Goal: Information Seeking & Learning: Compare options

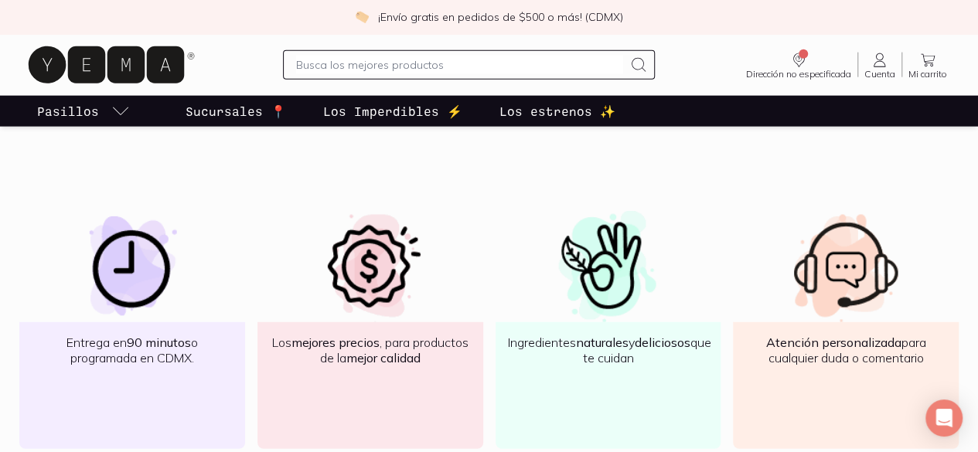
scroll to position [1935, 0]
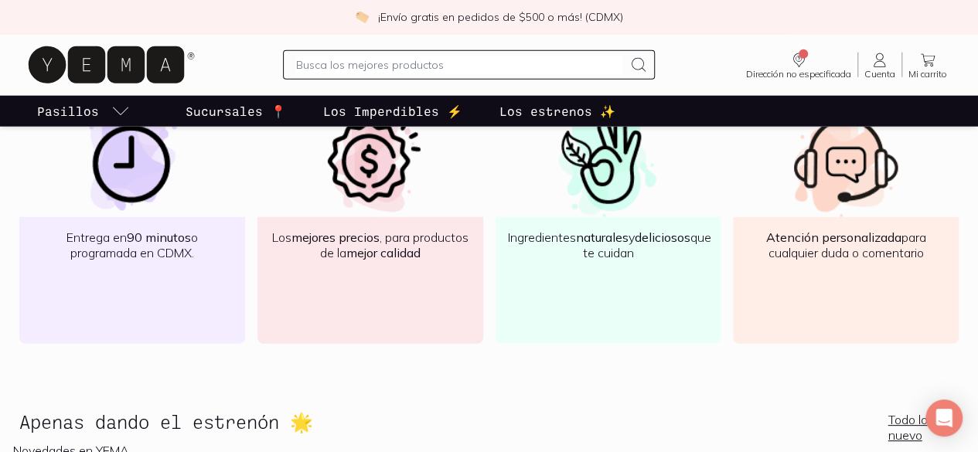
click at [569, 121] on link "Los estrenos ✨" at bounding box center [557, 111] width 122 height 31
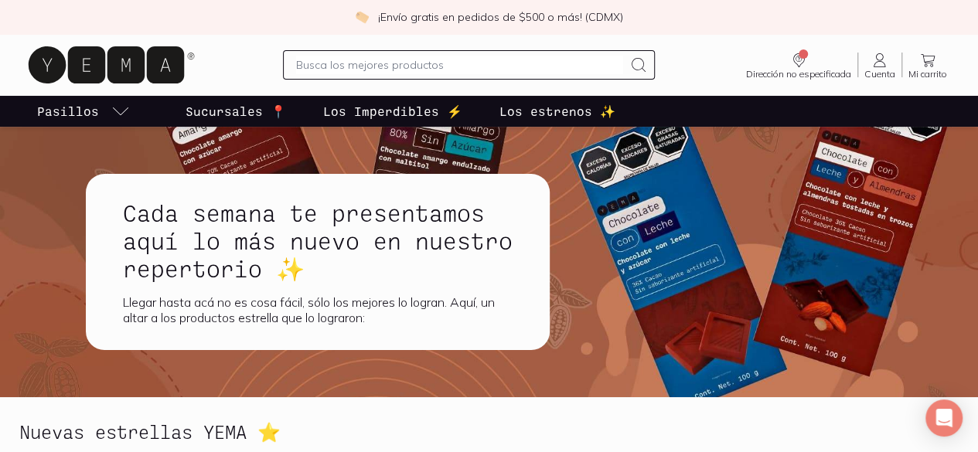
click at [400, 121] on link "Los Imperdibles ⚡️" at bounding box center [392, 111] width 145 height 31
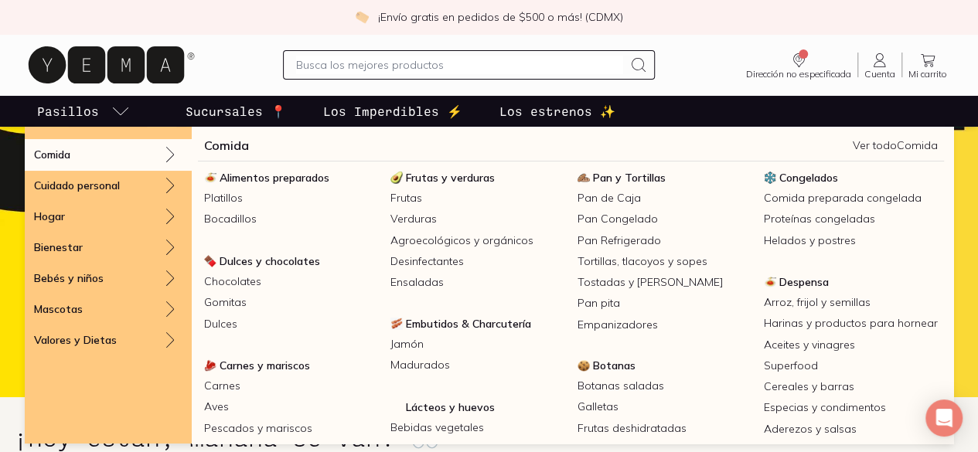
click at [99, 107] on p "Pasillos" at bounding box center [68, 111] width 62 height 19
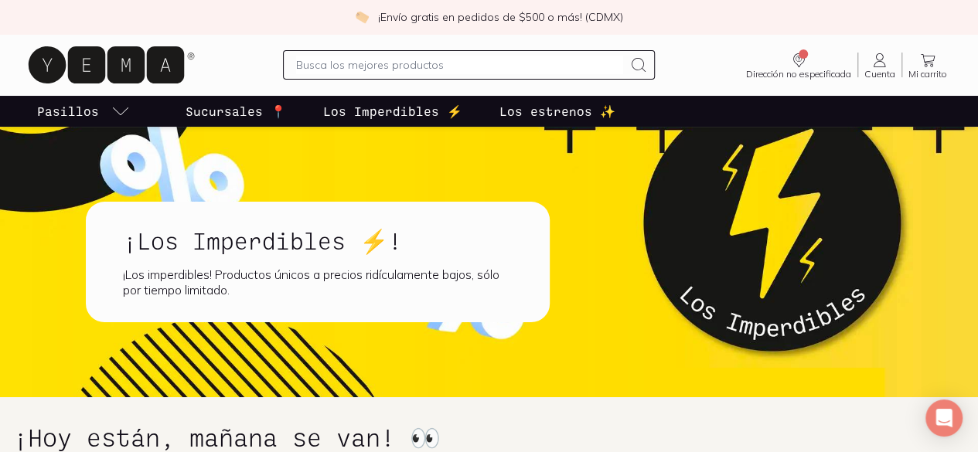
click at [99, 107] on p "Pasillos" at bounding box center [68, 111] width 62 height 19
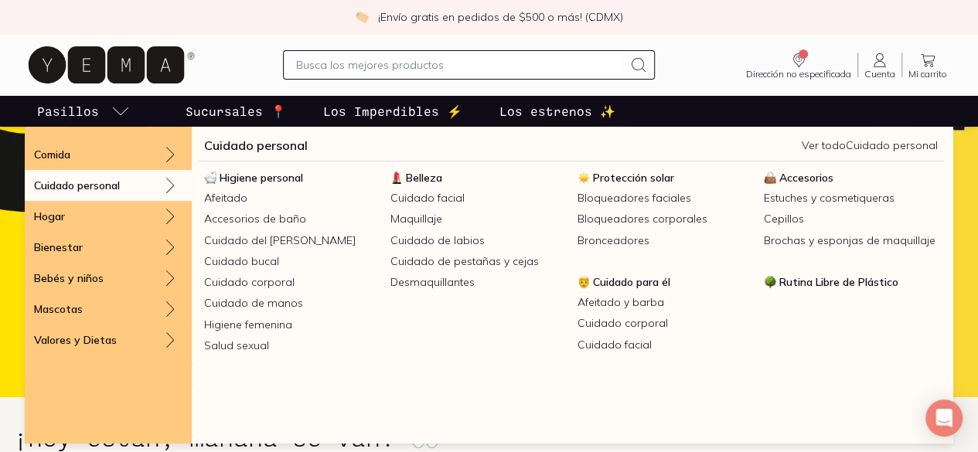
click at [135, 188] on div "Cuidado personal" at bounding box center [108, 185] width 167 height 31
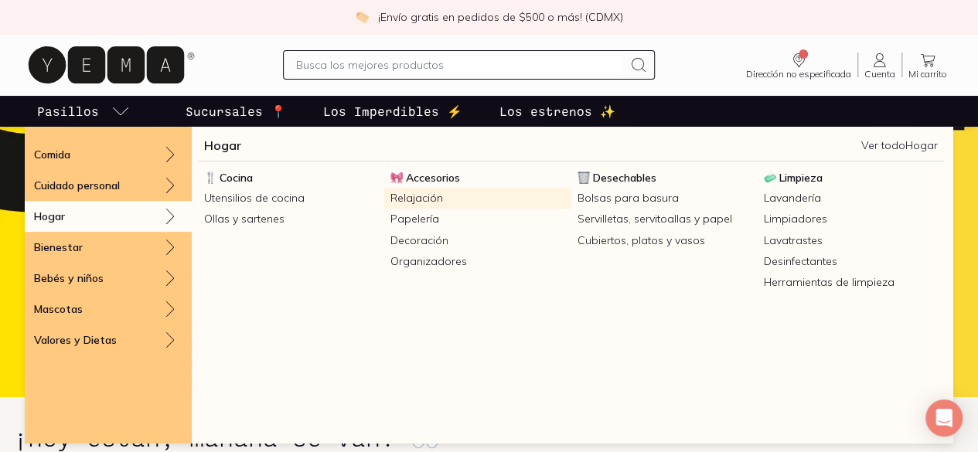
click at [413, 198] on link "Relajación" at bounding box center [477, 198] width 186 height 21
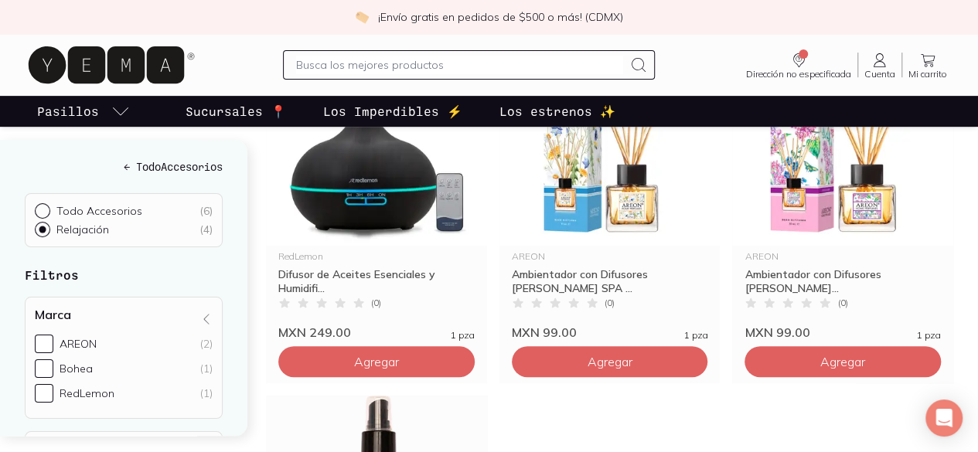
scroll to position [155, 0]
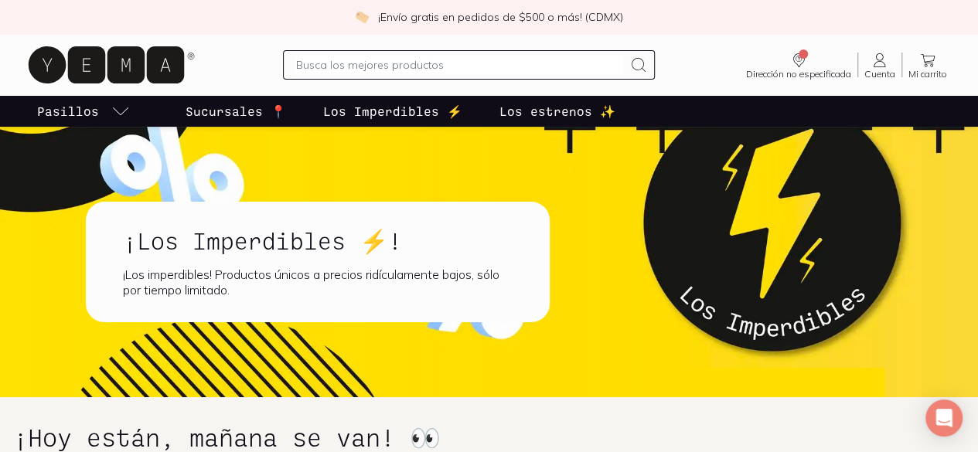
click at [342, 66] on input "text" at bounding box center [459, 65] width 326 height 19
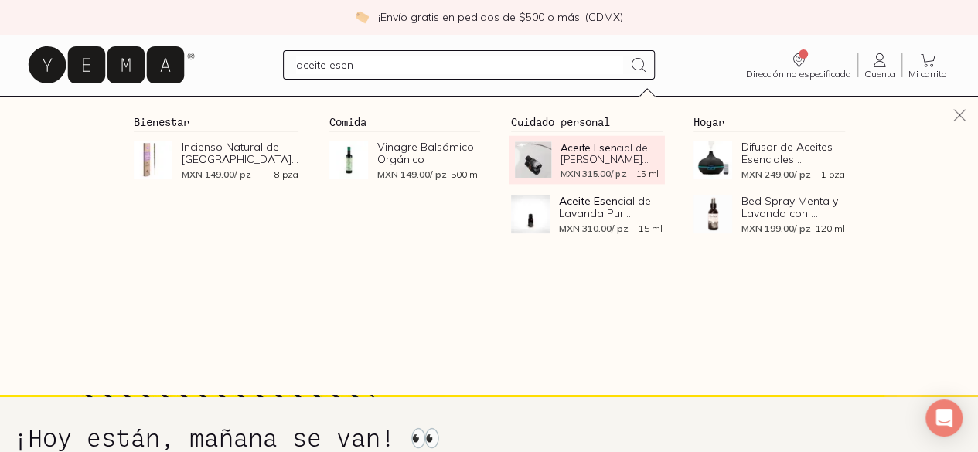
type input "aceite esen"
click at [621, 150] on span "Aceite Esen cial de [PERSON_NAME]..." at bounding box center [610, 153] width 98 height 23
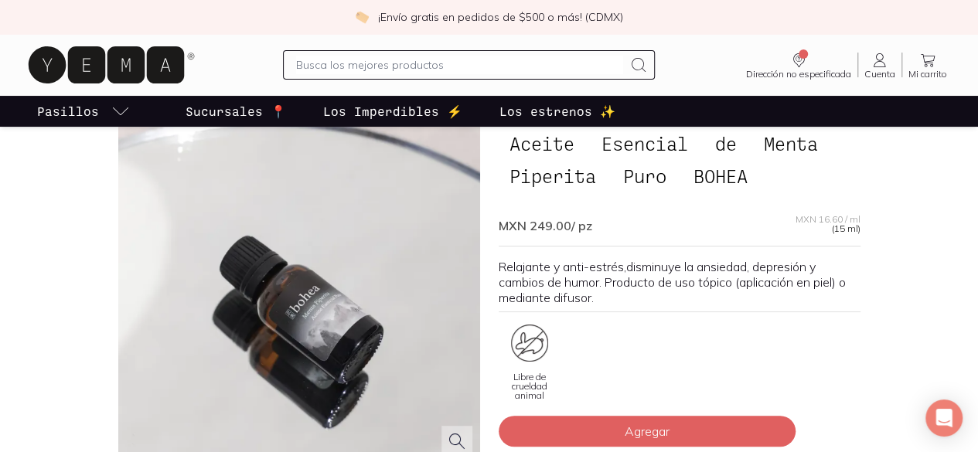
scroll to position [155, 0]
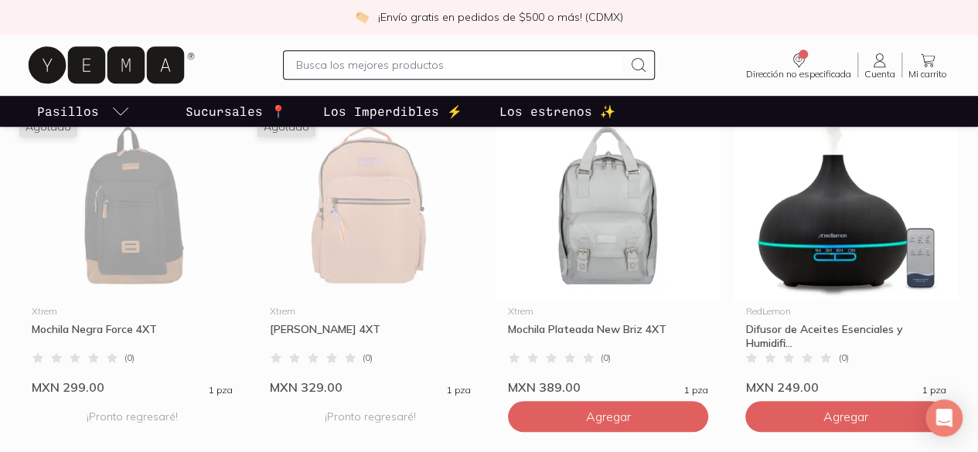
scroll to position [155, 0]
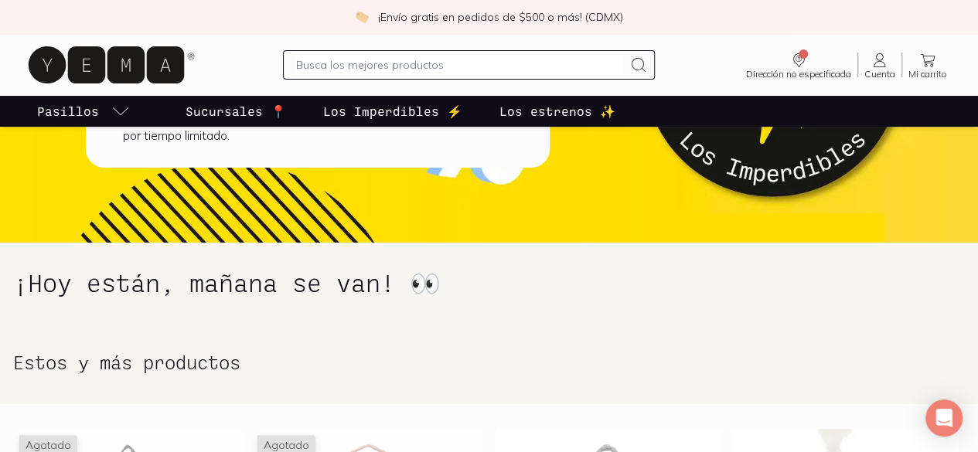
click at [410, 63] on input "text" at bounding box center [459, 65] width 326 height 19
click at [405, 61] on input "text" at bounding box center [459, 65] width 326 height 19
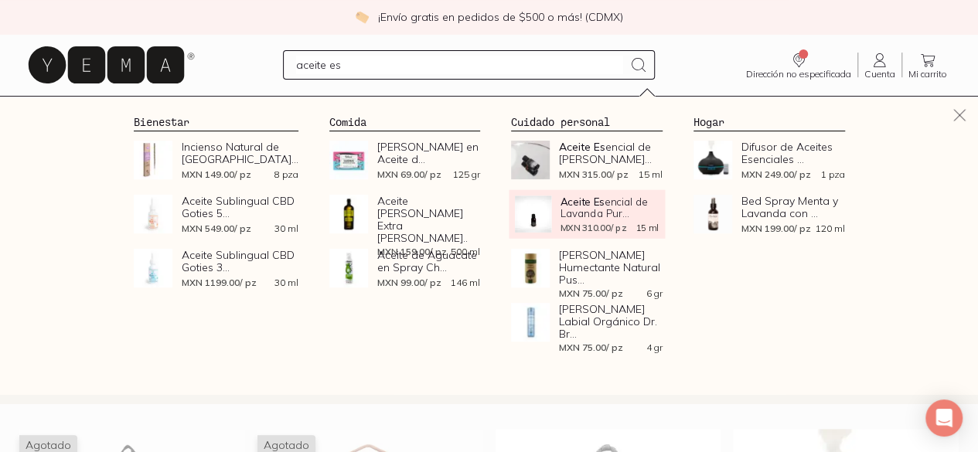
type input "aceite es"
click at [650, 210] on span "Aceite Es encial de Lavanda Pur..." at bounding box center [610, 207] width 98 height 23
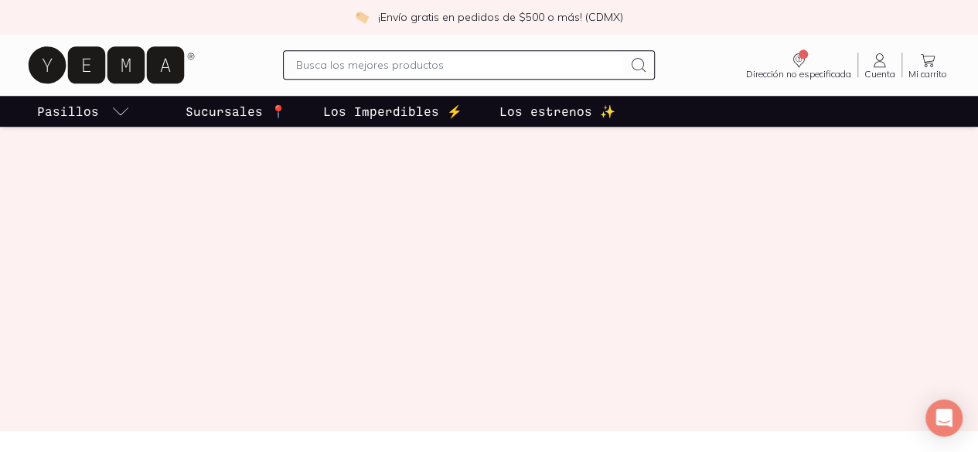
scroll to position [696, 0]
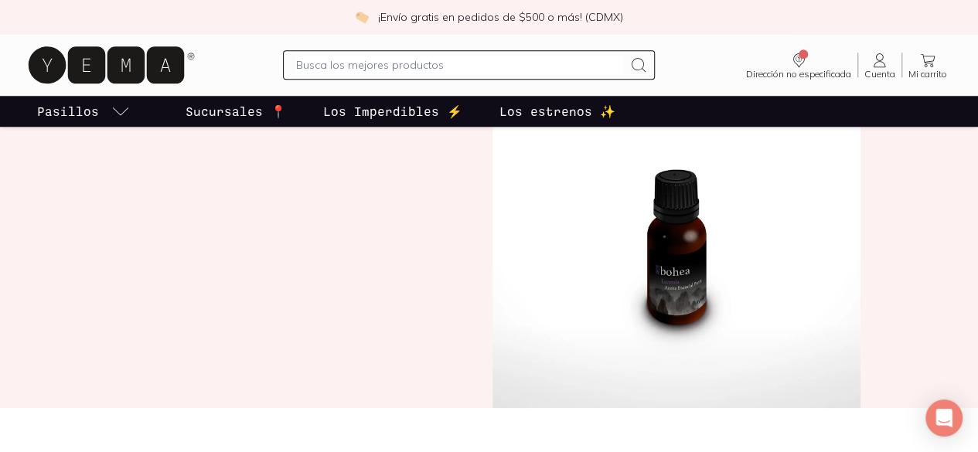
click at [678, 309] on img at bounding box center [677, 173] width 368 height 469
click at [688, 305] on img at bounding box center [677, 173] width 368 height 469
click at [691, 302] on img at bounding box center [677, 173] width 368 height 469
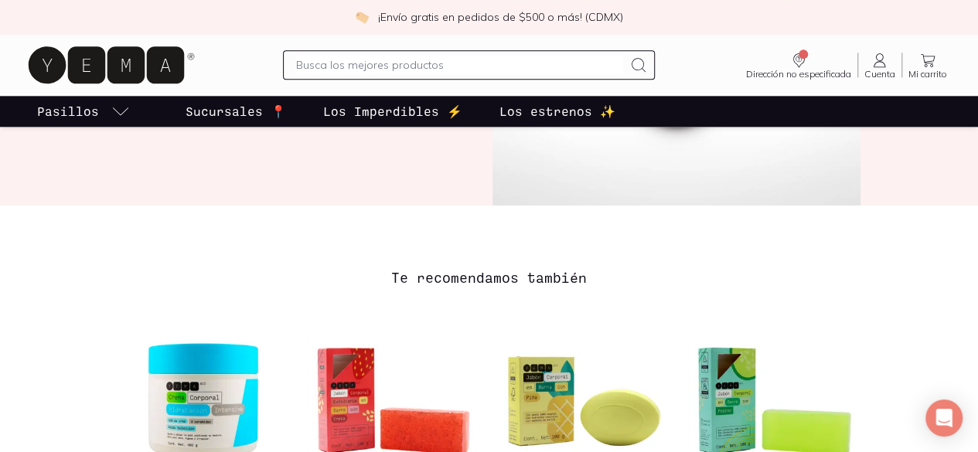
scroll to position [851, 0]
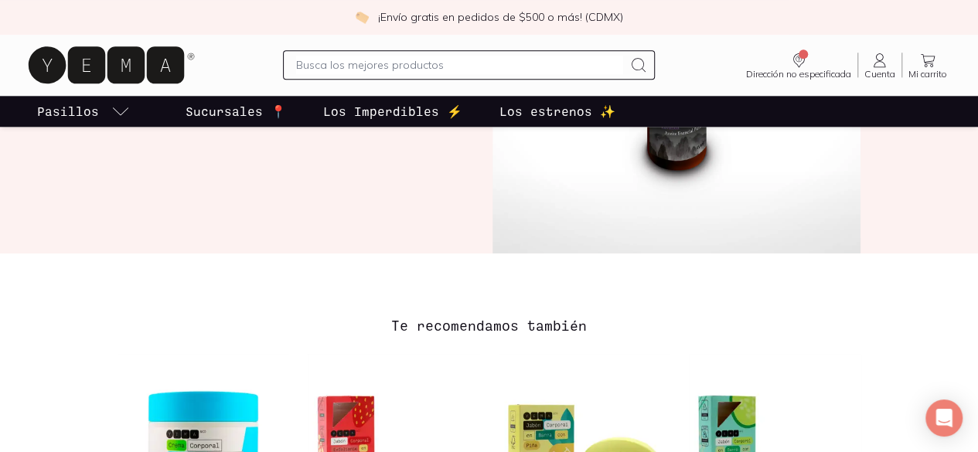
click at [701, 254] on img at bounding box center [677, 18] width 368 height 469
drag, startPoint x: 694, startPoint y: 260, endPoint x: 690, endPoint y: 251, distance: 9.7
click at [694, 254] on img at bounding box center [677, 18] width 368 height 469
click at [691, 251] on img at bounding box center [677, 18] width 368 height 469
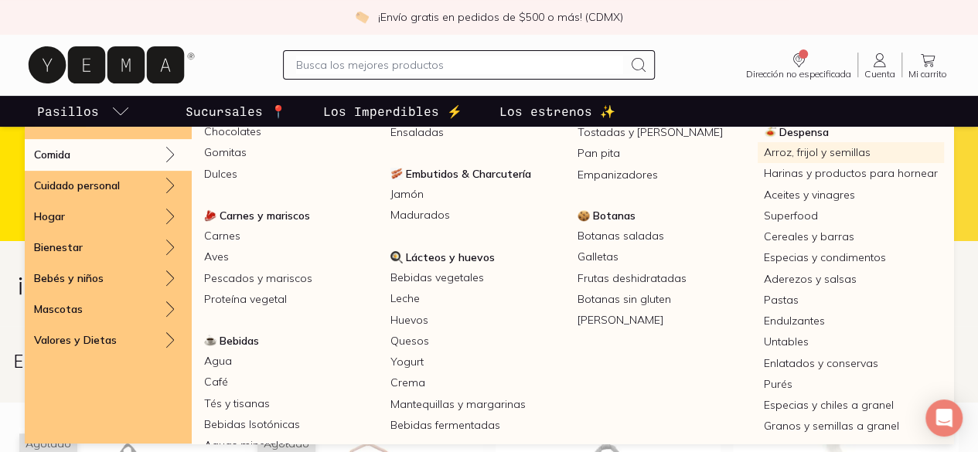
scroll to position [155, 0]
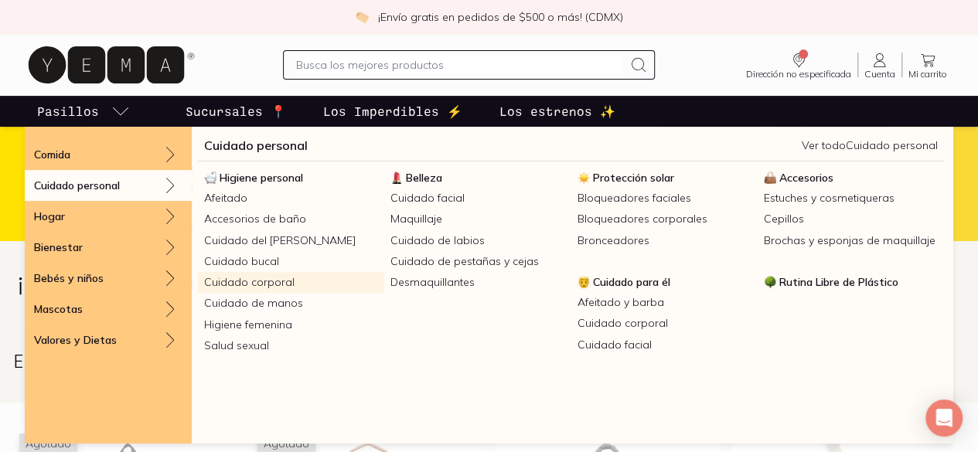
click at [271, 281] on link "Cuidado corporal" at bounding box center [291, 282] width 186 height 21
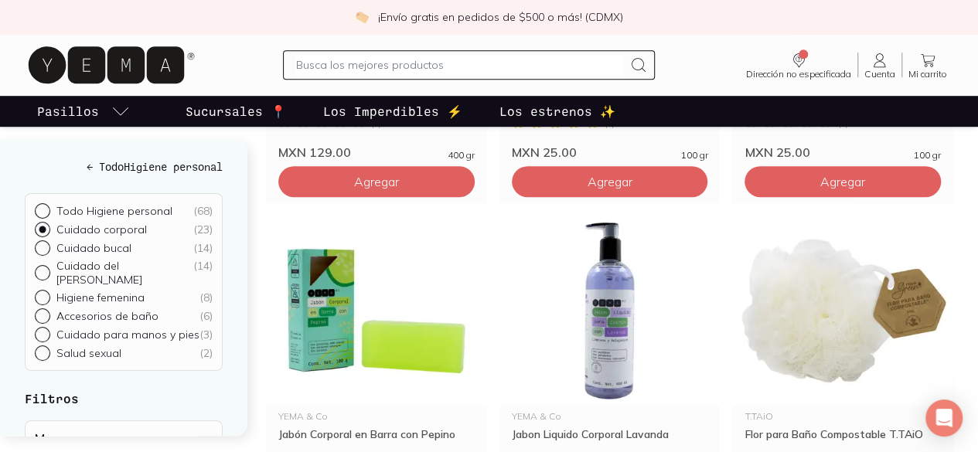
scroll to position [464, 0]
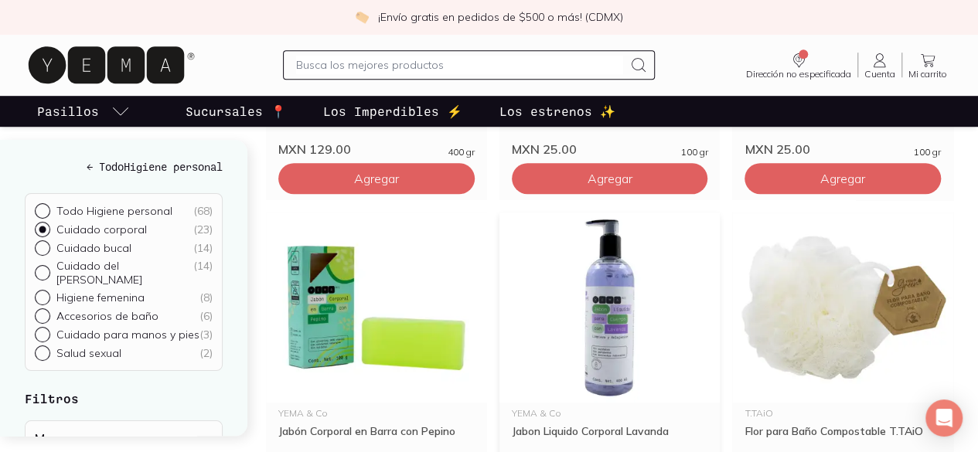
click at [500, 292] on img at bounding box center [610, 308] width 221 height 190
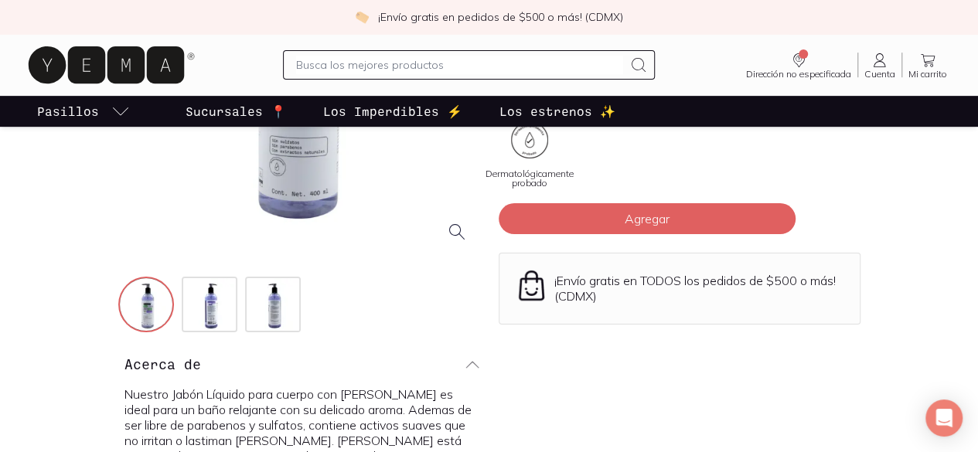
scroll to position [309, 0]
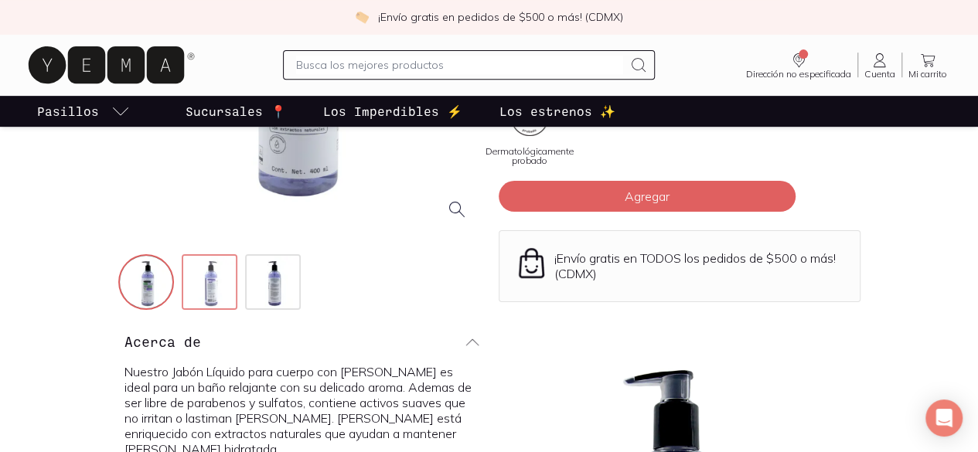
click at [183, 312] on img at bounding box center [211, 284] width 56 height 56
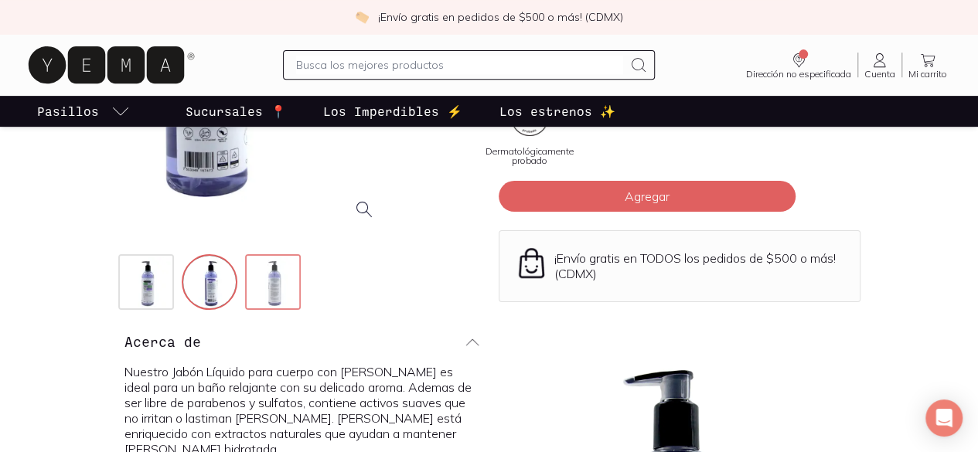
click at [247, 312] on img at bounding box center [275, 284] width 56 height 56
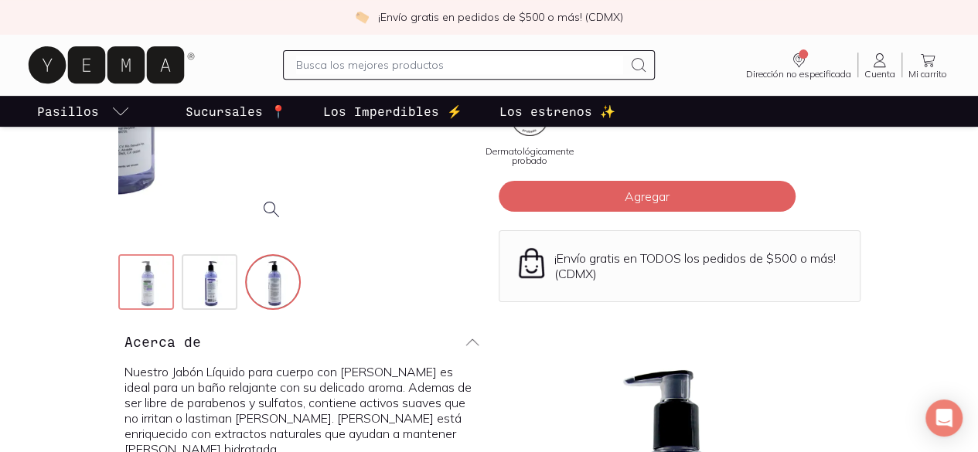
click at [120, 312] on img at bounding box center [148, 284] width 56 height 56
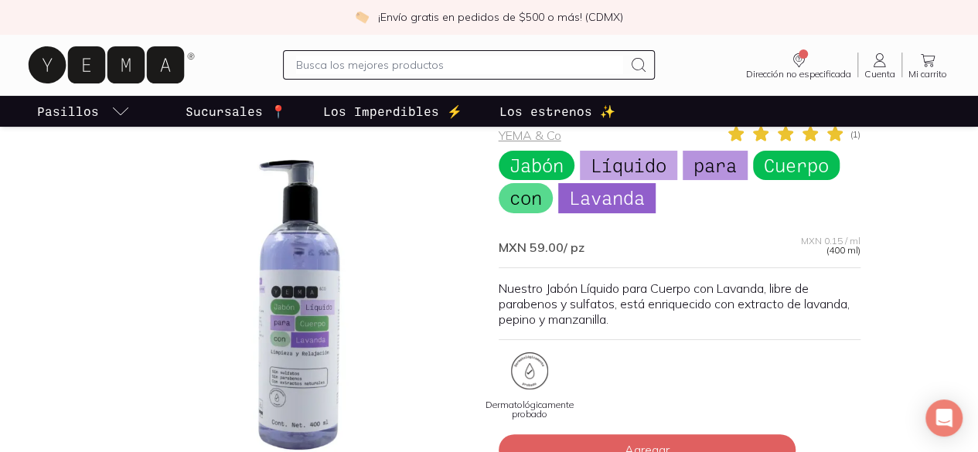
scroll to position [77, 0]
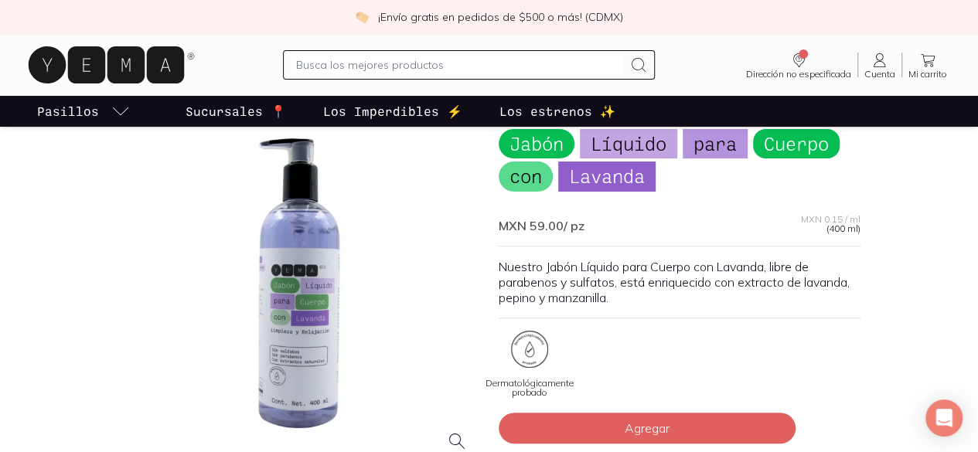
drag, startPoint x: 336, startPoint y: 270, endPoint x: 325, endPoint y: 228, distance: 43.3
click at [325, 228] on div at bounding box center [299, 284] width 362 height 362
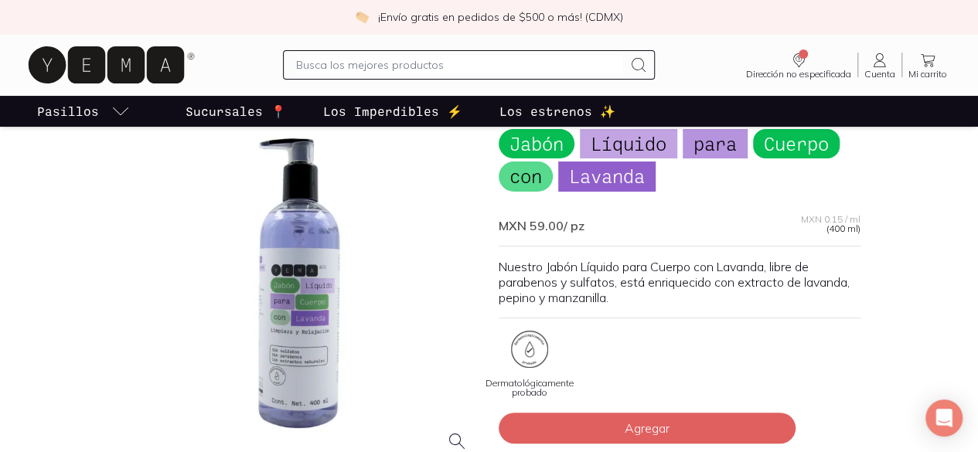
drag, startPoint x: 871, startPoint y: 0, endPoint x: 526, endPoint y: 301, distance: 457.6
click at [526, 301] on div "YEMA & Co ( 1 ) Jabón Líquido para Cuerpo con Lavanda MXN 59.00 / pz MXN 0.15 /…" at bounding box center [680, 324] width 362 height 442
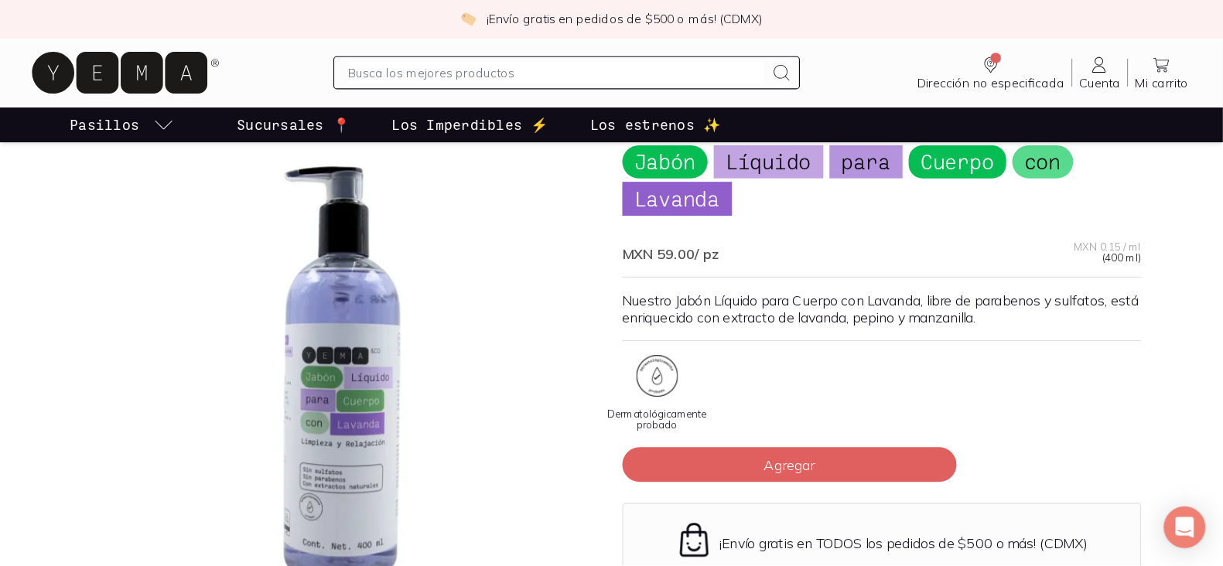
scroll to position [77, 0]
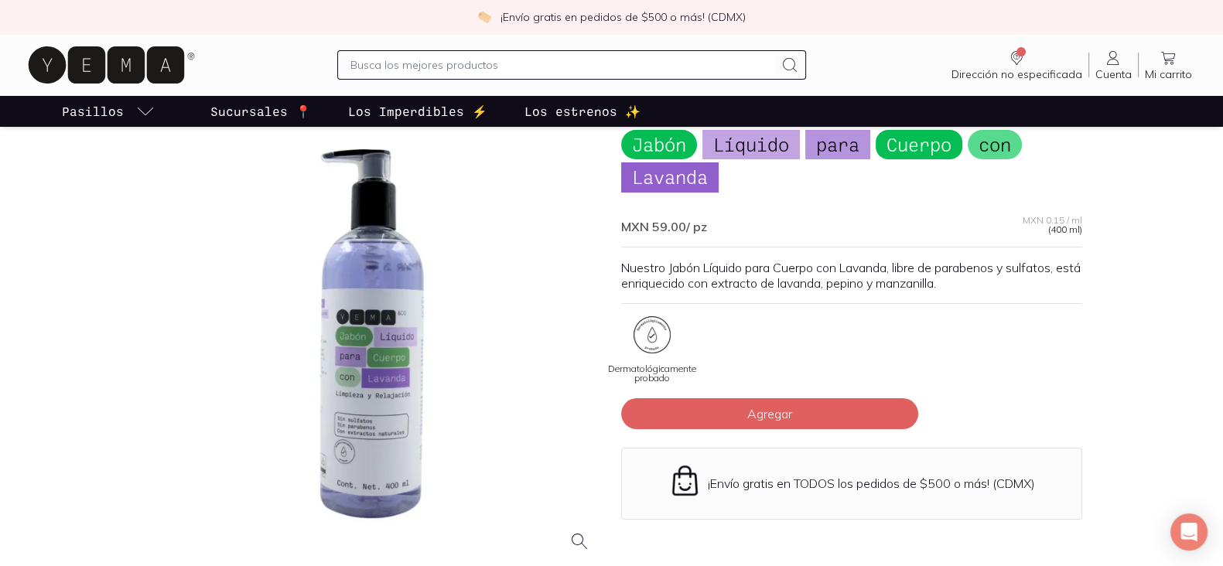
drag, startPoint x: 880, startPoint y: 0, endPoint x: 558, endPoint y: 323, distance: 456.6
click at [558, 323] on div at bounding box center [372, 334] width 461 height 461
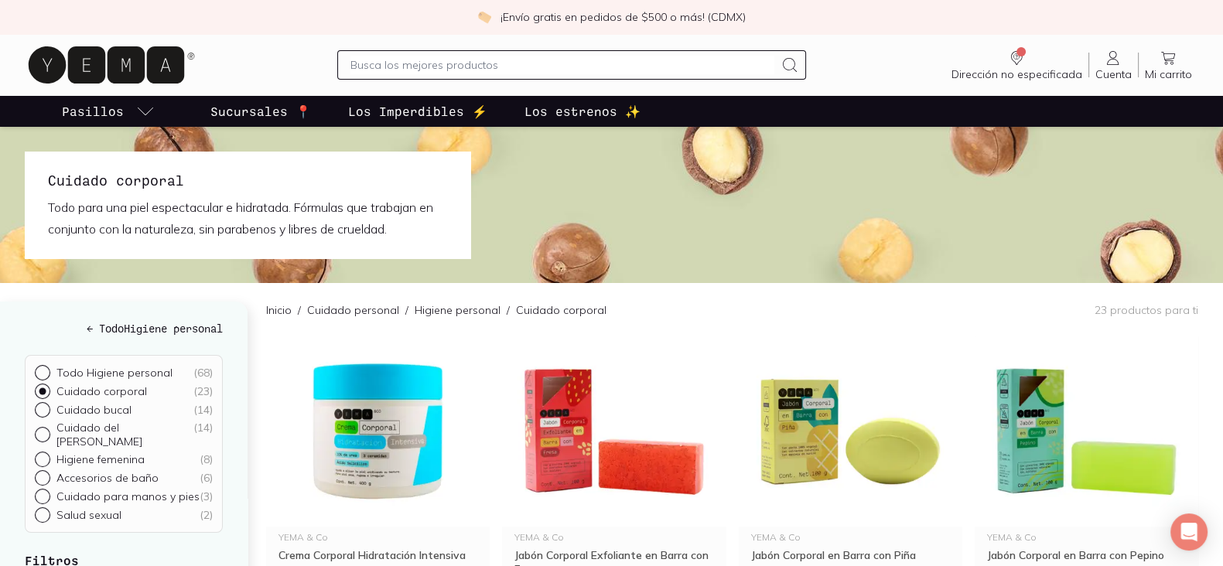
click at [246, 114] on p "Sucursales 📍" at bounding box center [260, 111] width 101 height 19
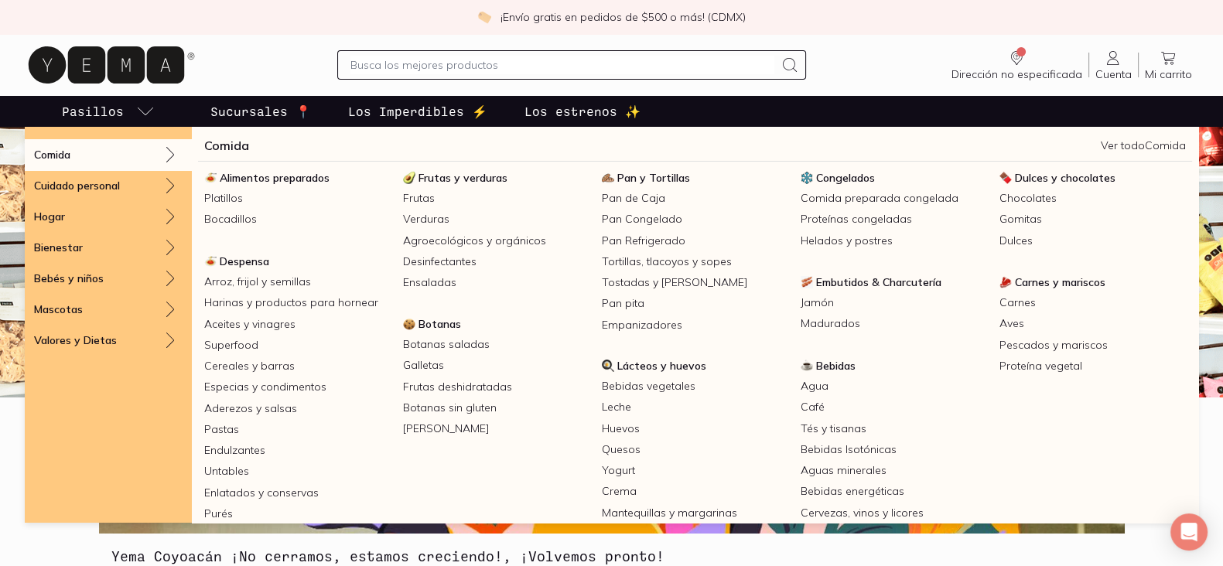
click at [87, 113] on p "Pasillos" at bounding box center [93, 111] width 62 height 19
click at [104, 110] on p "Pasillos" at bounding box center [93, 111] width 62 height 19
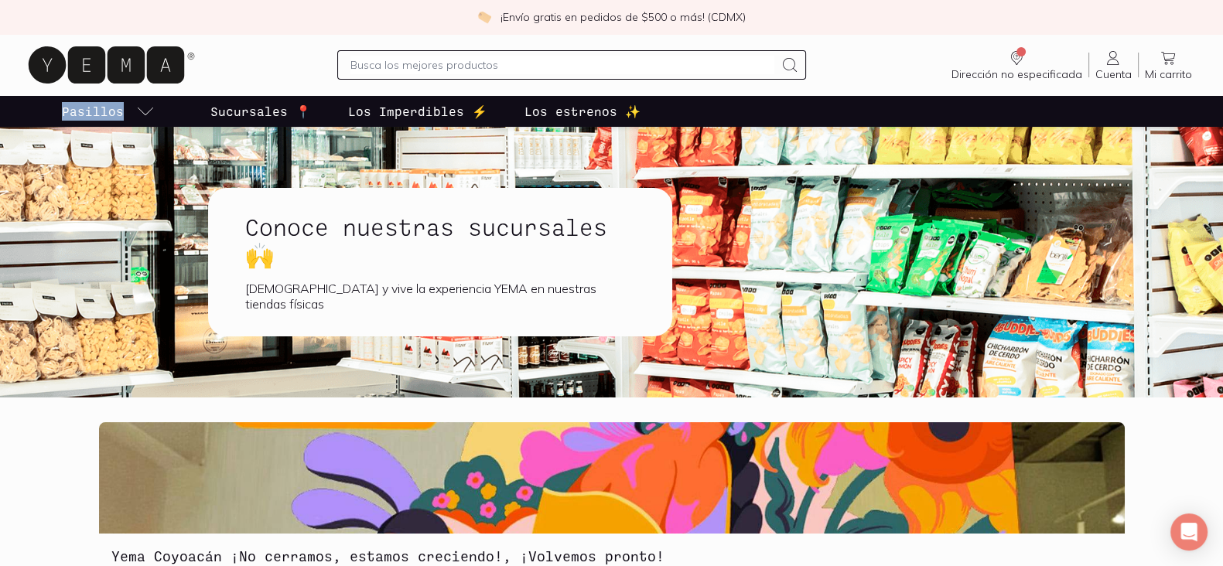
click at [104, 110] on p "Pasillos" at bounding box center [93, 111] width 62 height 19
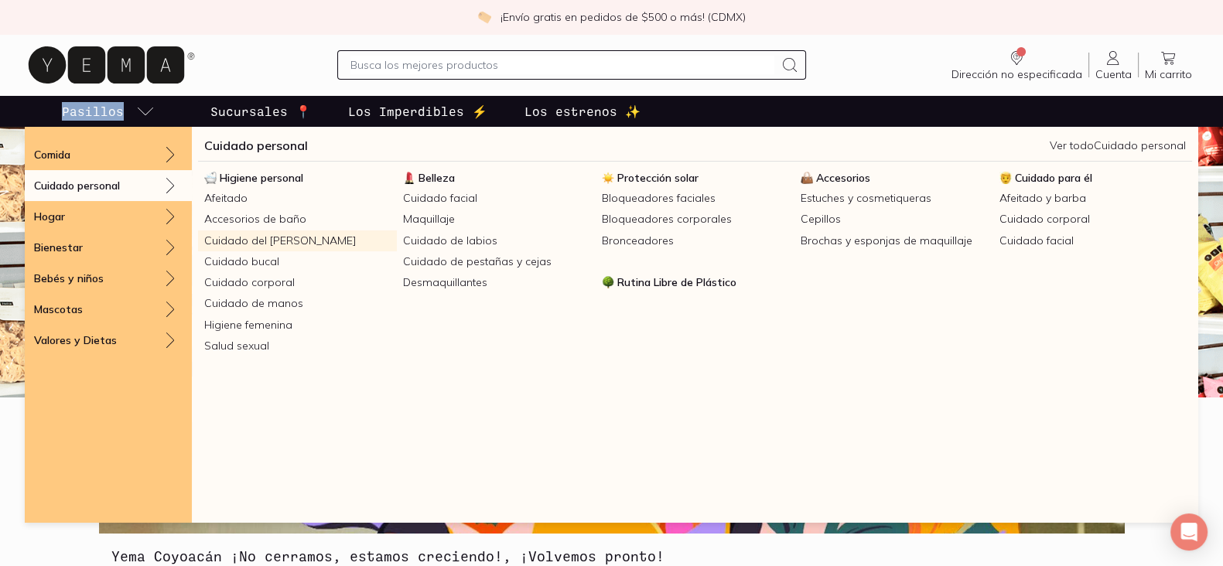
click at [275, 243] on link "Cuidado del [PERSON_NAME]" at bounding box center [297, 240] width 199 height 21
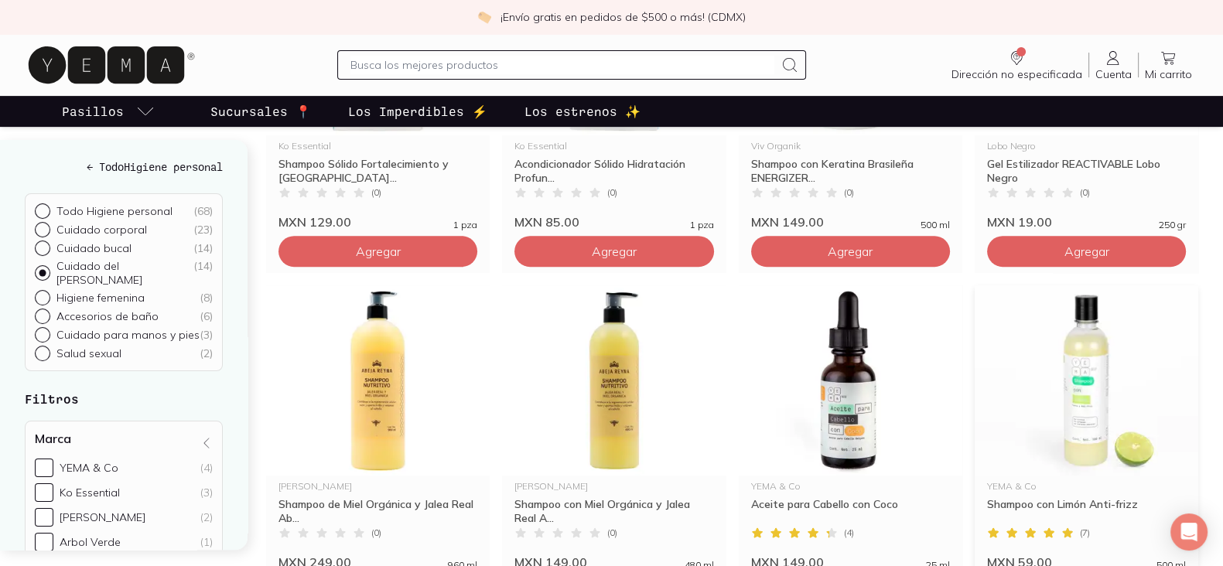
scroll to position [772, 0]
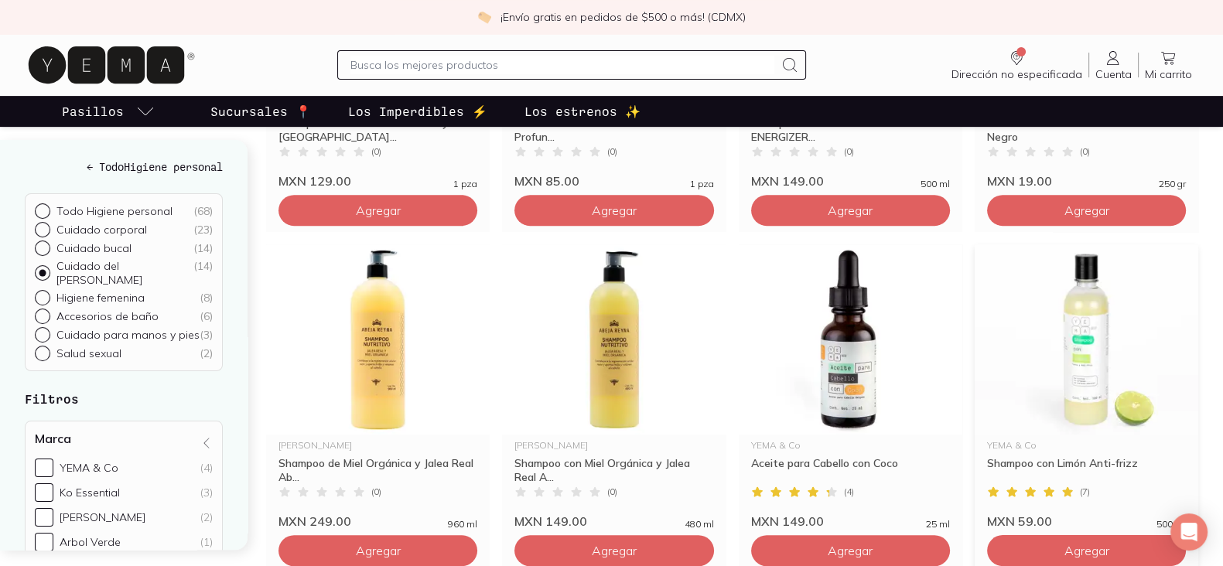
click at [977, 333] on img at bounding box center [1085, 339] width 223 height 190
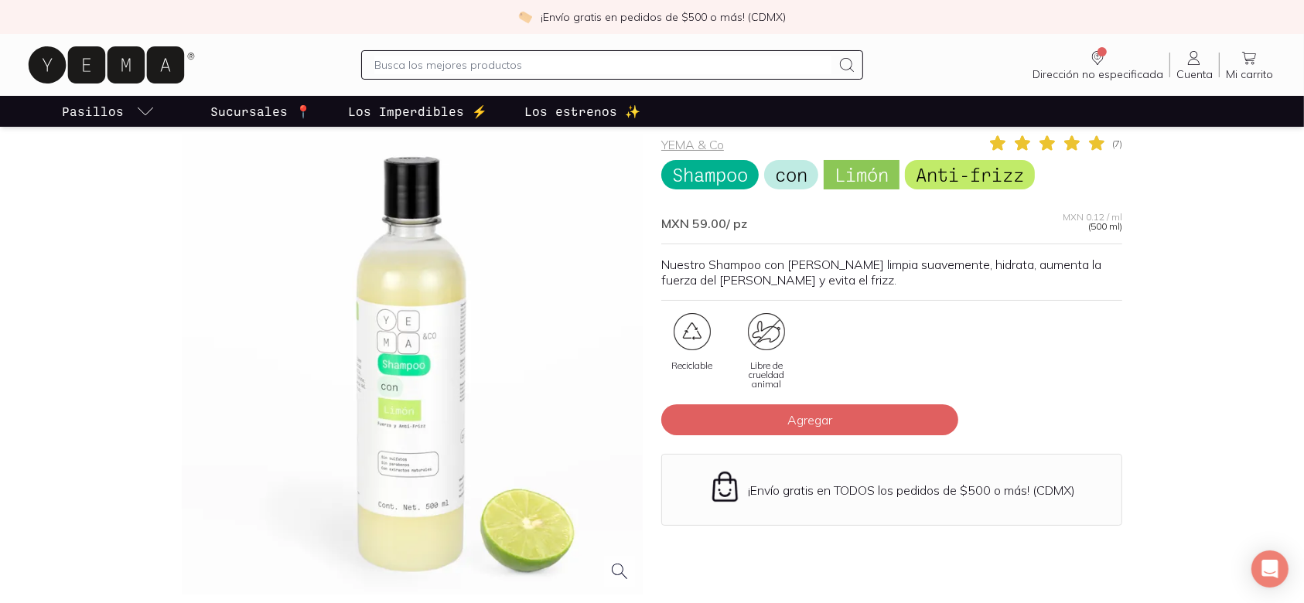
scroll to position [62, 0]
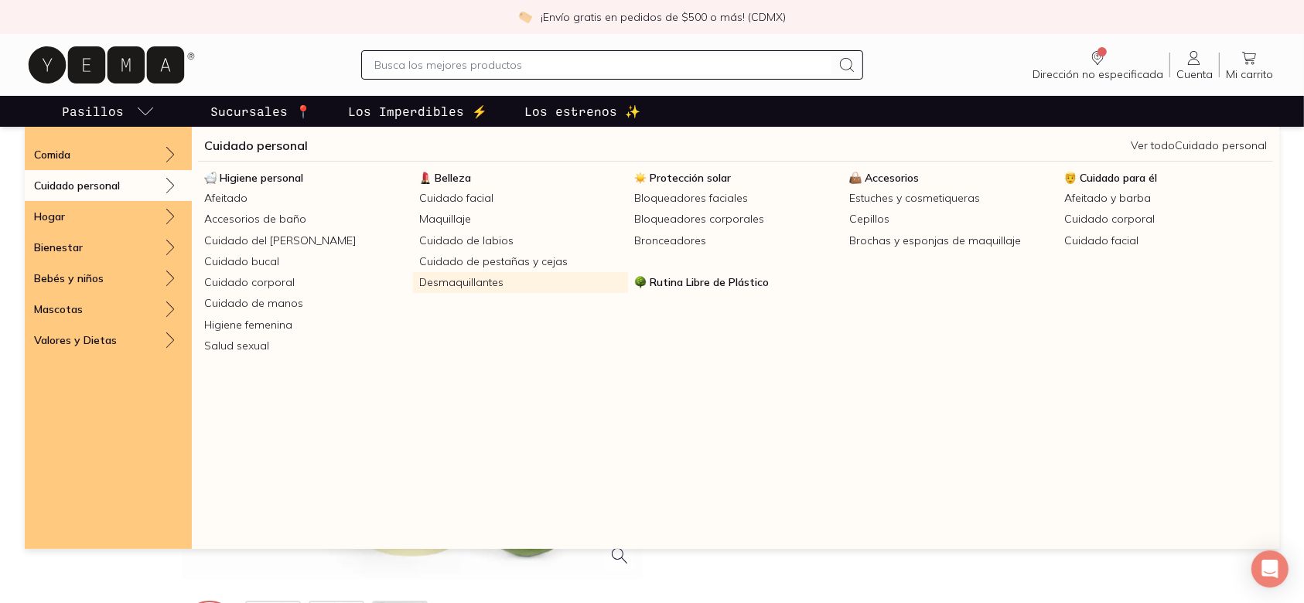
click at [462, 281] on link "Desmaquillantes" at bounding box center [520, 282] width 215 height 21
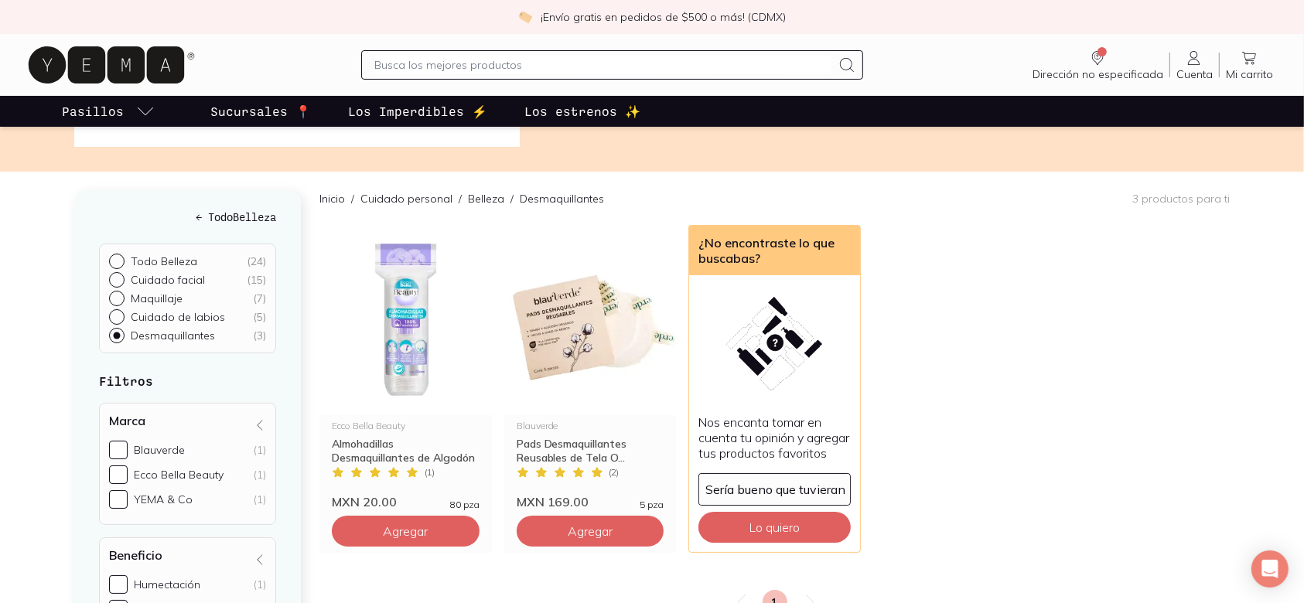
scroll to position [103, 0]
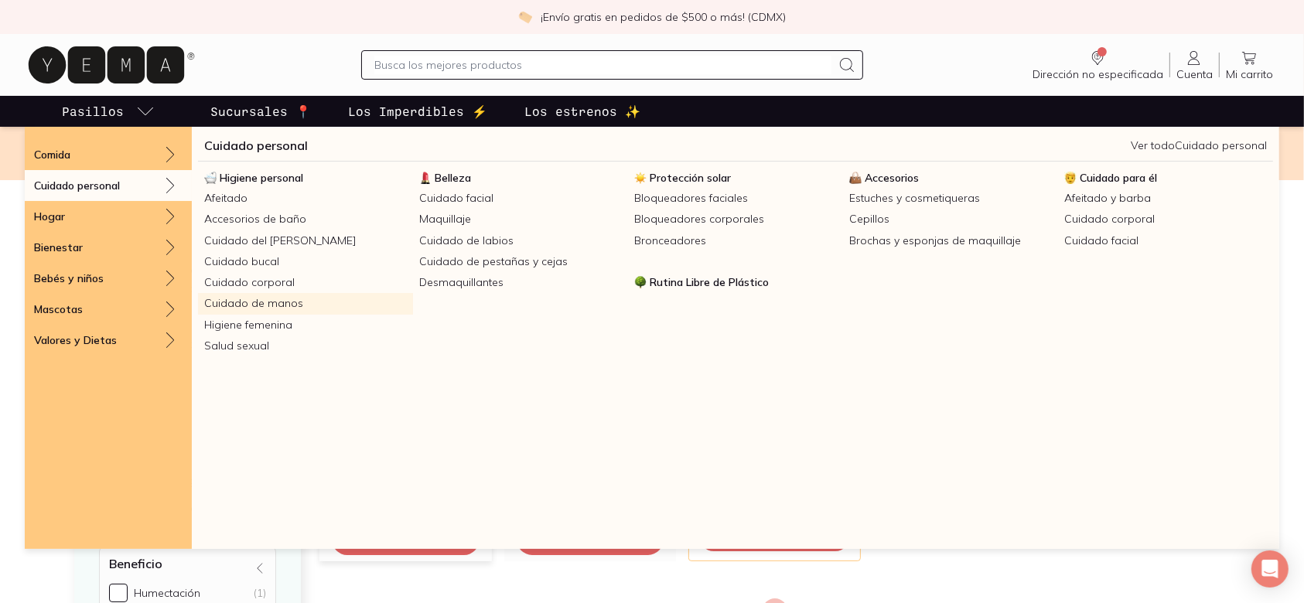
click at [315, 299] on link "Cuidado de manos" at bounding box center [305, 303] width 215 height 21
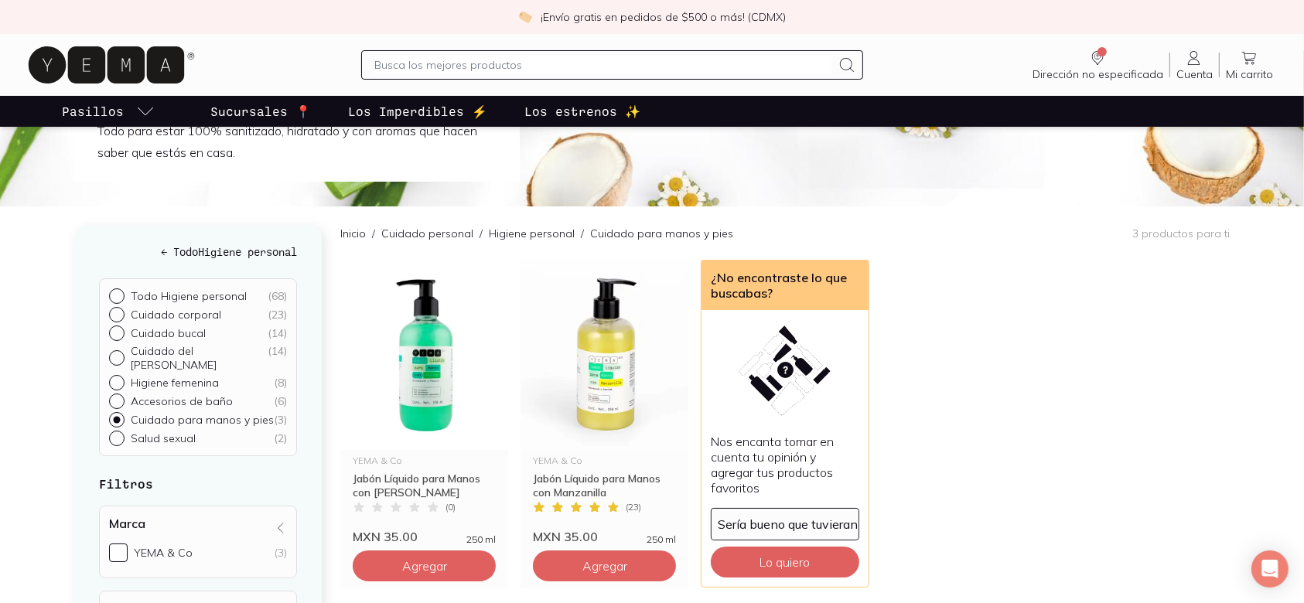
scroll to position [103, 0]
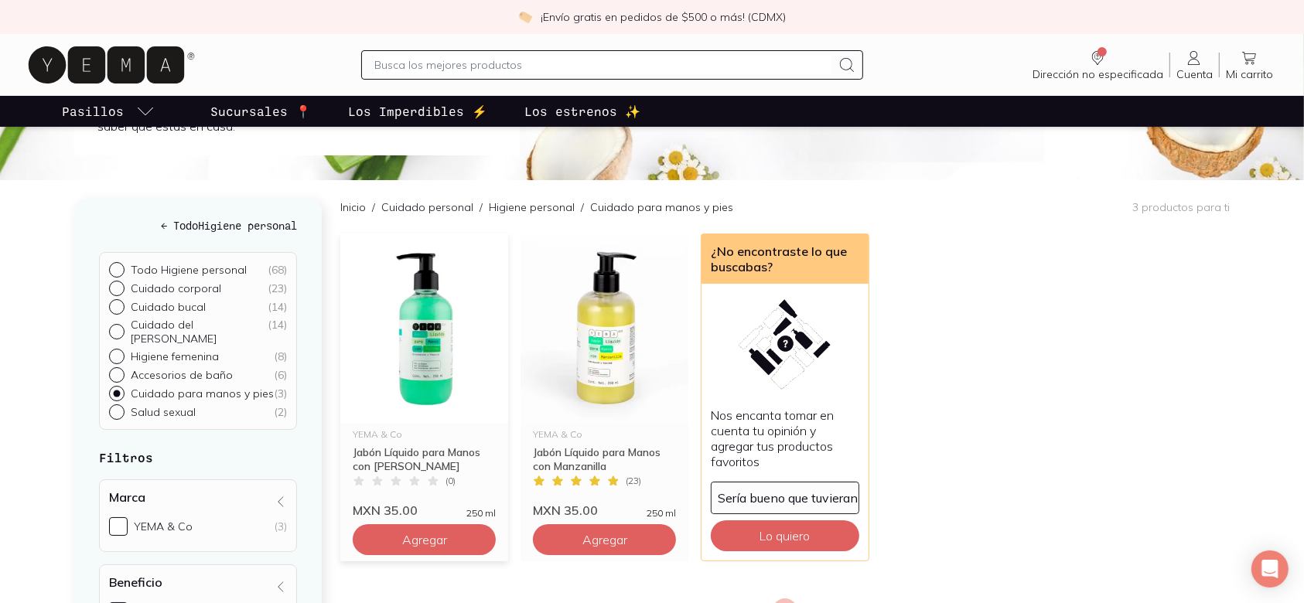
click at [415, 263] on img at bounding box center [424, 329] width 168 height 190
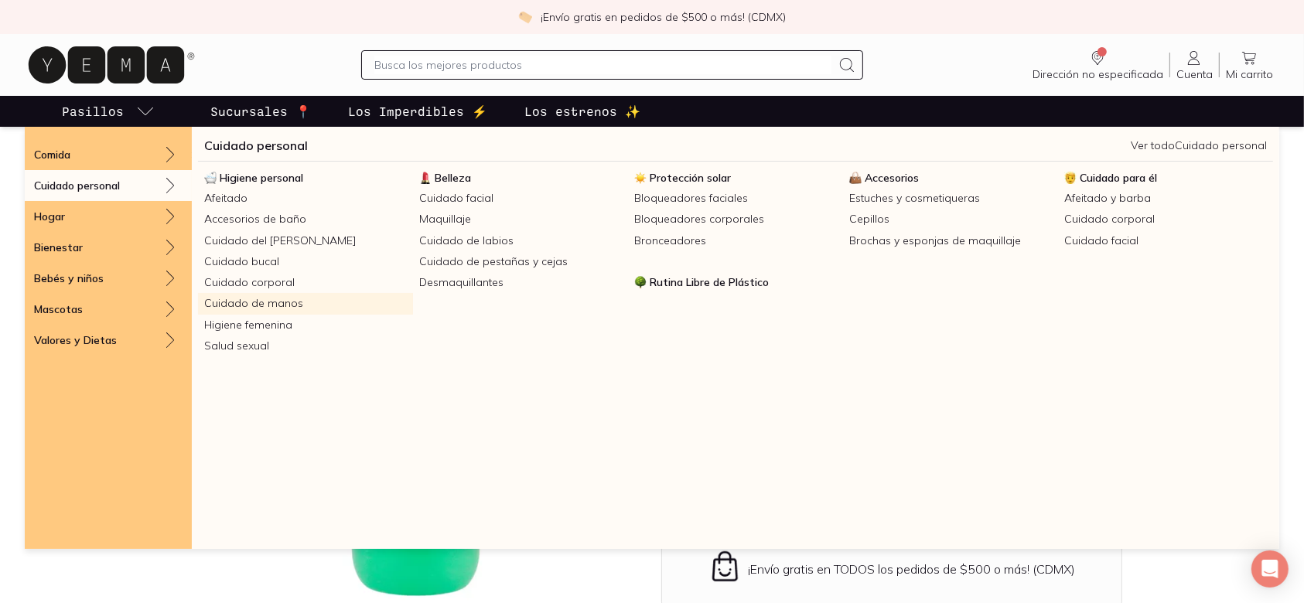
click at [315, 304] on link "Cuidado de manos" at bounding box center [305, 303] width 215 height 21
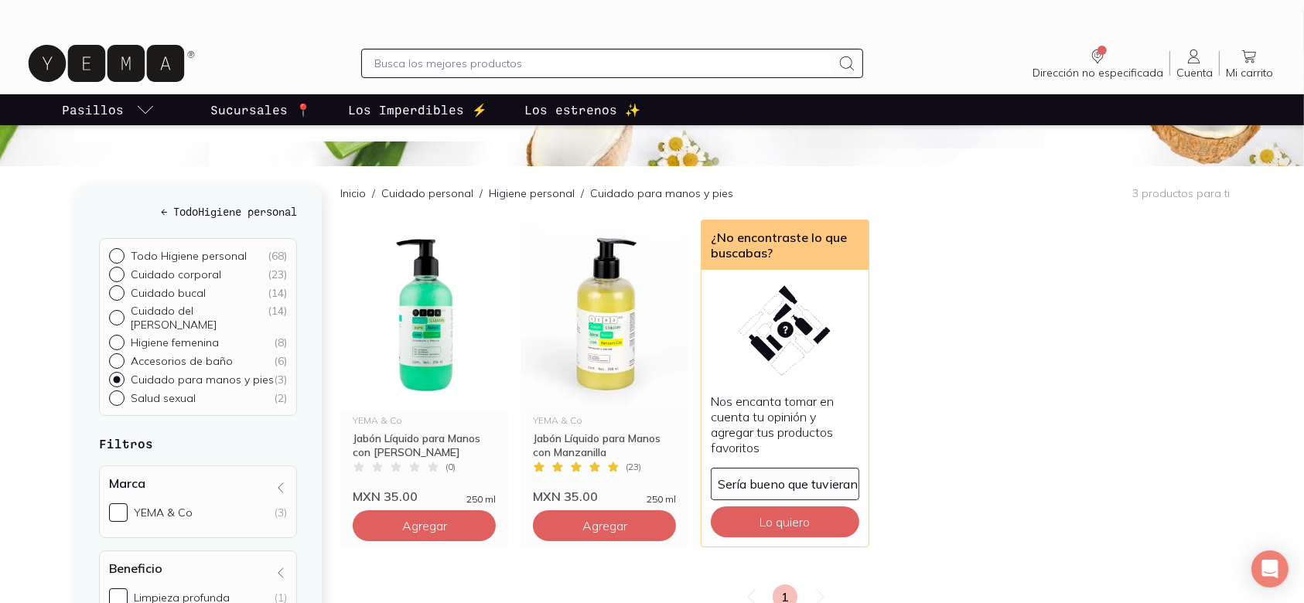
scroll to position [143, 0]
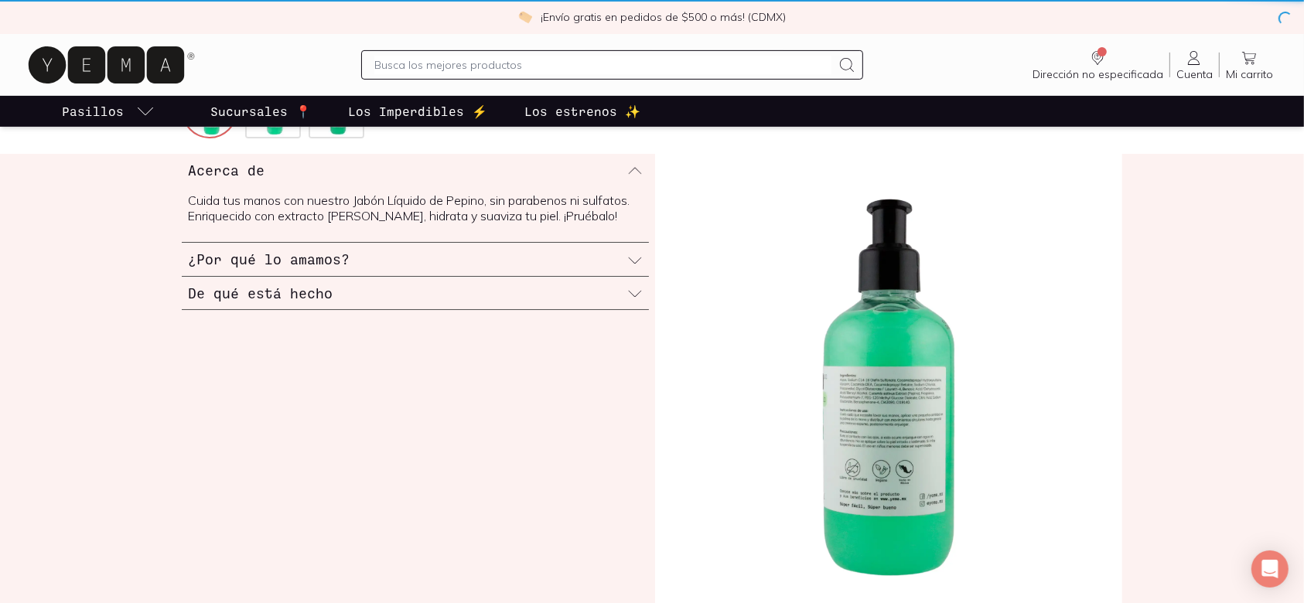
scroll to position [582, 0]
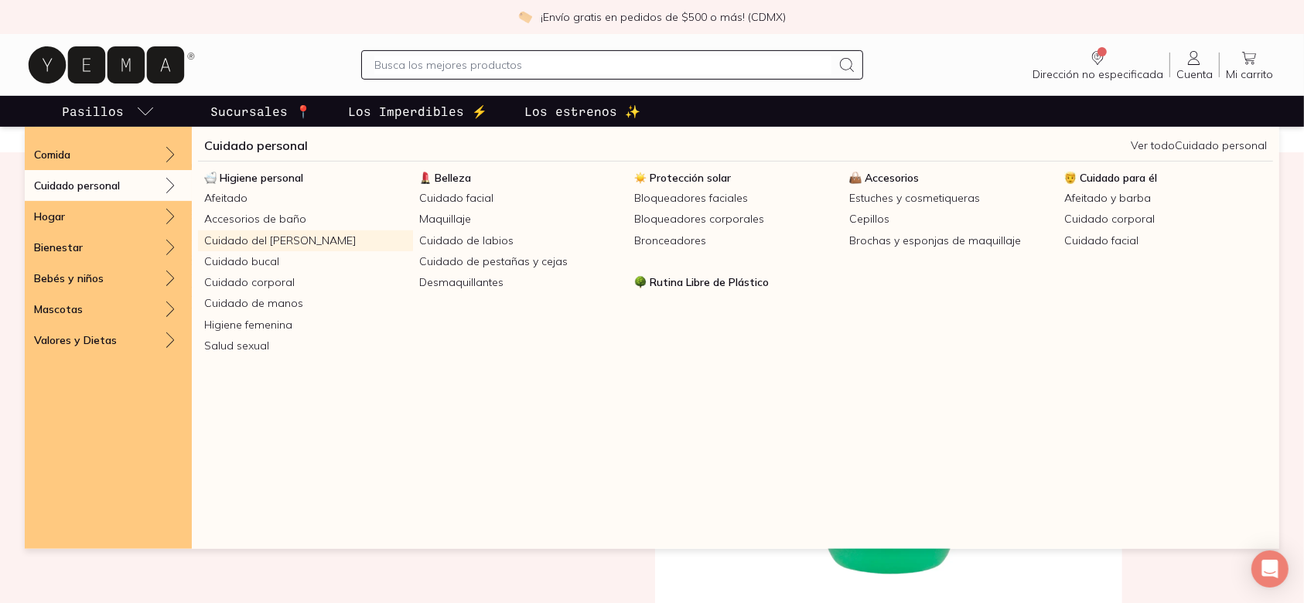
click at [298, 241] on link "Cuidado del [PERSON_NAME]" at bounding box center [305, 240] width 215 height 21
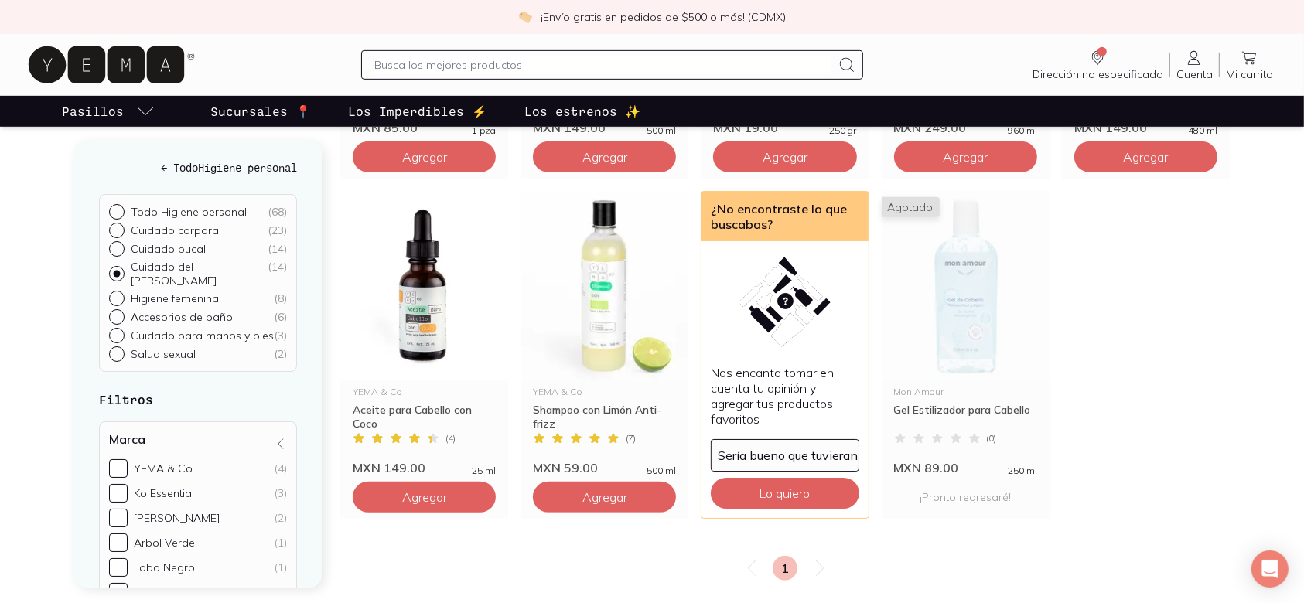
scroll to position [824, 0]
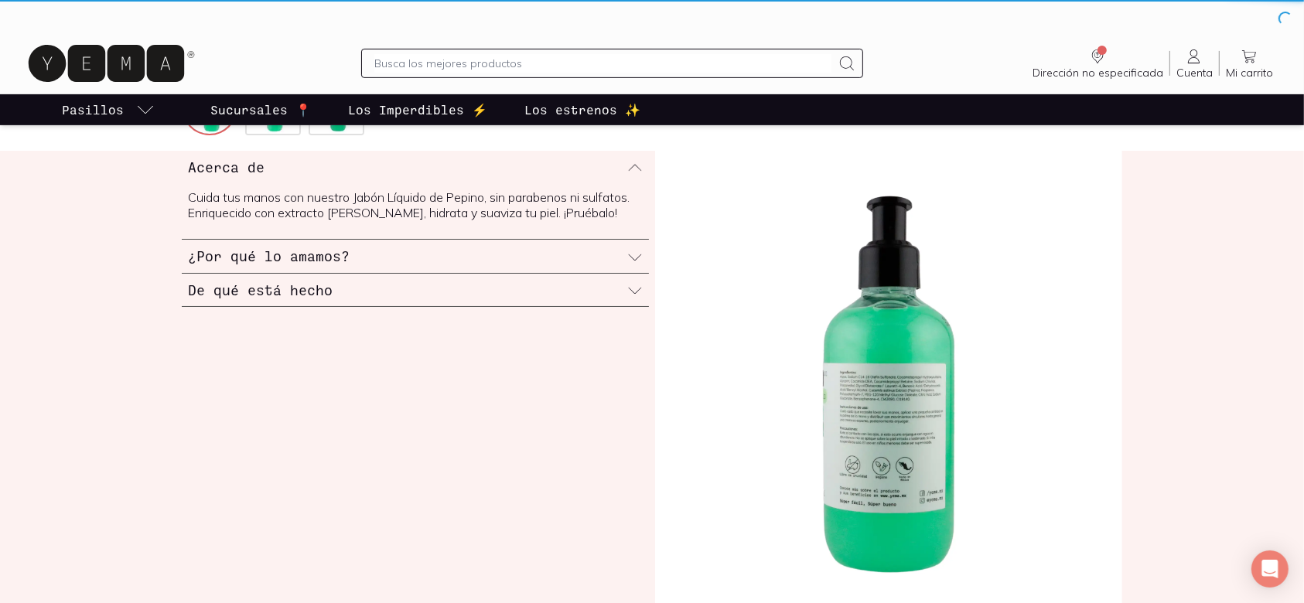
scroll to position [582, 0]
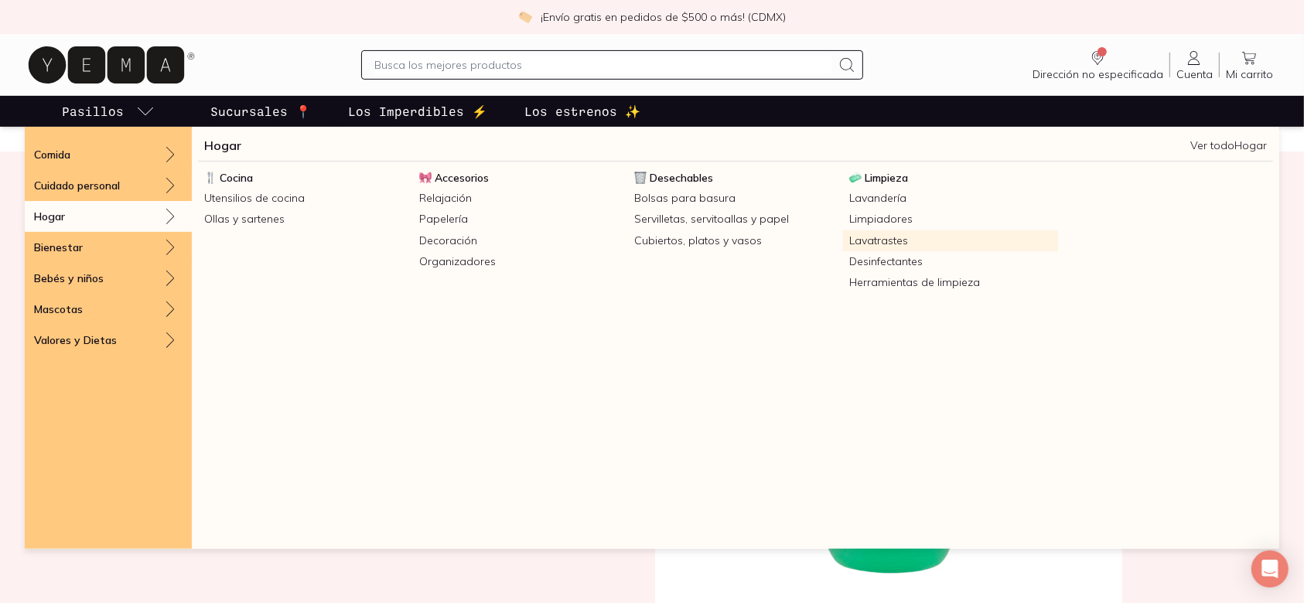
click at [897, 247] on link "Lavatrastes" at bounding box center [950, 240] width 215 height 21
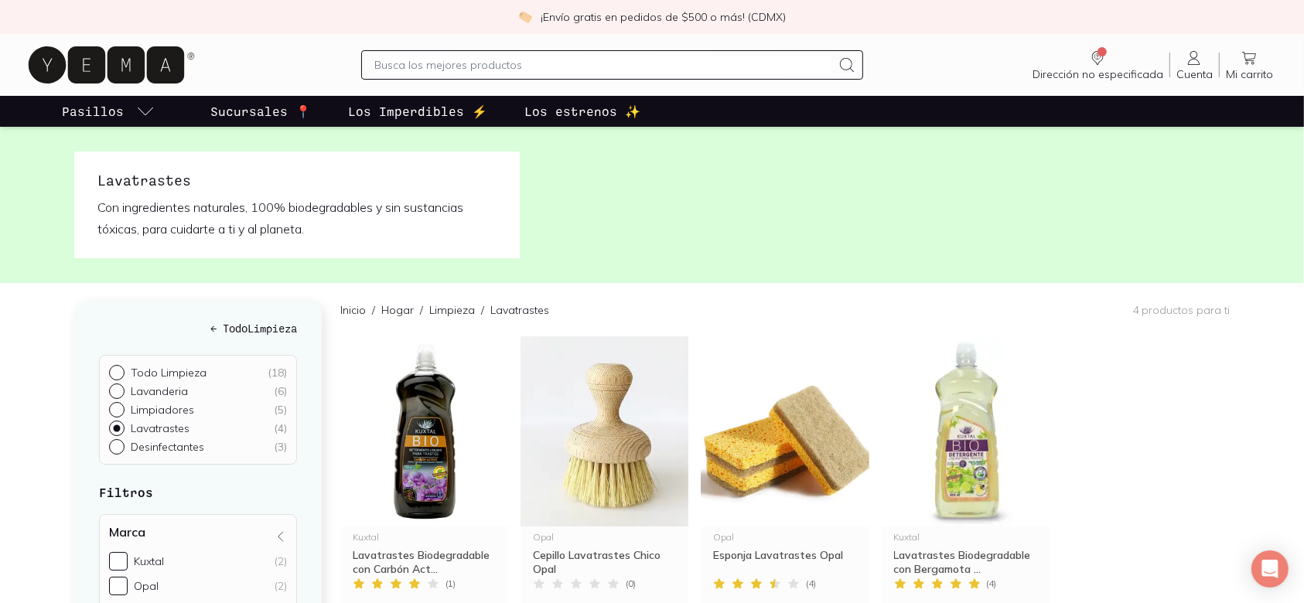
click at [161, 444] on p "Desinfectantes" at bounding box center [167, 447] width 73 height 14
click at [121, 444] on input "Desinfectantes ( 3 )" at bounding box center [115, 445] width 12 height 12
radio input "true"
click at [107, 445] on div "Todo Limpieza ( 18 ) Lavanderia ( 6 ) Limpiadores ( 5 ) Lavatrastes ( 4 ) Desin…" at bounding box center [198, 410] width 198 height 110
click at [119, 445] on input "Desinfectantes ( 3 )" at bounding box center [115, 445] width 12 height 12
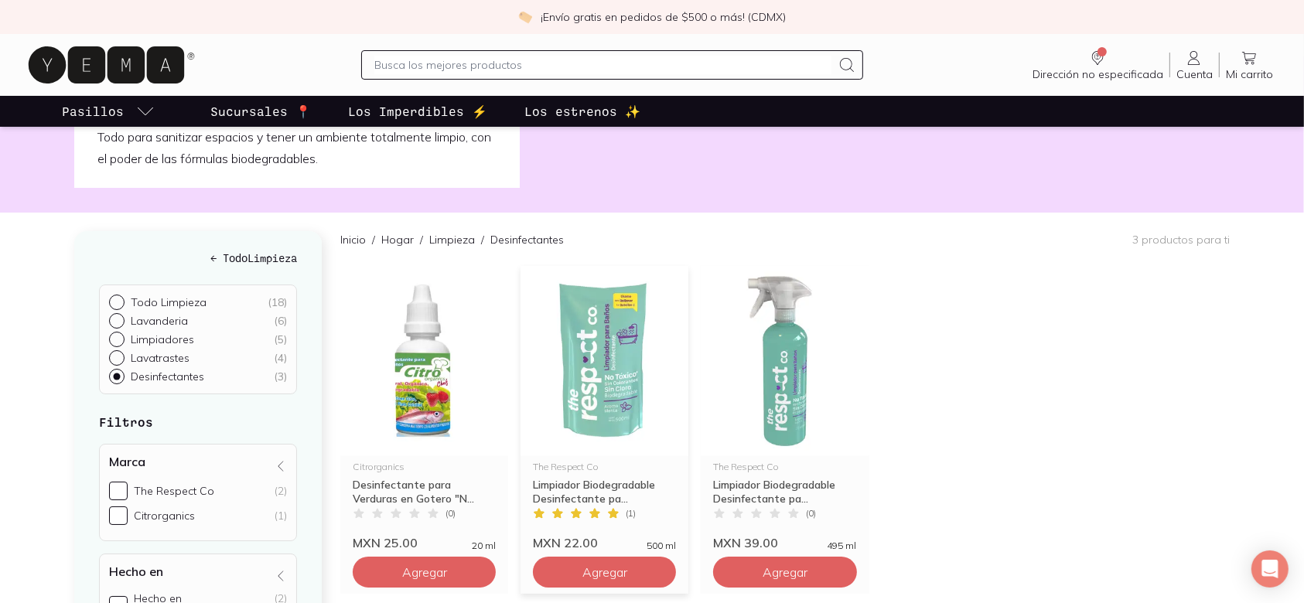
scroll to position [103, 0]
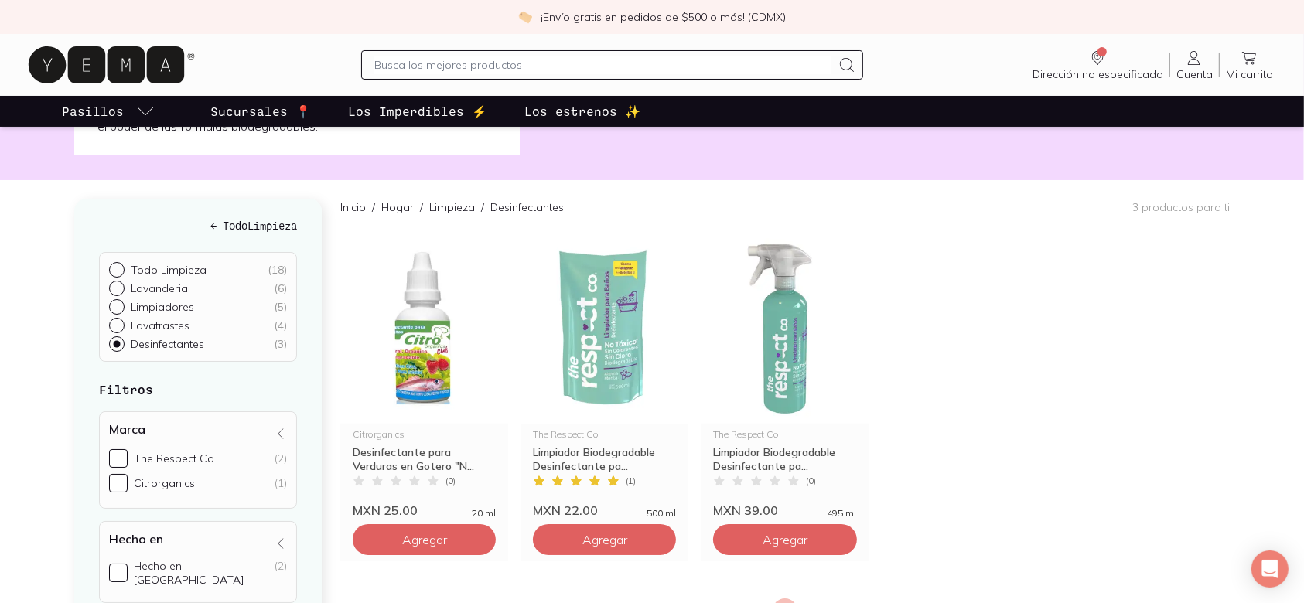
click at [114, 267] on input "Todo Limpieza ( 18 )" at bounding box center [115, 268] width 12 height 12
radio input "true"
click at [121, 269] on div at bounding box center [120, 269] width 22 height 15
click at [121, 269] on input "Todo Limpieza ( 18 )" at bounding box center [115, 268] width 12 height 12
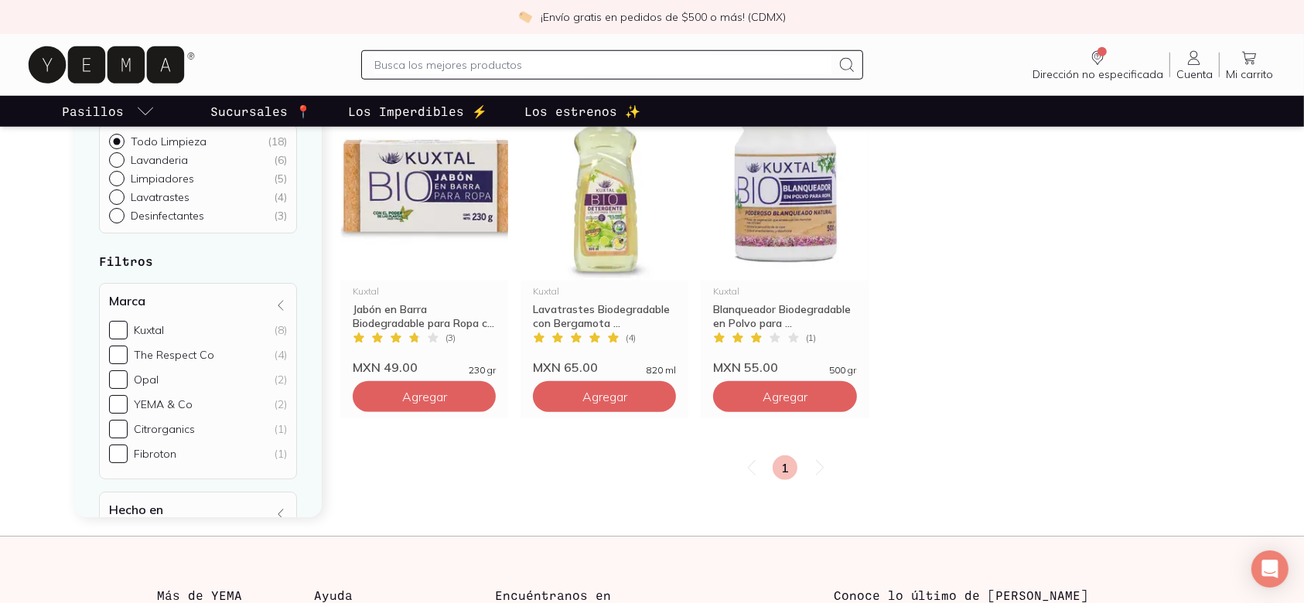
scroll to position [1340, 0]
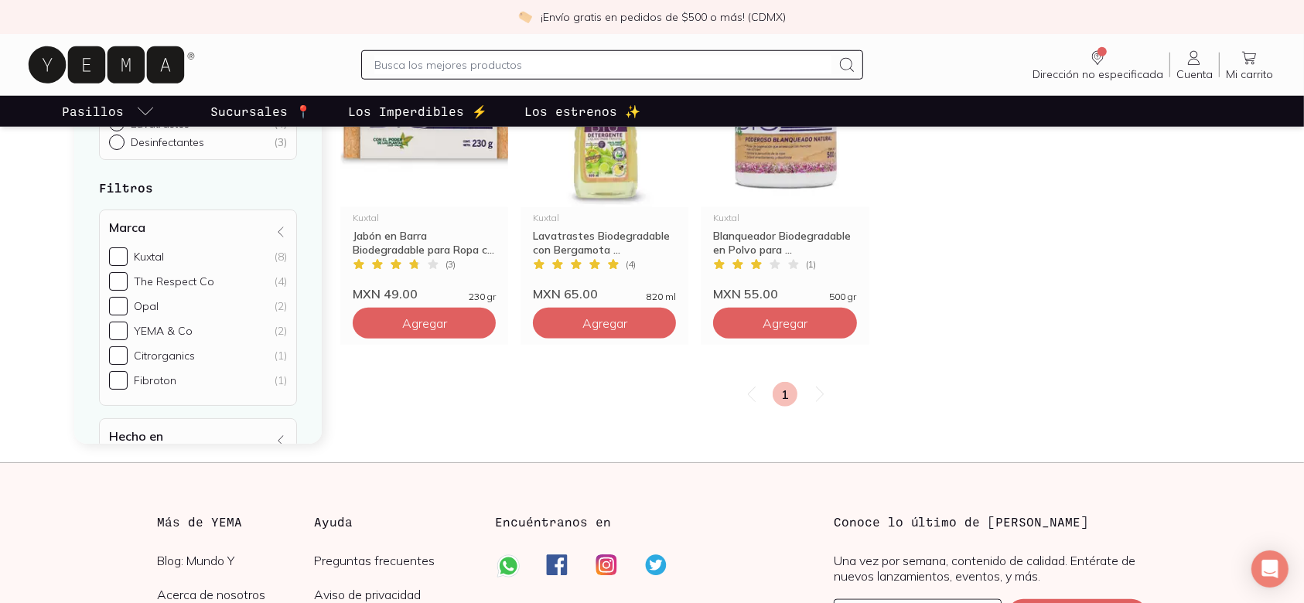
scroll to position [103, 0]
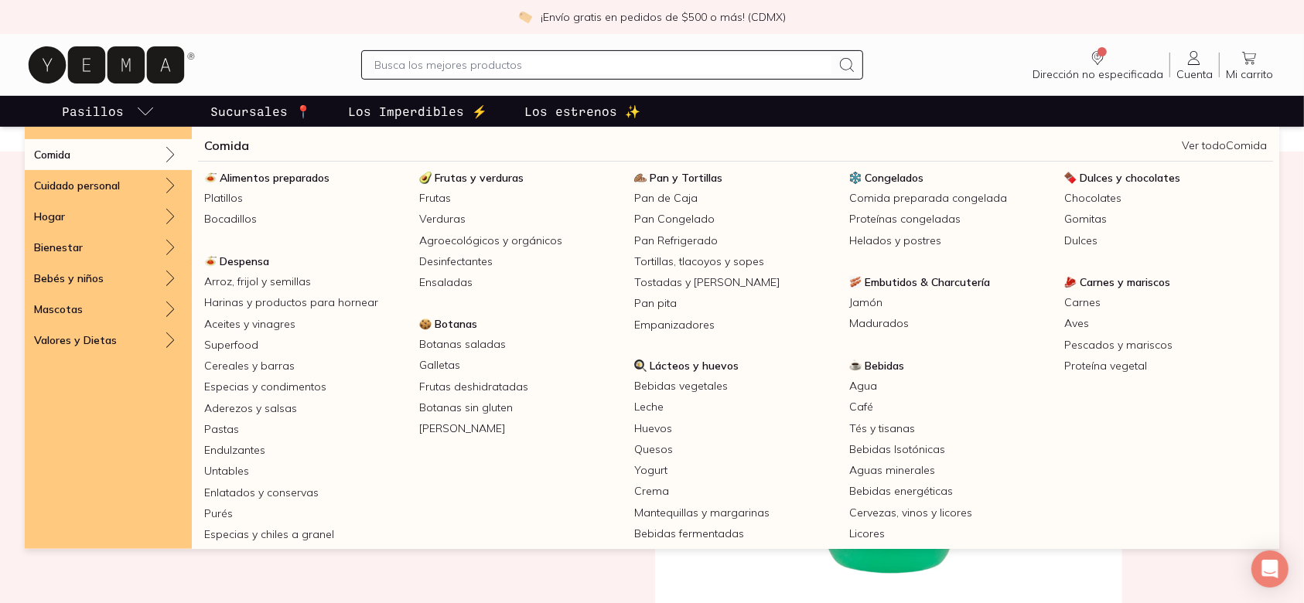
scroll to position [584, 0]
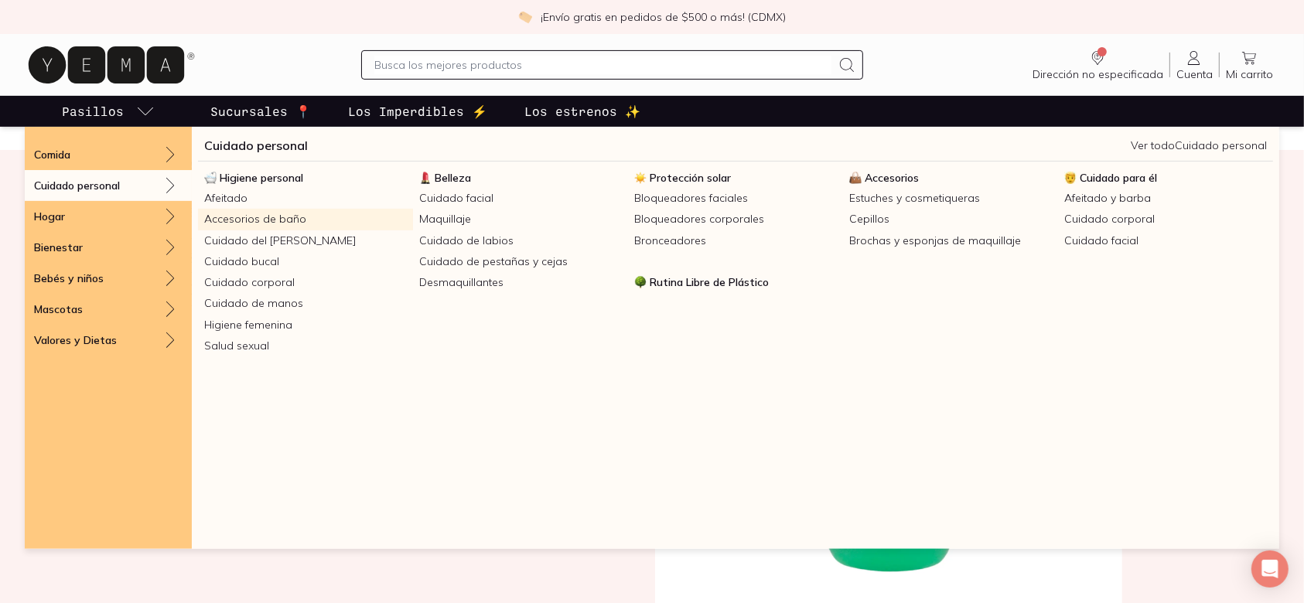
click at [311, 213] on link "Accesorios de baño" at bounding box center [305, 219] width 215 height 21
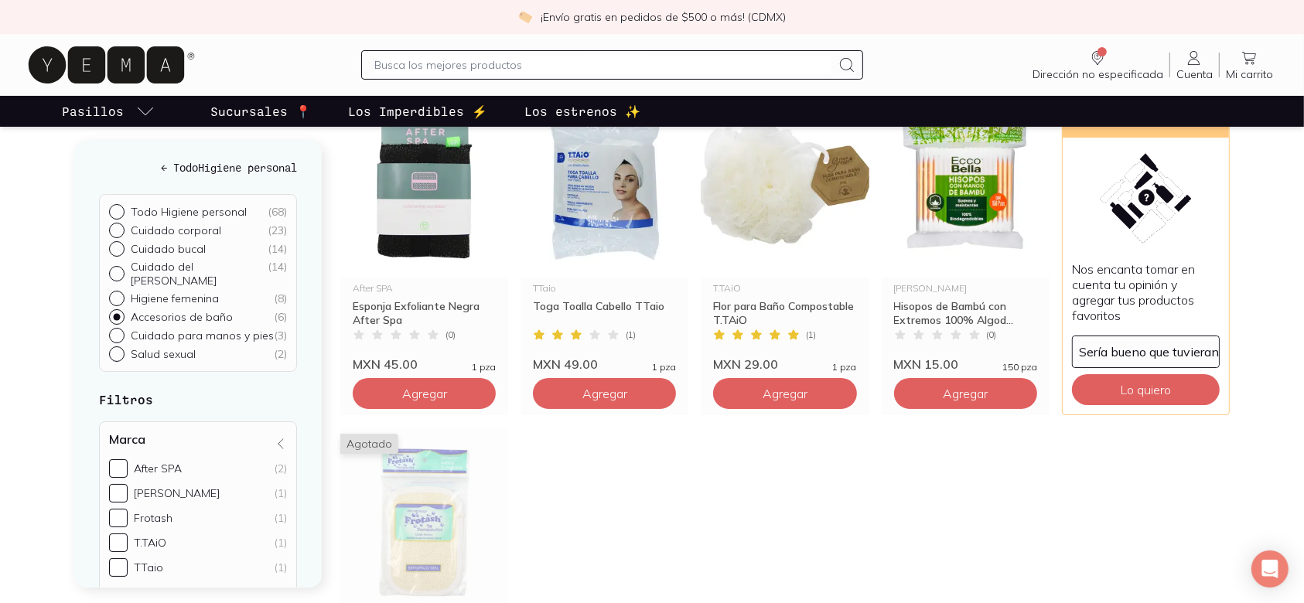
scroll to position [412, 0]
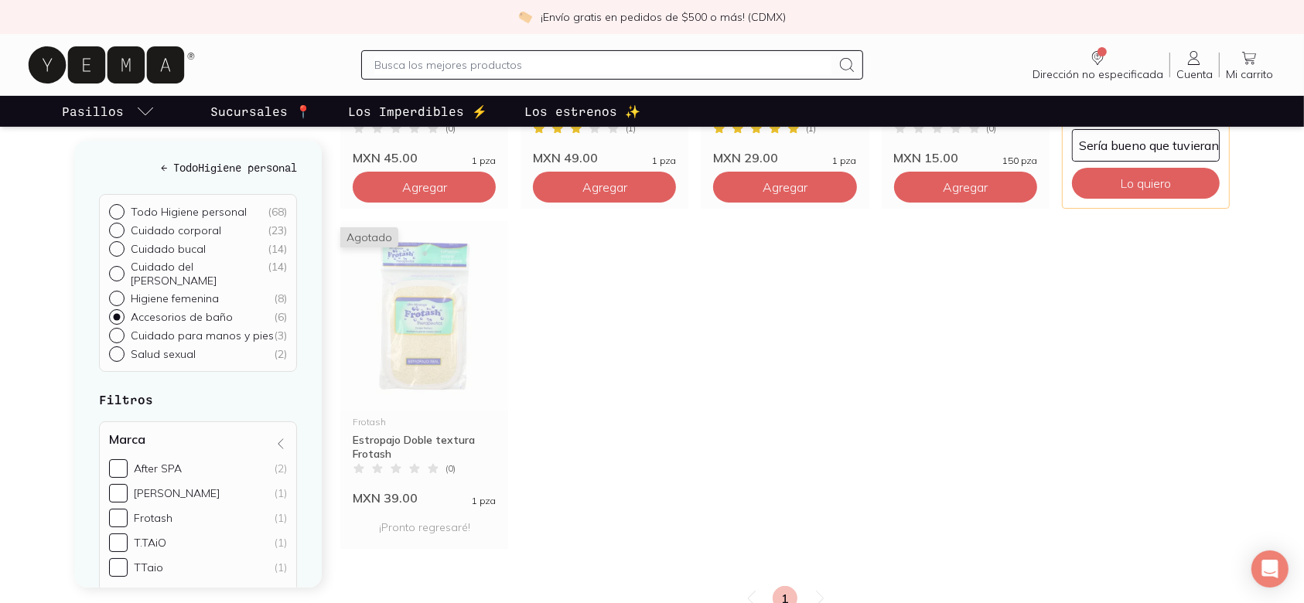
click at [175, 206] on p "Todo Higiene personal" at bounding box center [189, 212] width 116 height 14
click at [121, 206] on input "Todo Higiene personal ( 68 )" at bounding box center [115, 210] width 12 height 12
radio input "true"
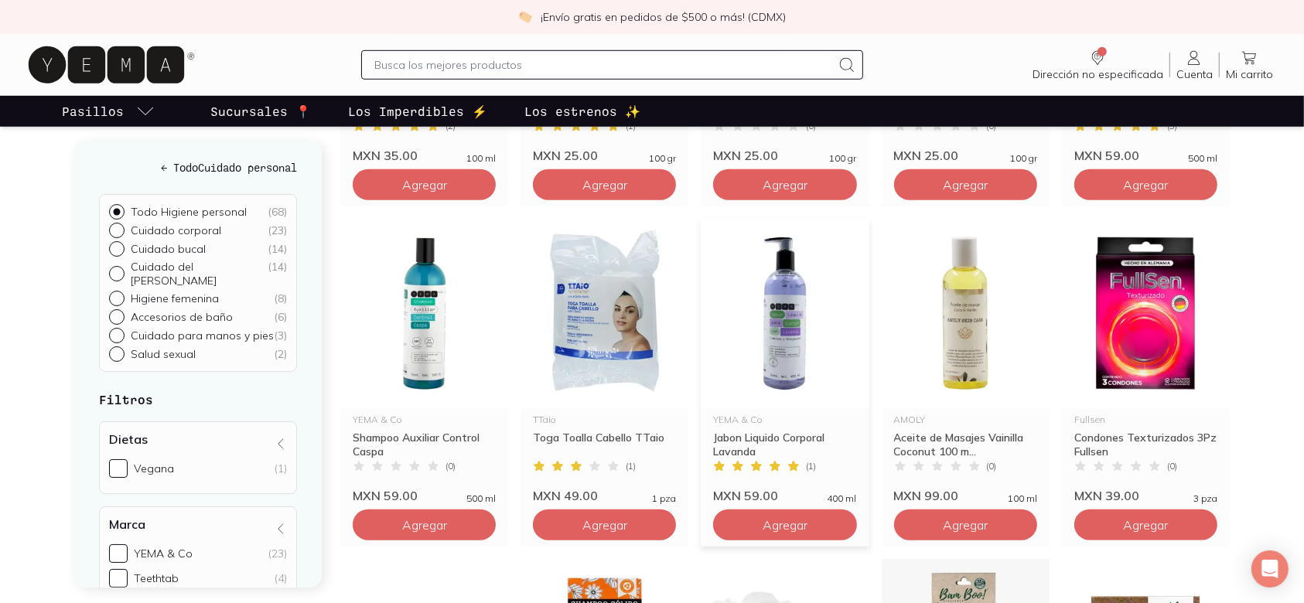
scroll to position [1134, 0]
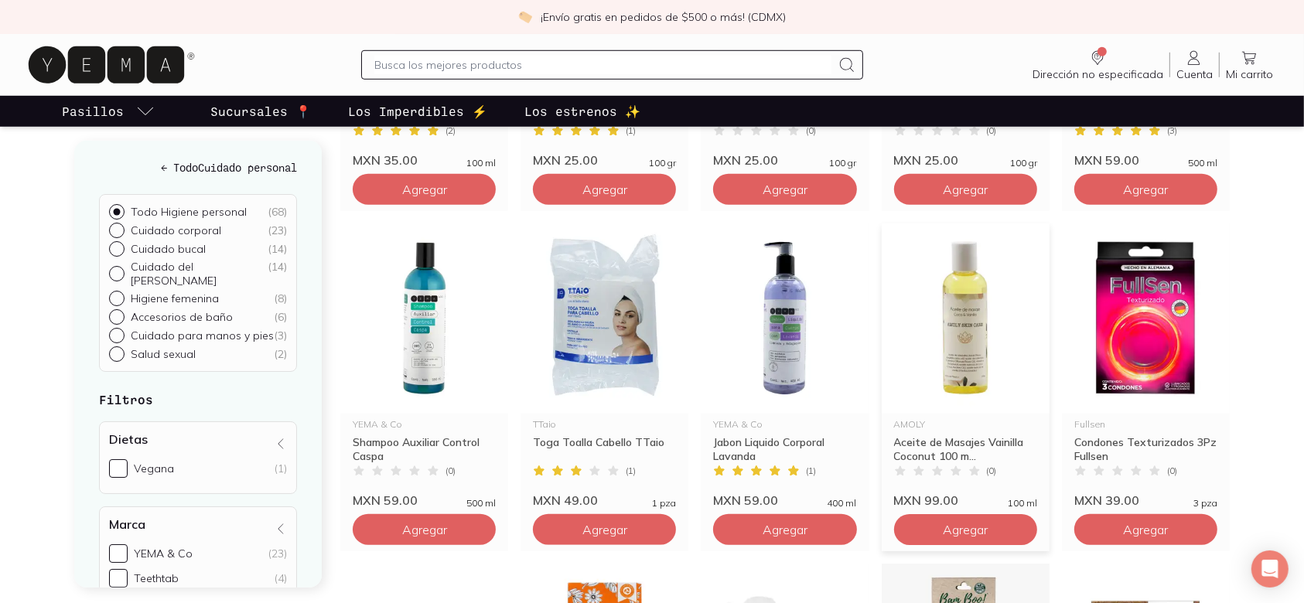
click at [957, 316] on img at bounding box center [966, 318] width 168 height 190
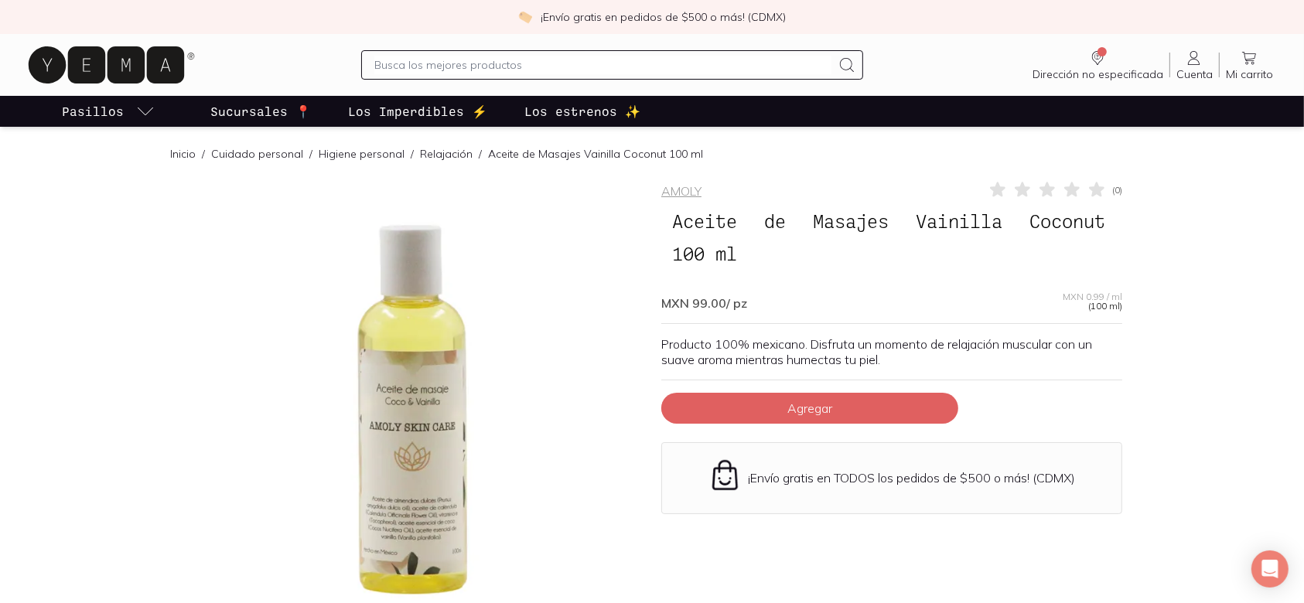
scroll to position [1134, 0]
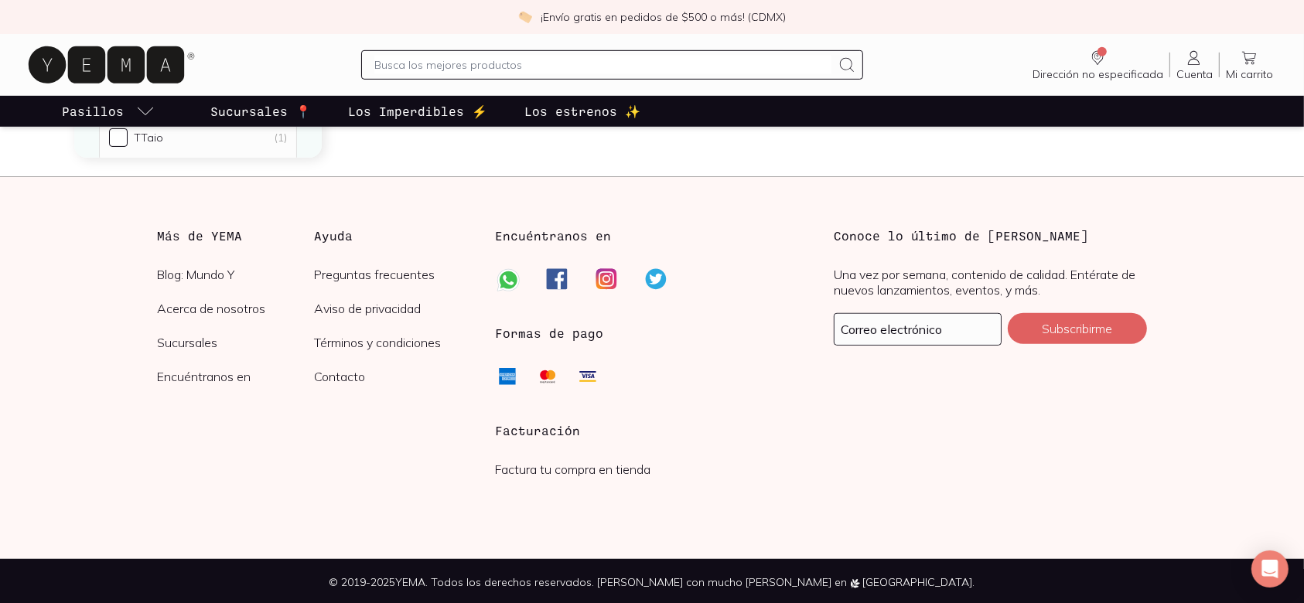
scroll to position [180, 0]
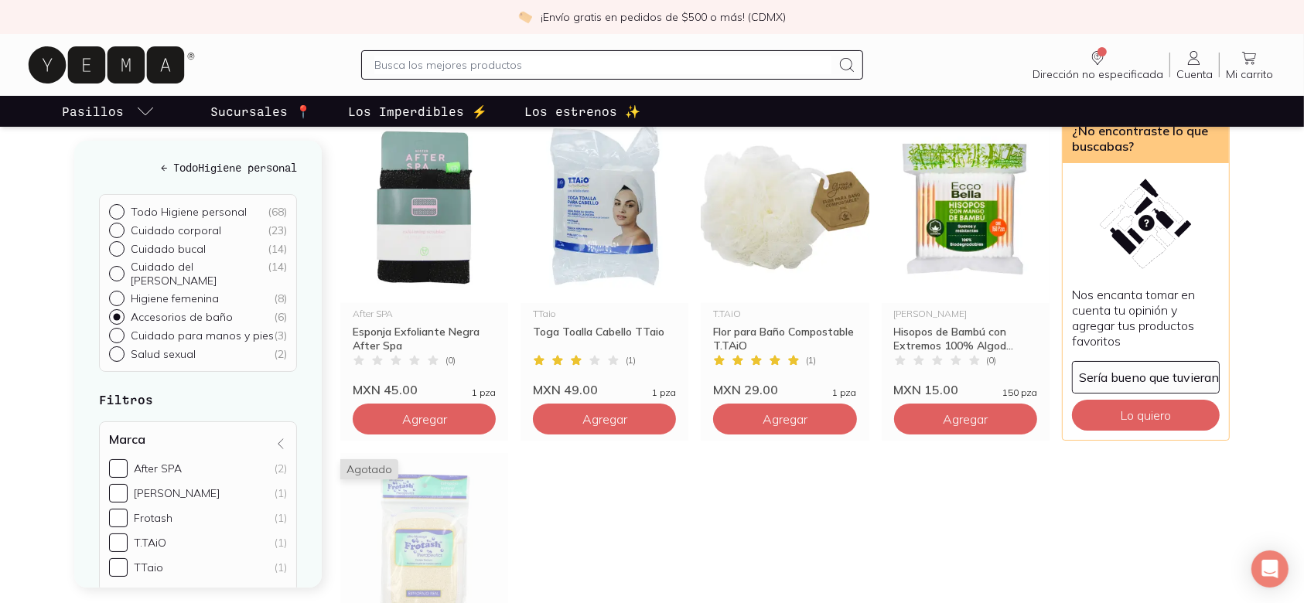
click at [210, 211] on p "Todo Higiene personal" at bounding box center [189, 212] width 116 height 14
click at [121, 211] on input "Todo Higiene personal ( 68 )" at bounding box center [115, 210] width 12 height 12
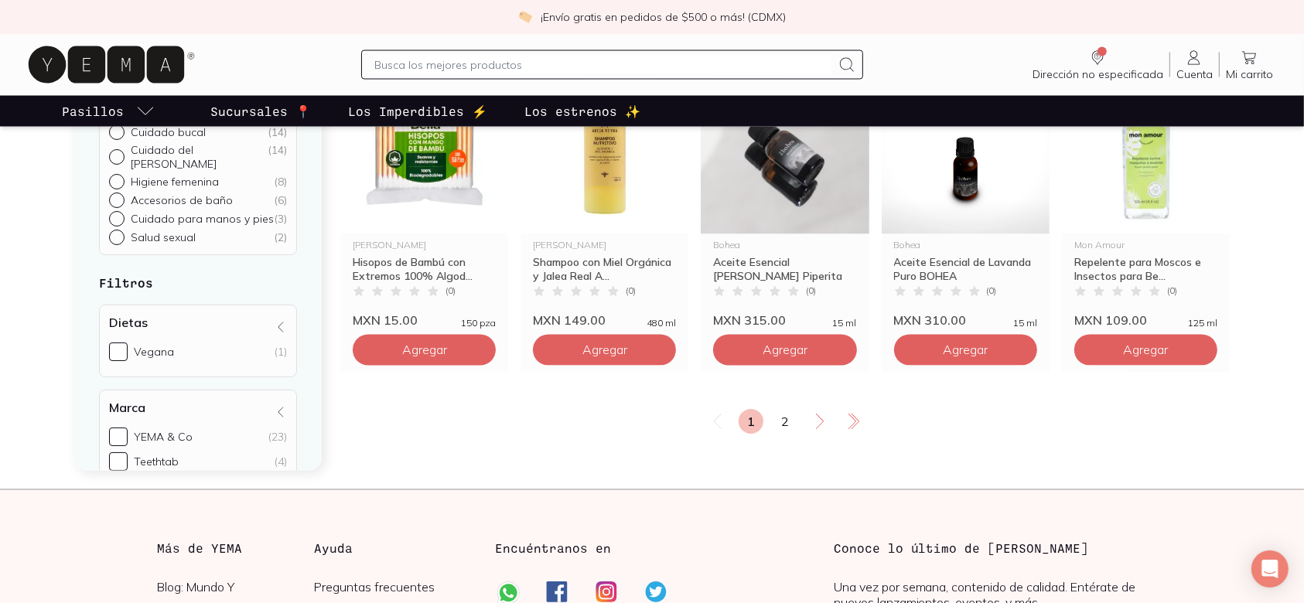
scroll to position [2680, 0]
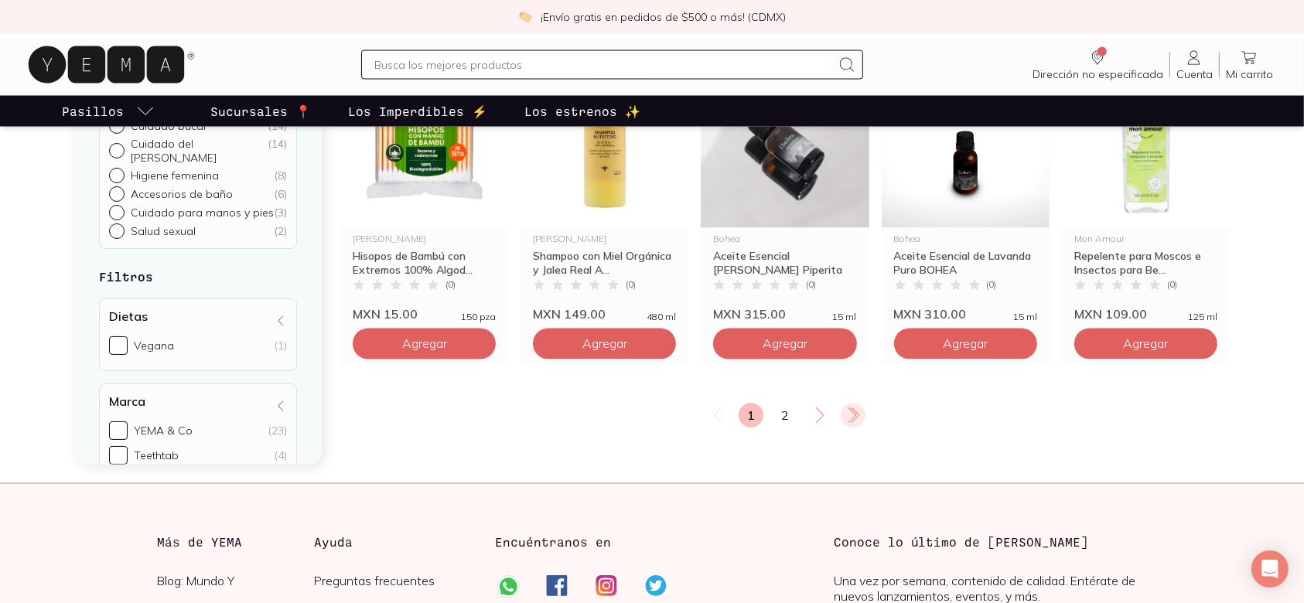
click at [848, 406] on icon at bounding box center [852, 415] width 19 height 19
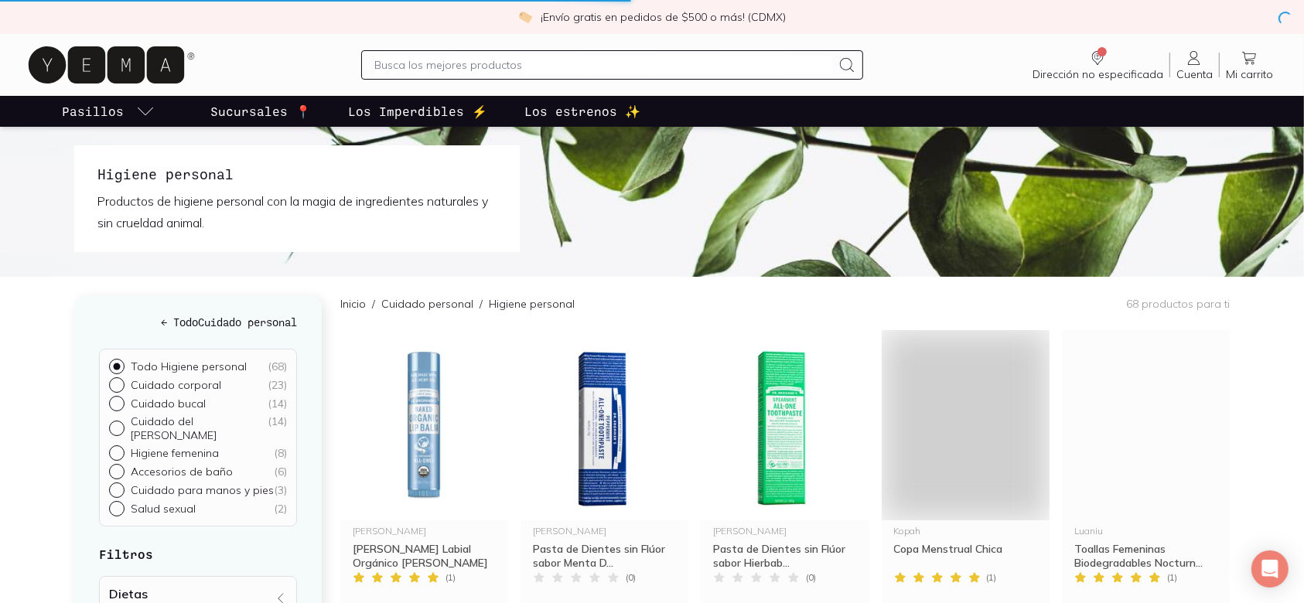
scroll to position [0, 0]
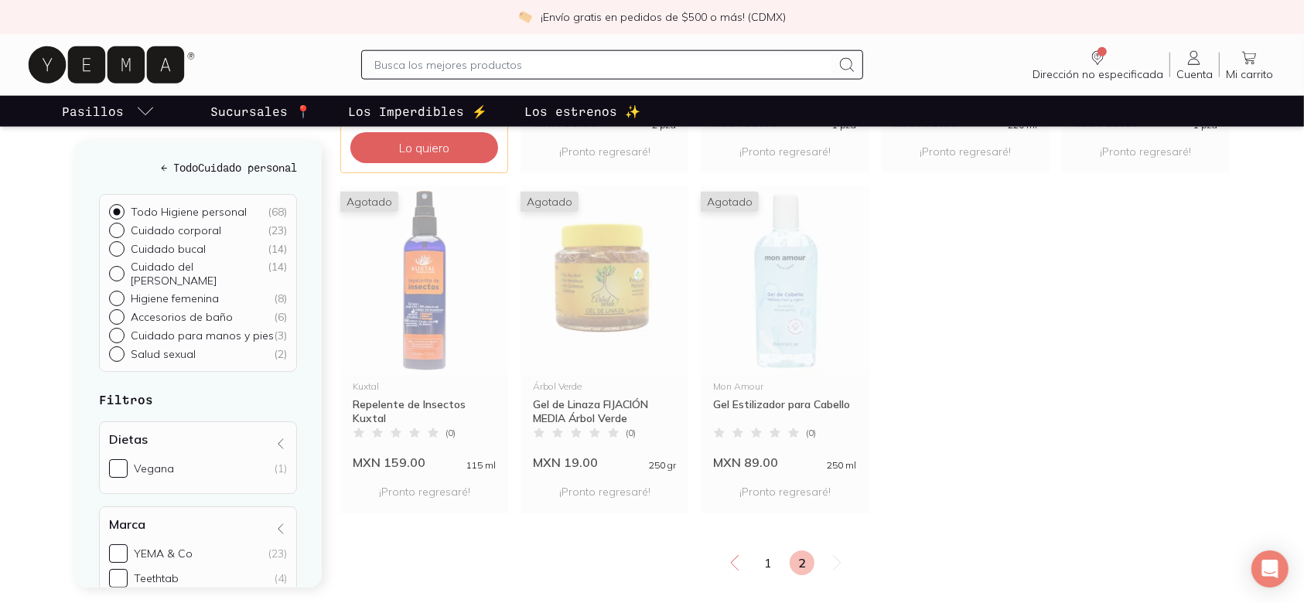
scroll to position [1856, 0]
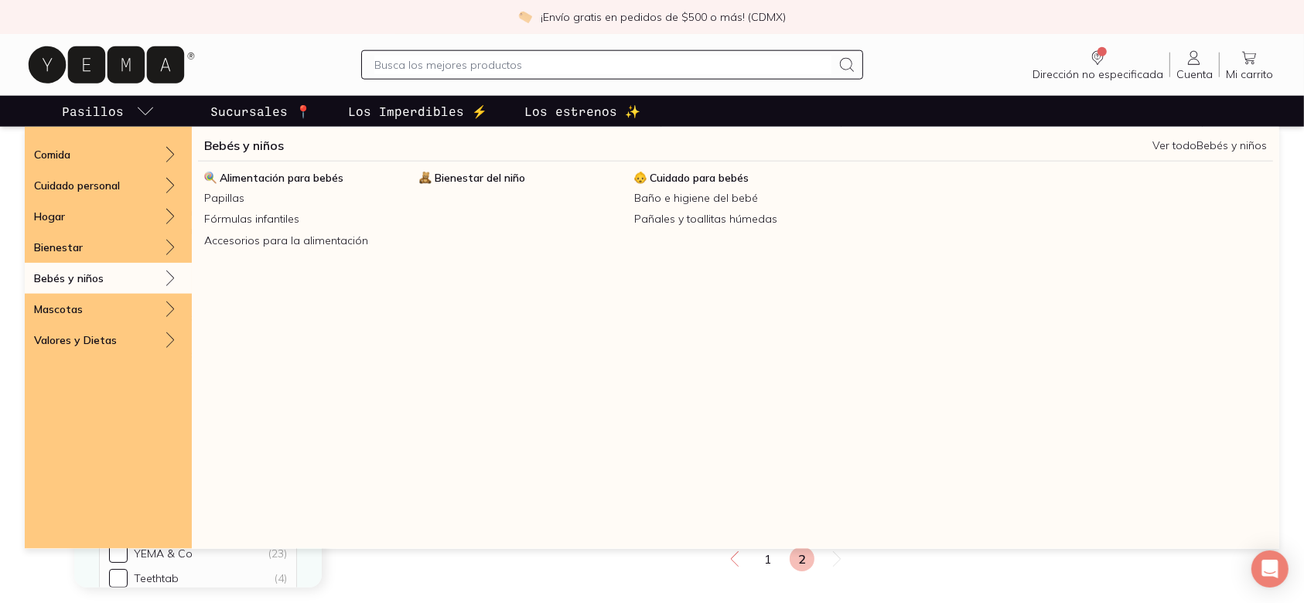
click at [131, 277] on div "Bebés y niños" at bounding box center [108, 278] width 167 height 31
click at [714, 193] on link "Baño e higiene del bebé" at bounding box center [735, 198] width 215 height 21
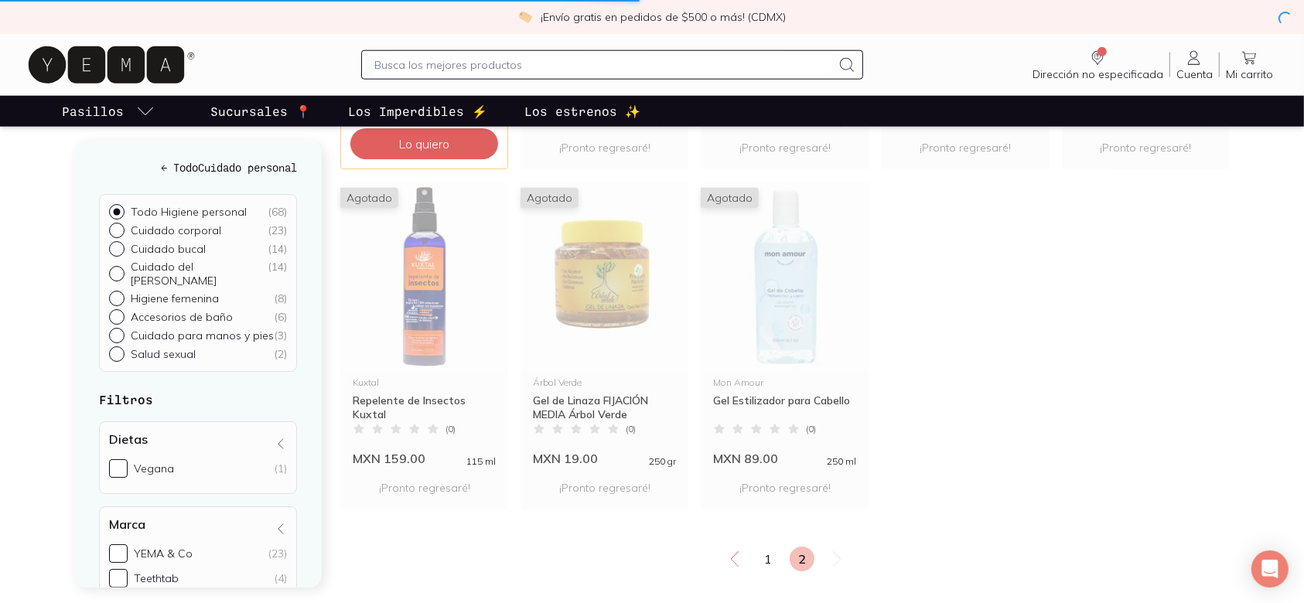
radio input "true"
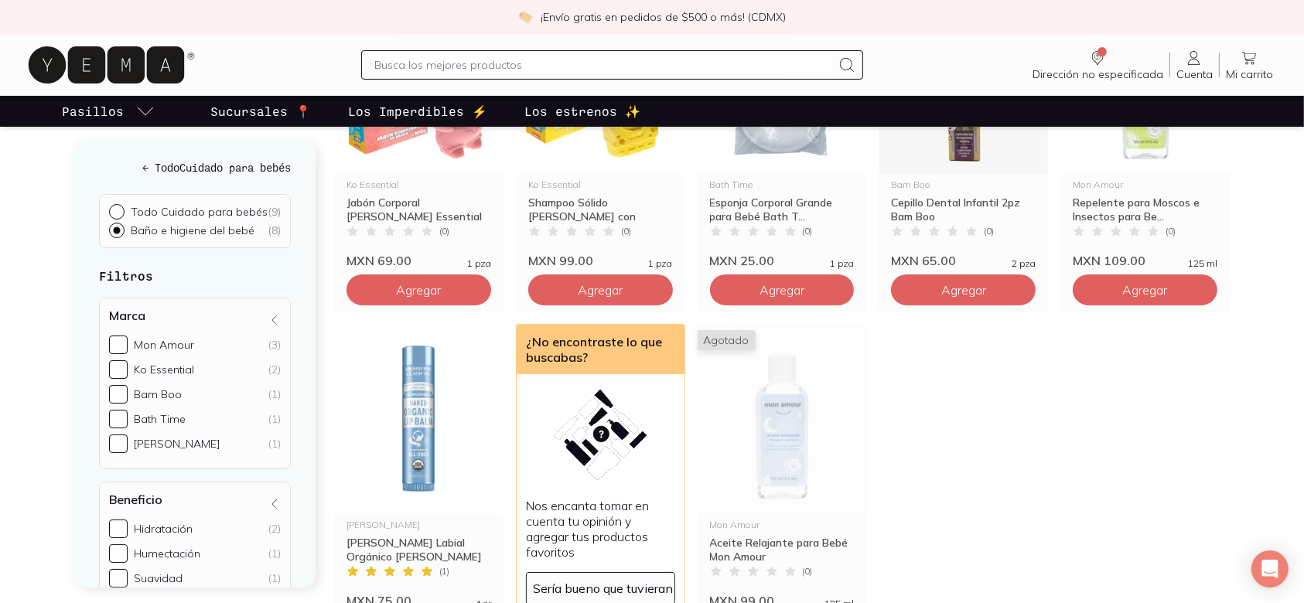
scroll to position [309, 0]
drag, startPoint x: 182, startPoint y: 343, endPoint x: 173, endPoint y: 339, distance: 9.1
click at [179, 343] on div "Mon Amour" at bounding box center [164, 345] width 60 height 14
click at [128, 343] on input "Mon Amour (3)" at bounding box center [118, 345] width 19 height 19
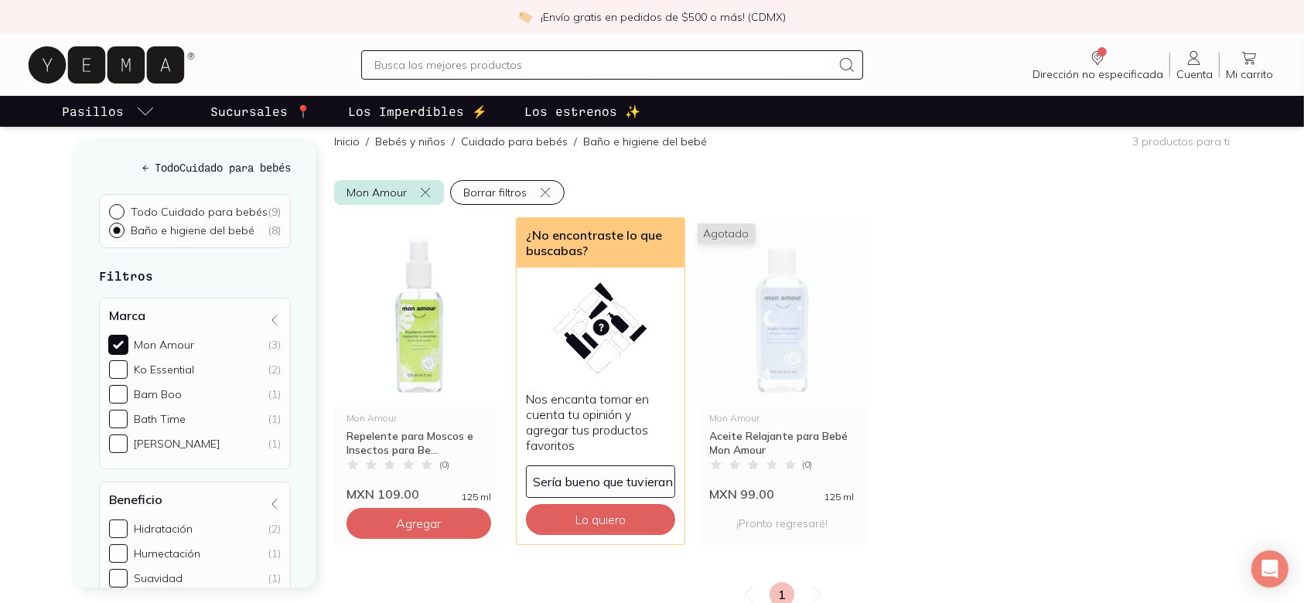
scroll to position [124, 0]
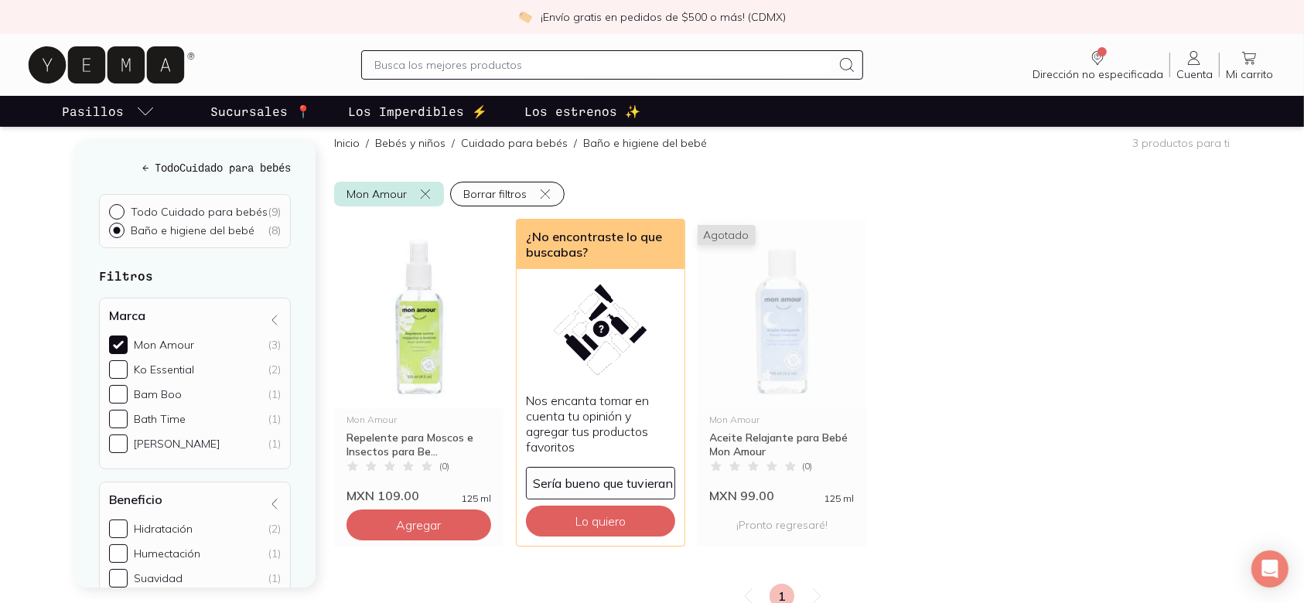
click at [173, 339] on div "Mon Amour" at bounding box center [164, 345] width 60 height 14
click at [128, 339] on input "Mon Amour (3)" at bounding box center [118, 345] width 19 height 19
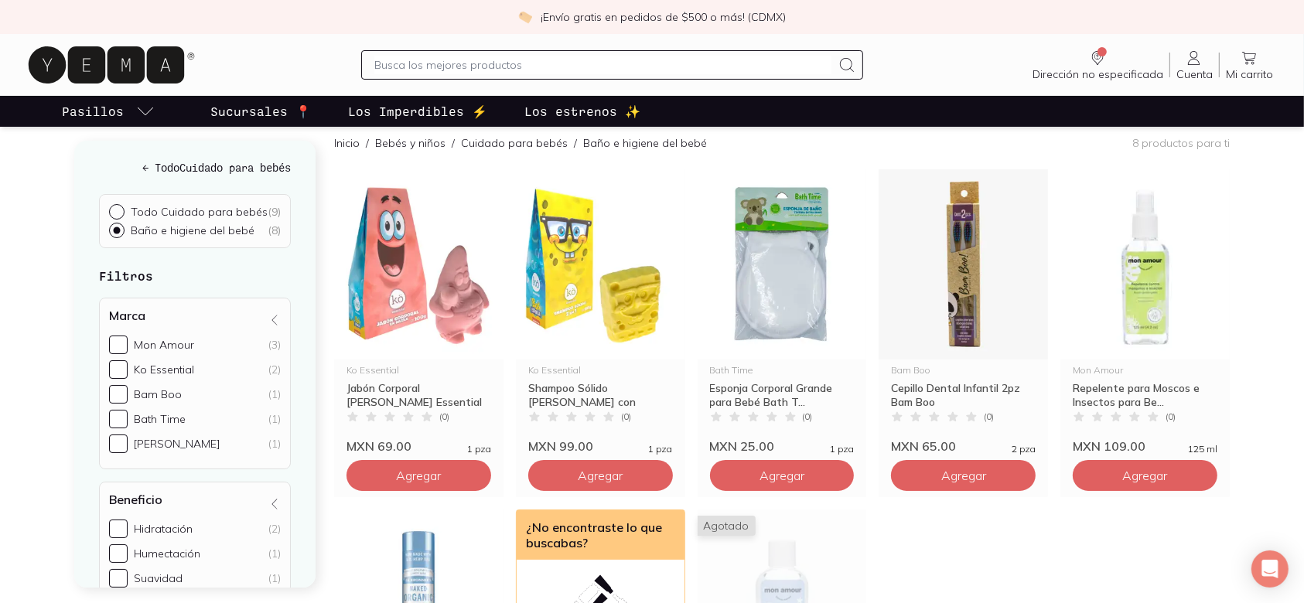
click at [160, 214] on p "Todo Cuidado para bebés" at bounding box center [199, 212] width 137 height 14
click at [121, 214] on input "Todo Cuidado para bebés ( 9 )" at bounding box center [115, 210] width 12 height 12
click at [132, 206] on p "Todo Cuidado para bebés" at bounding box center [199, 212] width 137 height 14
click at [120, 204] on div at bounding box center [120, 211] width 22 height 15
click at [120, 204] on input "Todo Cuidado para bebés ( 9 )" at bounding box center [115, 210] width 12 height 12
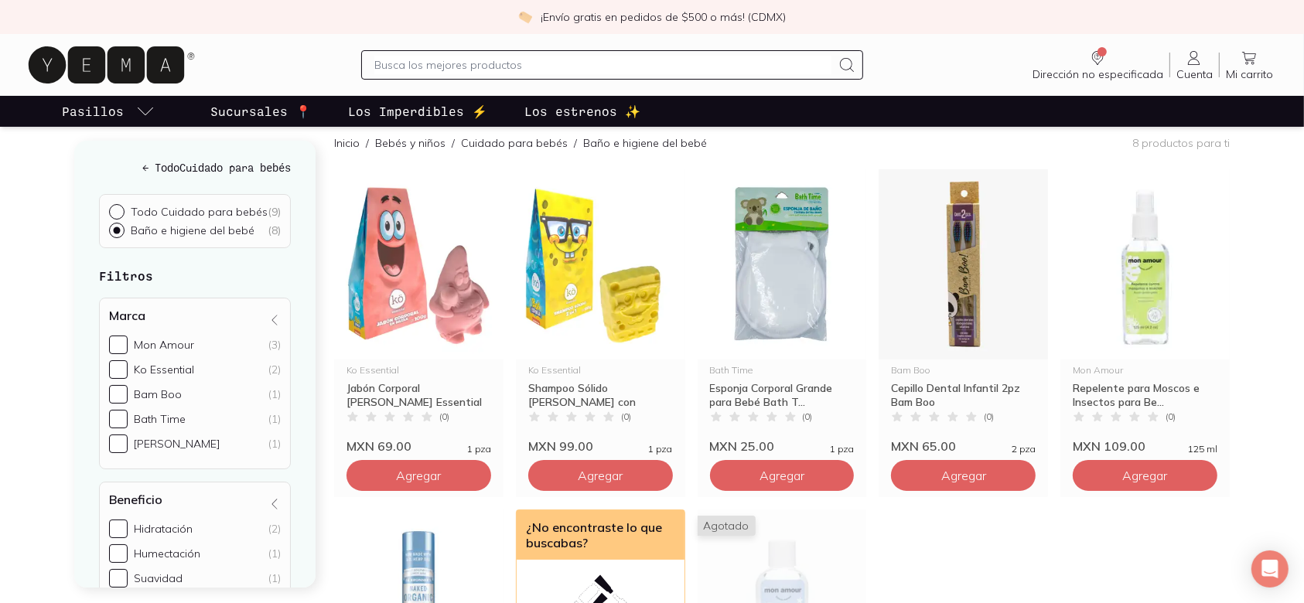
click at [118, 206] on input "Todo Cuidado para bebés ( 9 )" at bounding box center [115, 210] width 12 height 12
click at [113, 213] on input "Todo Cuidado para bebés ( 9 )" at bounding box center [115, 210] width 12 height 12
click at [117, 220] on ul "Todo Cuidado para bebés ( 9 ) Baño e higiene del bebé ( 8 )" at bounding box center [195, 221] width 172 height 34
click at [114, 211] on input "Todo Cuidado para bebés ( 9 )" at bounding box center [115, 210] width 12 height 12
click at [114, 210] on input "Todo Cuidado para bebés ( 9 )" at bounding box center [115, 210] width 12 height 12
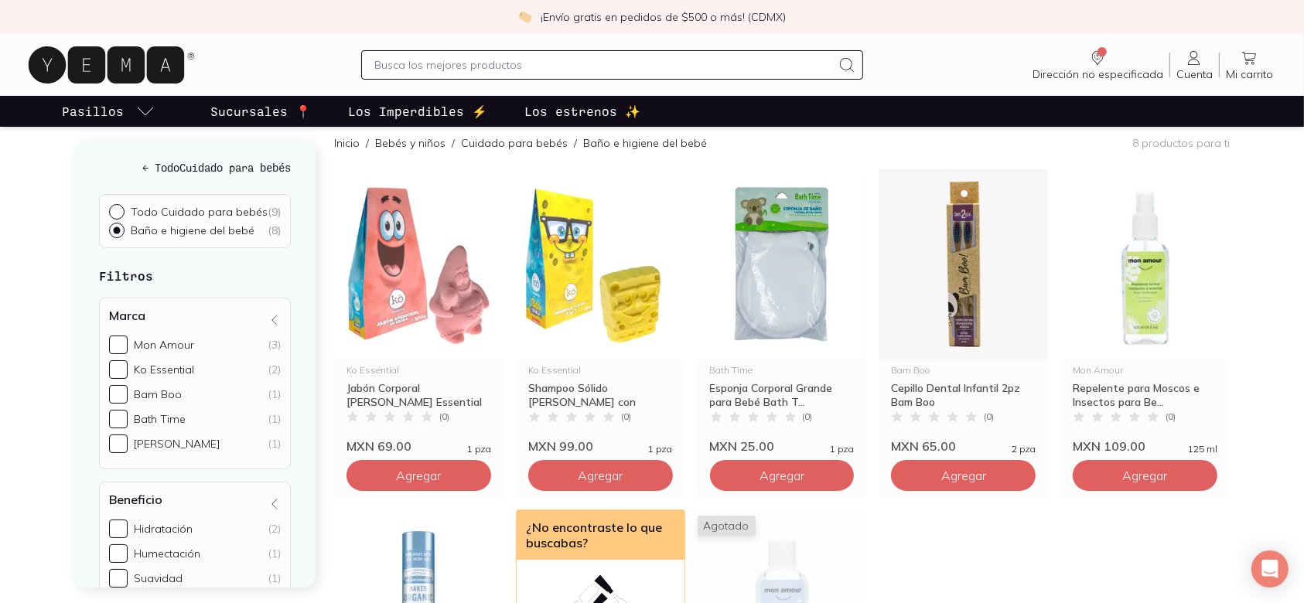
click at [117, 210] on input "Todo Cuidado para bebés ( 9 )" at bounding box center [115, 210] width 12 height 12
click at [117, 212] on input "Todo Cuidado para bebés ( 9 )" at bounding box center [115, 210] width 12 height 12
click at [117, 215] on input "Todo Cuidado para bebés ( 9 )" at bounding box center [115, 210] width 12 height 12
click at [117, 217] on div at bounding box center [120, 211] width 22 height 15
click at [117, 217] on input "Todo Cuidado para bebés ( 9 )" at bounding box center [115, 210] width 12 height 12
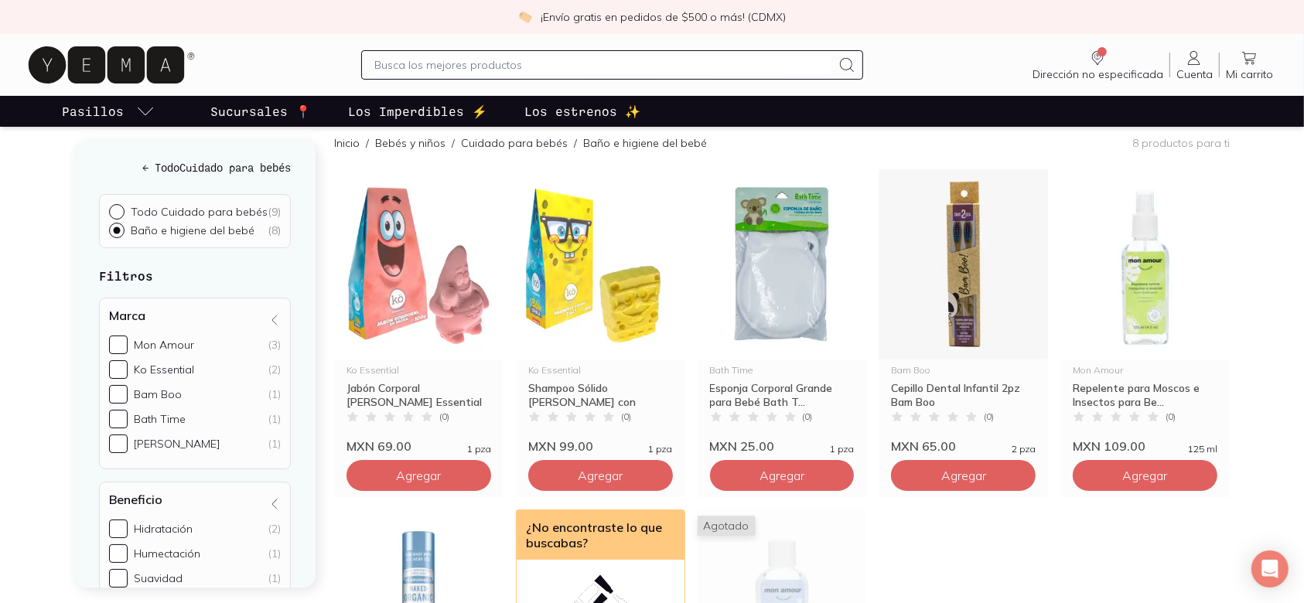
click at [116, 213] on input "Todo Cuidado para bebés ( 9 )" at bounding box center [115, 210] width 12 height 12
drag, startPoint x: 116, startPoint y: 213, endPoint x: 102, endPoint y: 213, distance: 13.9
click at [115, 213] on input "Todo Cuidado para bebés ( 9 )" at bounding box center [115, 210] width 12 height 12
click at [57, 203] on div "← Todo Cuidado para bebés Todo Cuidado para bebés ( 9 ) Baño e higiene del bebé…" at bounding box center [652, 526] width 1304 height 820
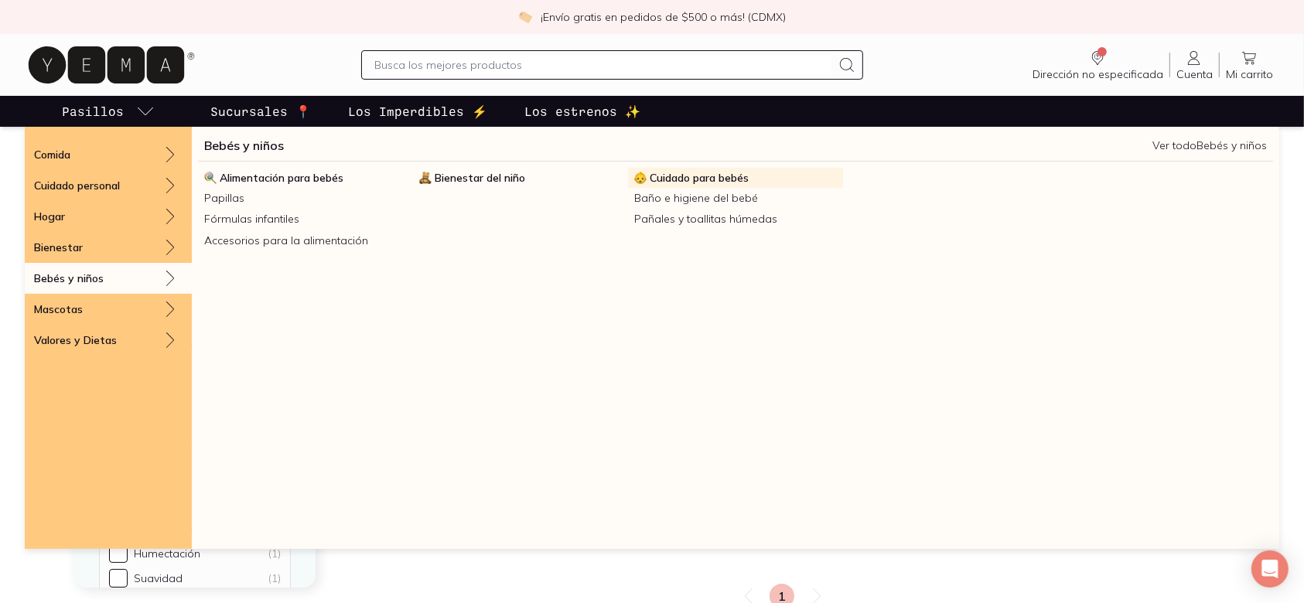
click at [699, 176] on span "Cuidado para bebés" at bounding box center [699, 178] width 99 height 14
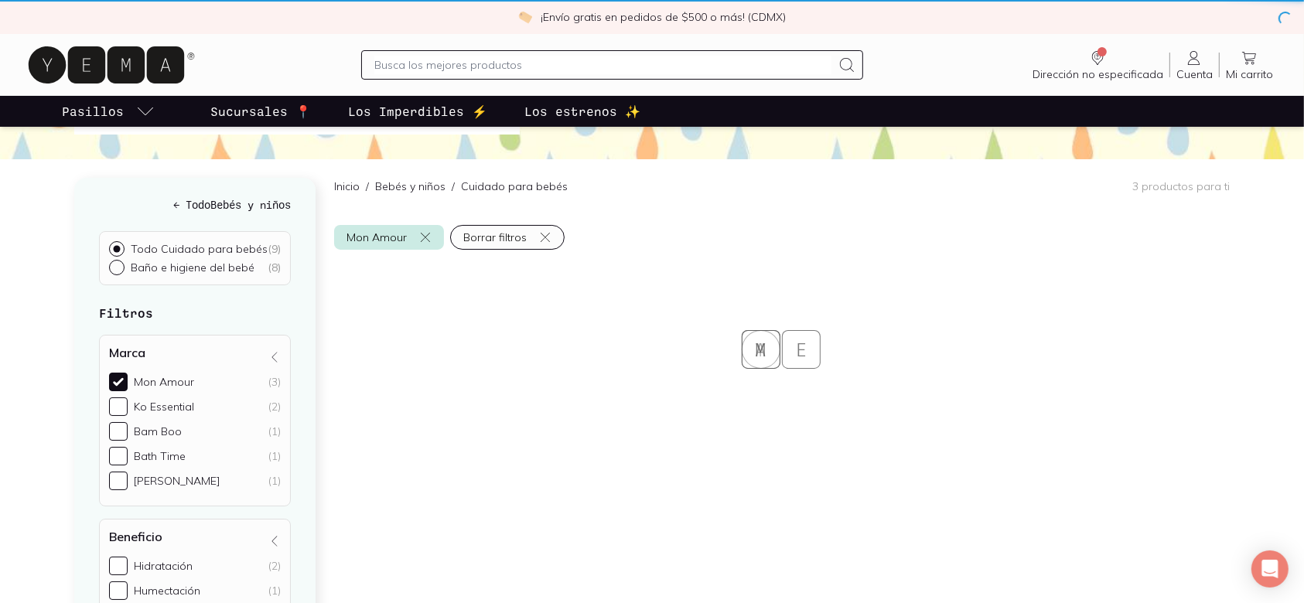
click at [111, 211] on main "Cuidado para bebés [PERSON_NAME] a tu bebé el amor que necesita con productos q…" at bounding box center [652, 323] width 1304 height 640
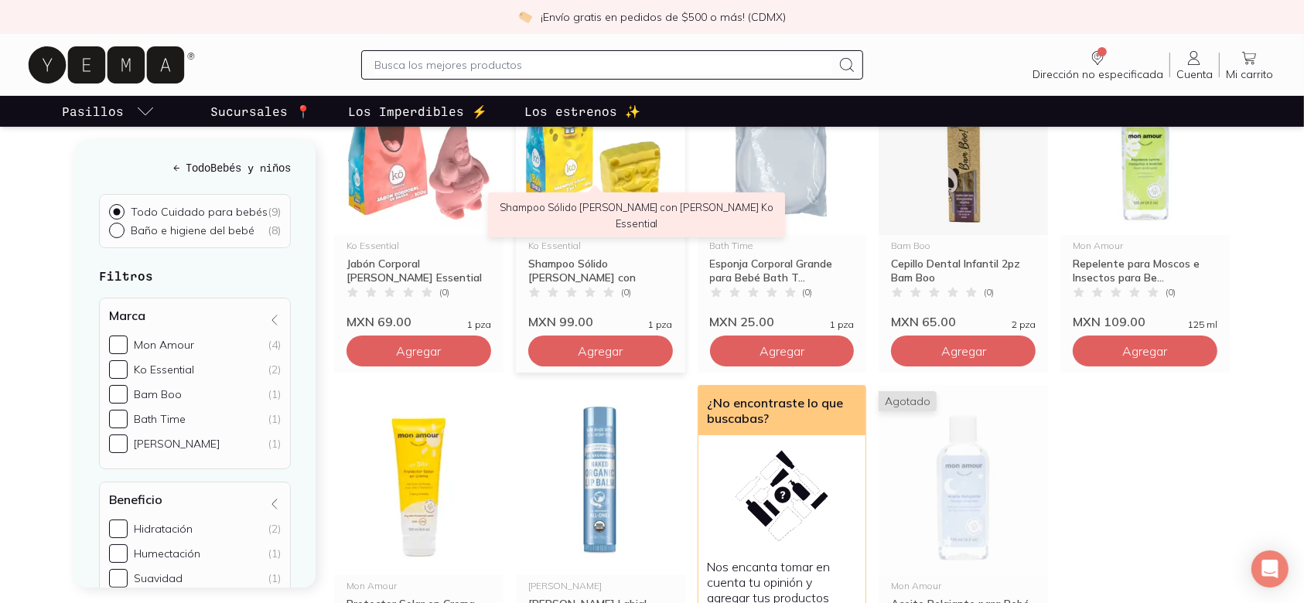
scroll to position [412, 0]
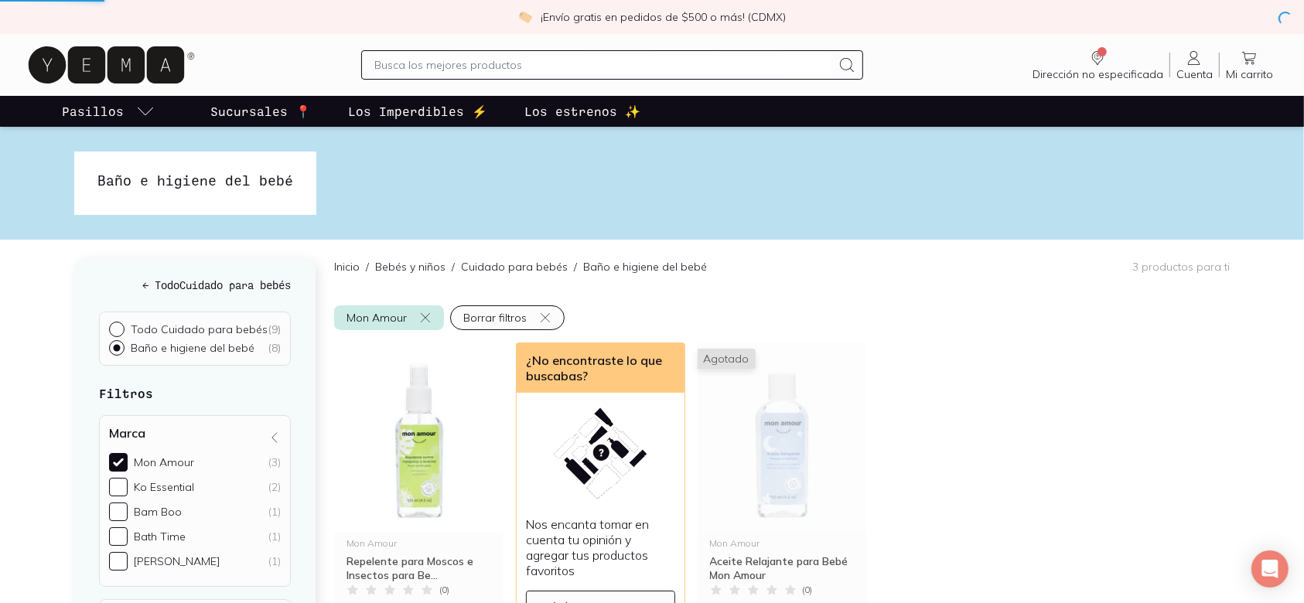
scroll to position [124, 0]
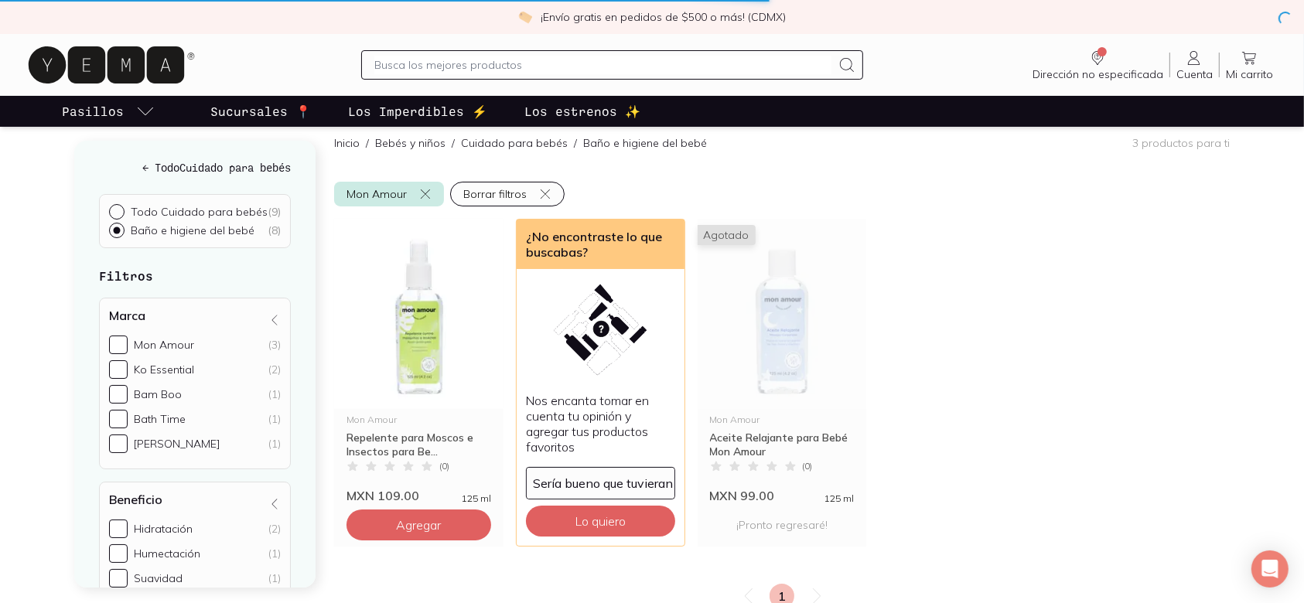
checkbox input "false"
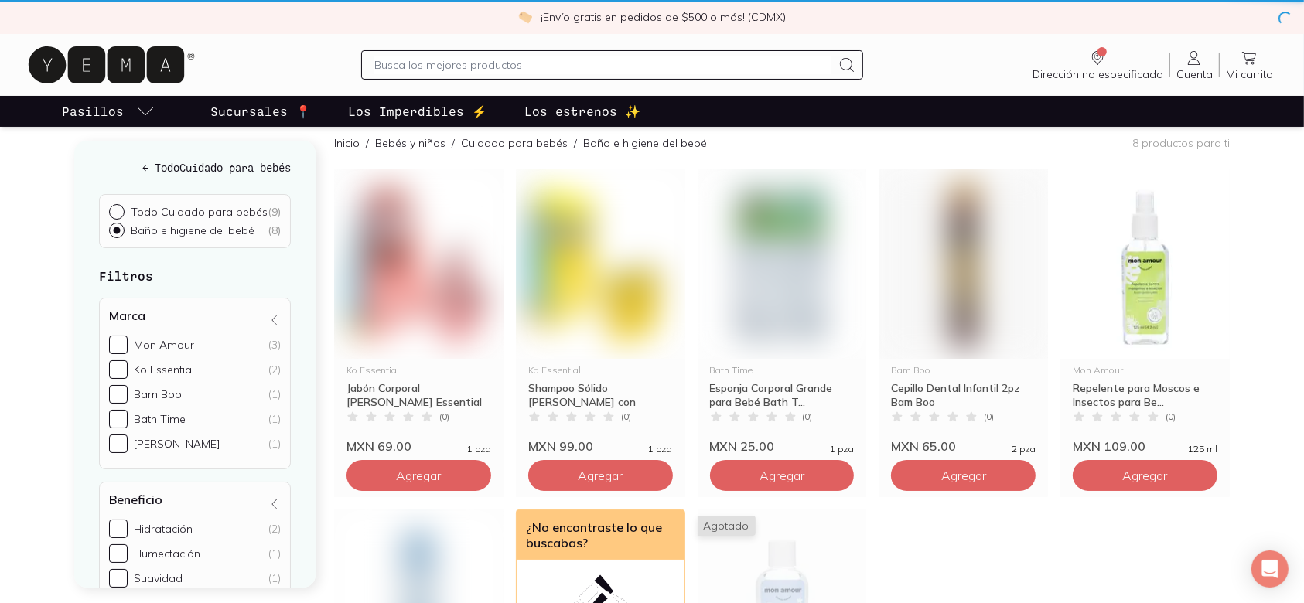
scroll to position [0, 0]
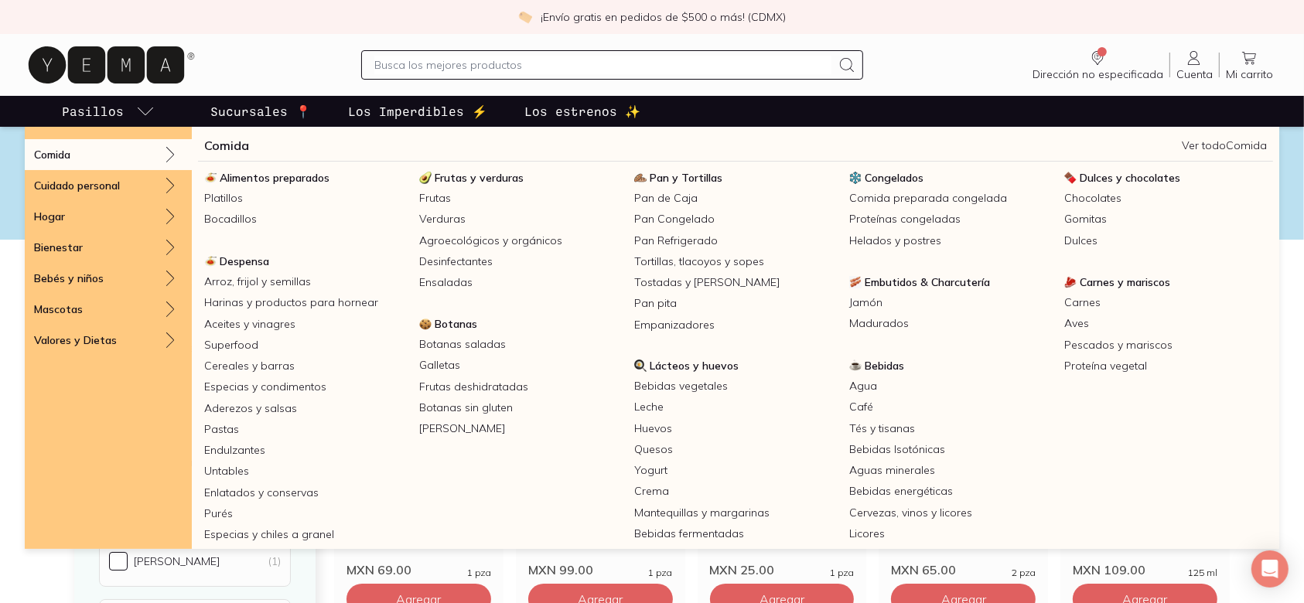
click at [158, 140] on div "Comida" at bounding box center [108, 154] width 167 height 31
click at [135, 155] on div "Comida" at bounding box center [108, 154] width 167 height 31
click at [134, 155] on div "Comida" at bounding box center [108, 154] width 167 height 31
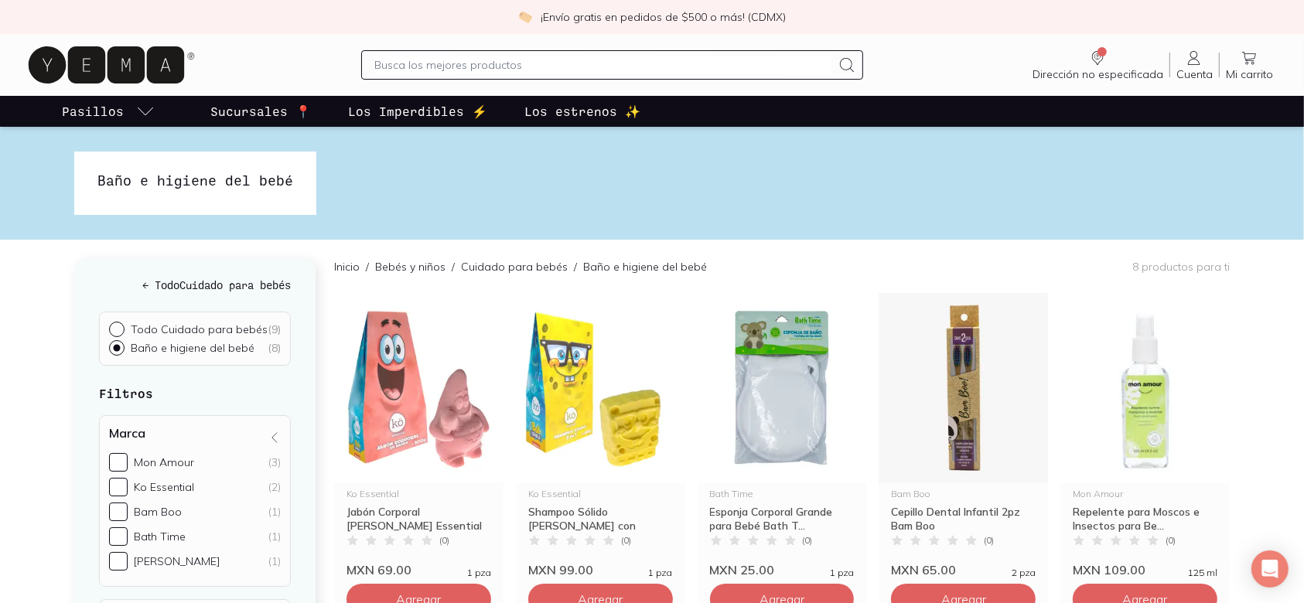
click at [977, 291] on div "Inicio / Bebés y niños / Cuidado para bebés / Baño e higiene del bebé 8 product…" at bounding box center [781, 266] width 895 height 53
click at [432, 57] on input "text" at bounding box center [602, 65] width 457 height 19
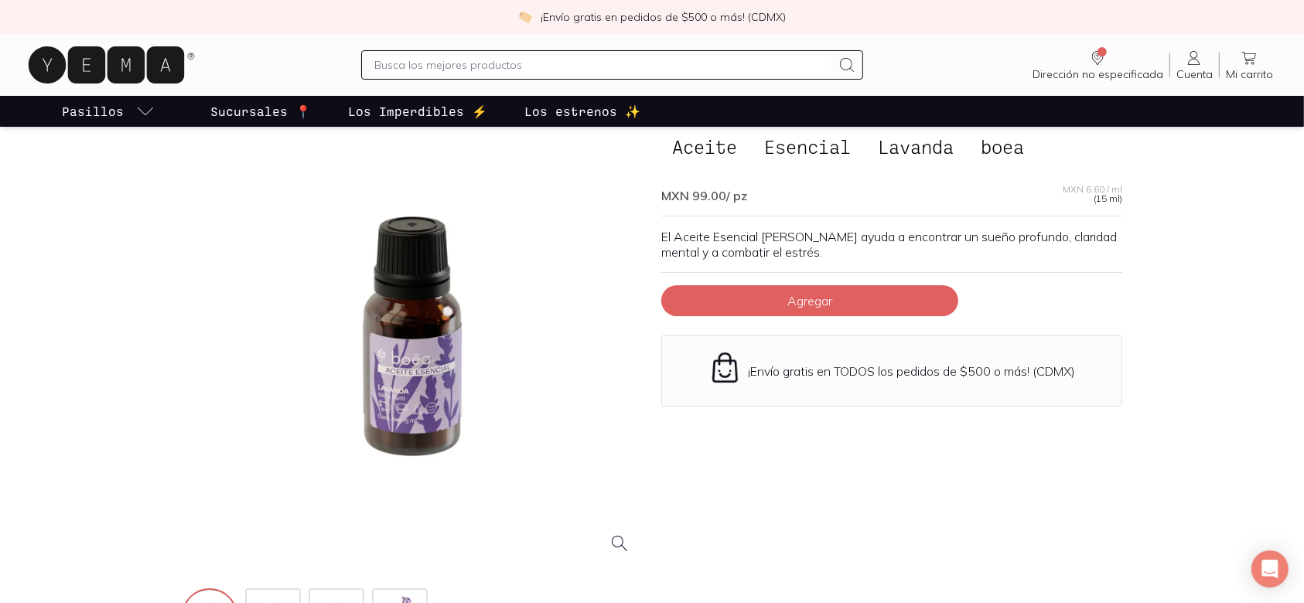
scroll to position [103, 0]
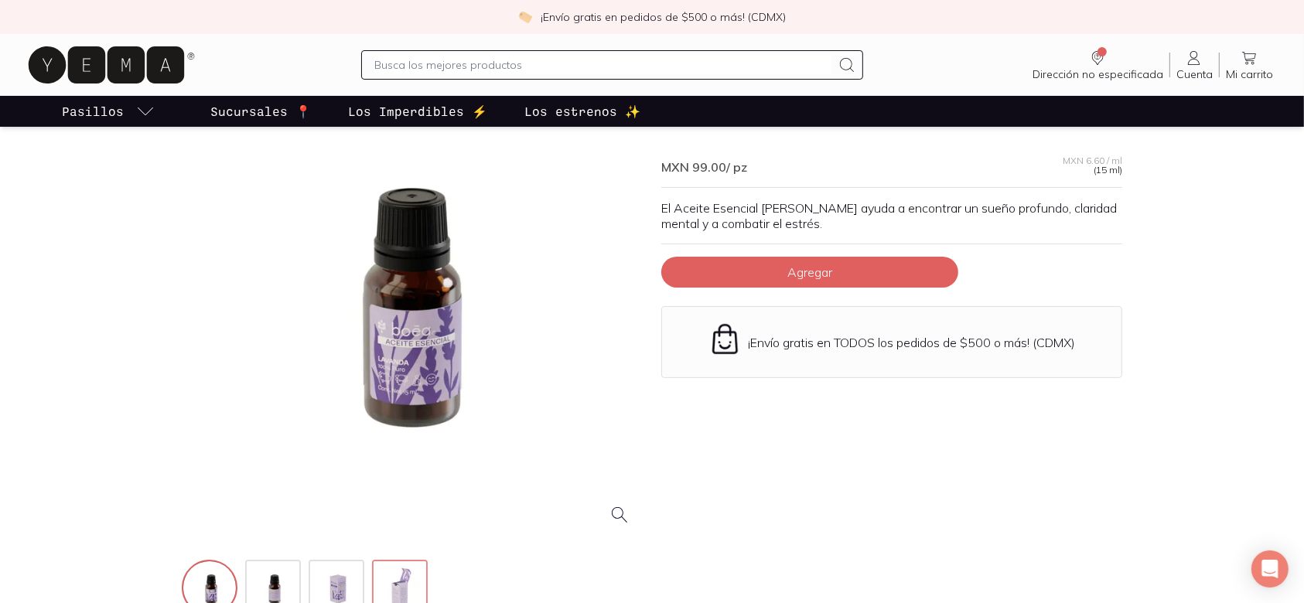
drag, startPoint x: 398, startPoint y: 566, endPoint x: 394, endPoint y: 559, distance: 8.4
click at [397, 566] on img at bounding box center [401, 589] width 56 height 56
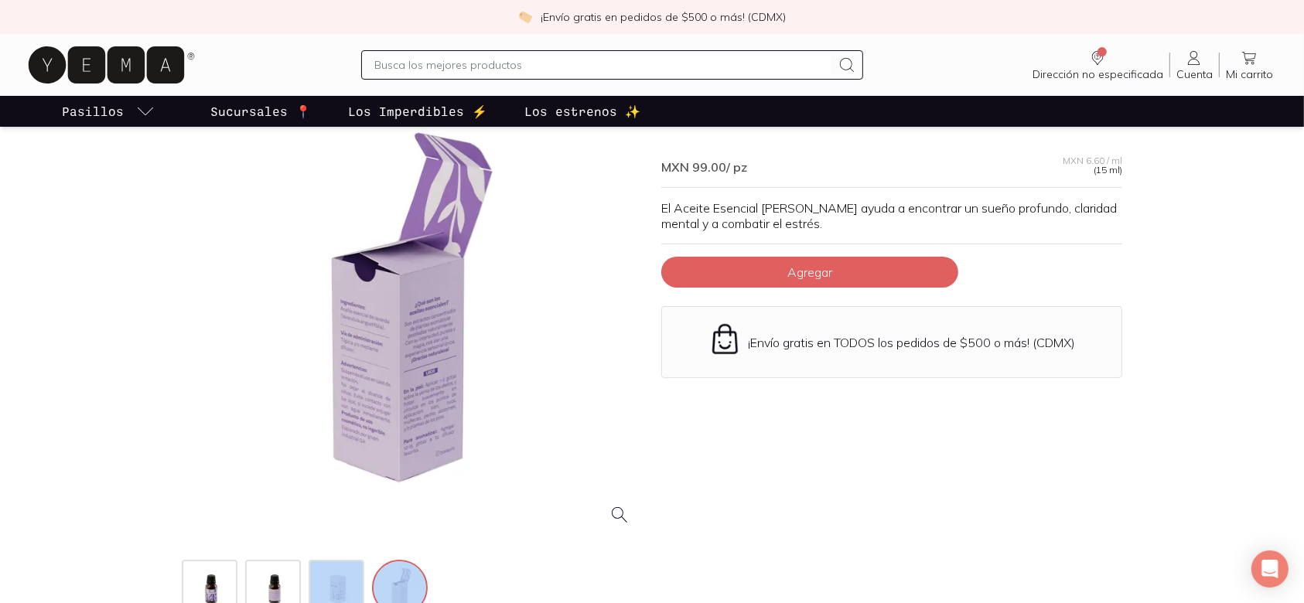
click at [367, 571] on div at bounding box center [305, 588] width 246 height 56
click at [339, 573] on img at bounding box center [338, 589] width 56 height 56
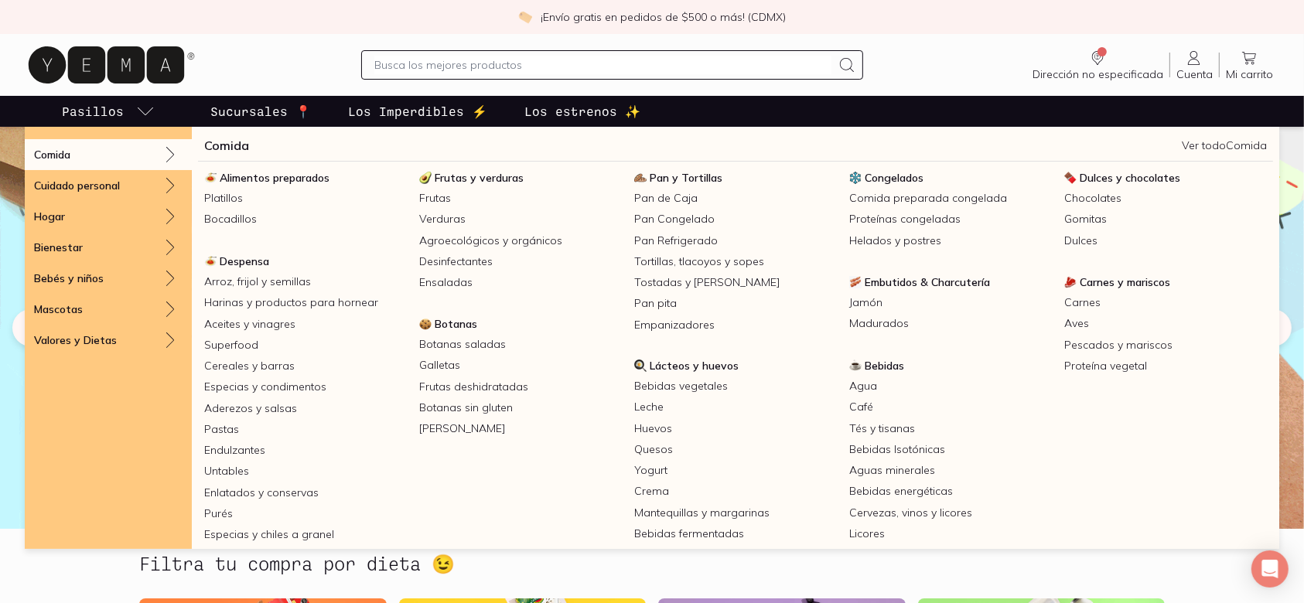
click at [138, 108] on icon "pasillo-todos-link" at bounding box center [145, 111] width 19 height 19
click at [142, 114] on icon "pasillo-todos-link" at bounding box center [145, 111] width 19 height 19
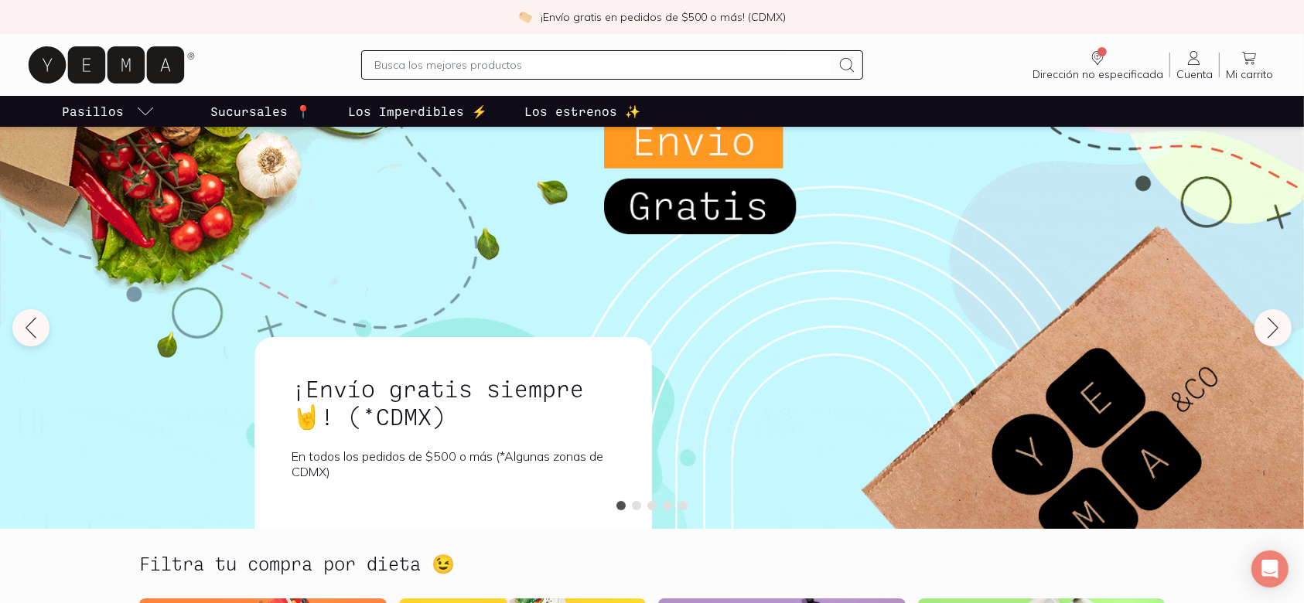
click at [142, 114] on icon "pasillo-todos-link" at bounding box center [145, 111] width 19 height 19
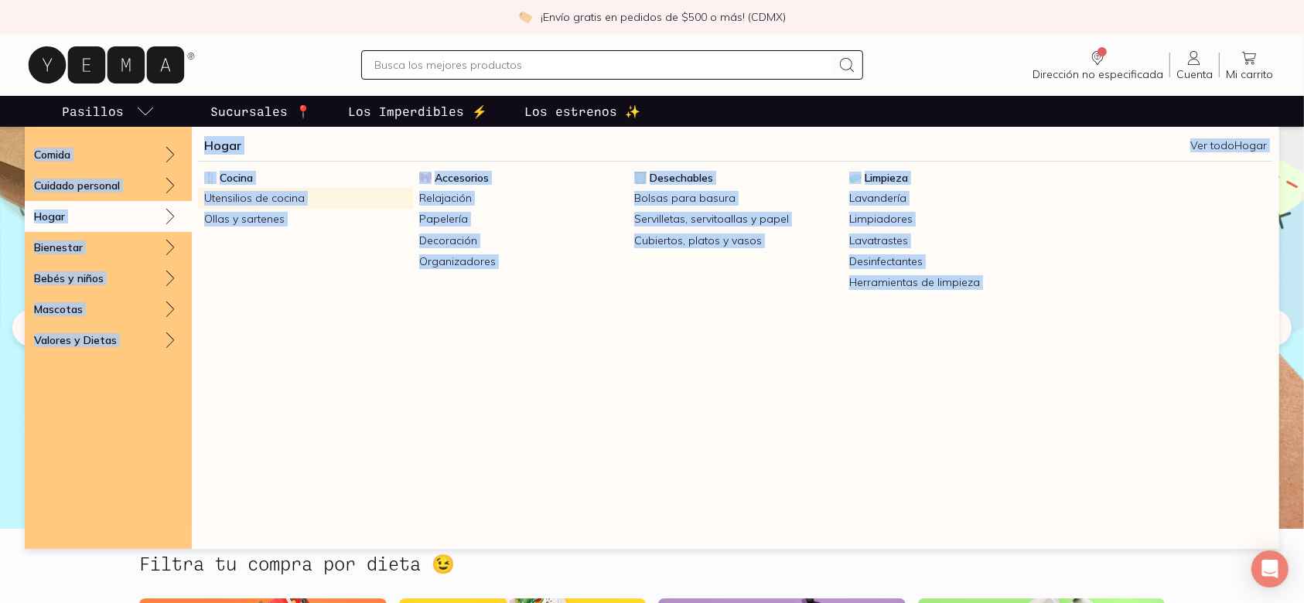
click at [272, 198] on link "Utensilios de cocina" at bounding box center [305, 198] width 215 height 21
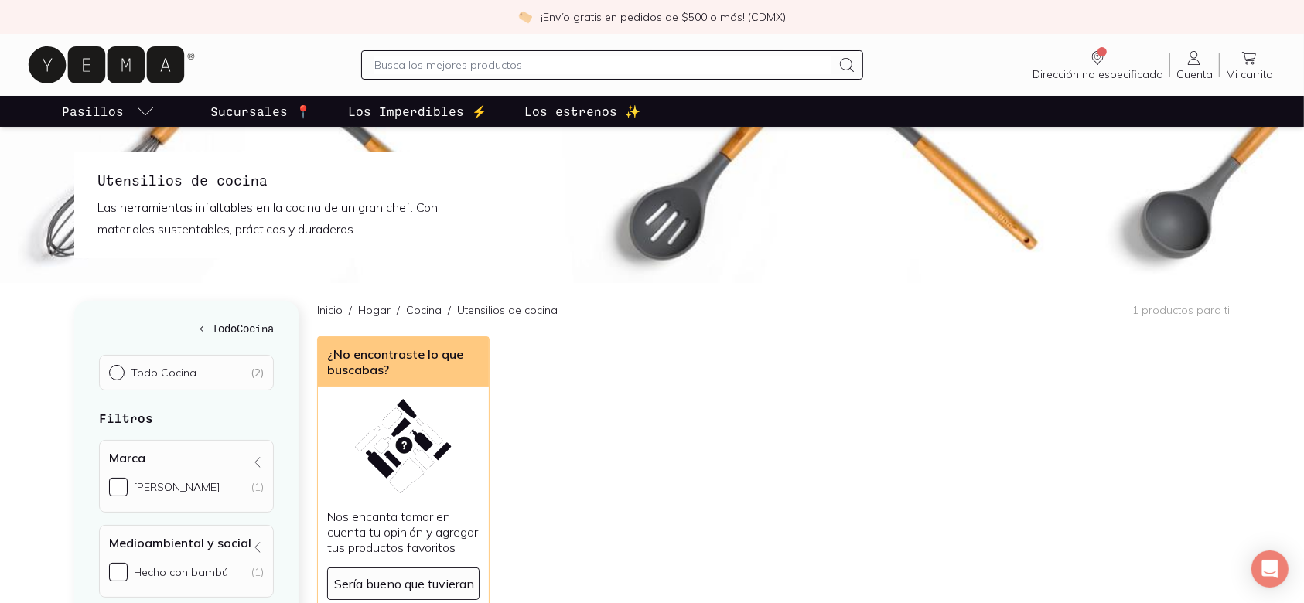
scroll to position [103, 0]
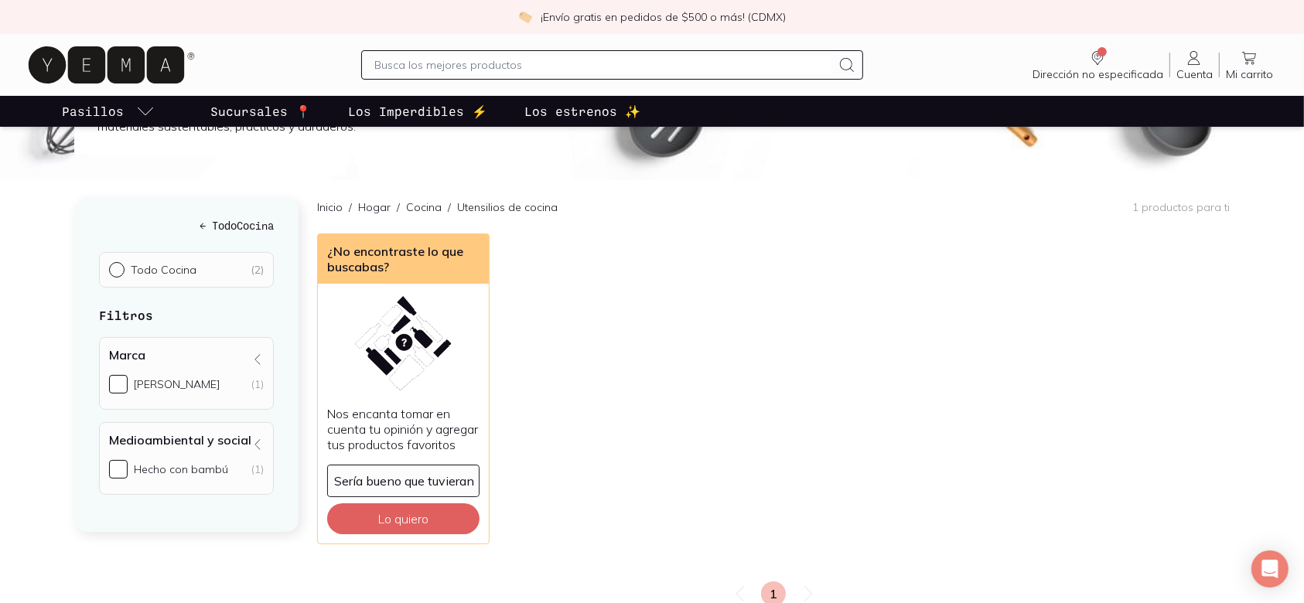
click at [204, 284] on div "Todo Cocina ( 2 )" at bounding box center [186, 270] width 175 height 36
click at [210, 279] on div "Todo Cocina ( 2 )" at bounding box center [186, 270] width 175 height 36
click at [217, 224] on h5 "← Todo Cocina" at bounding box center [186, 225] width 175 height 16
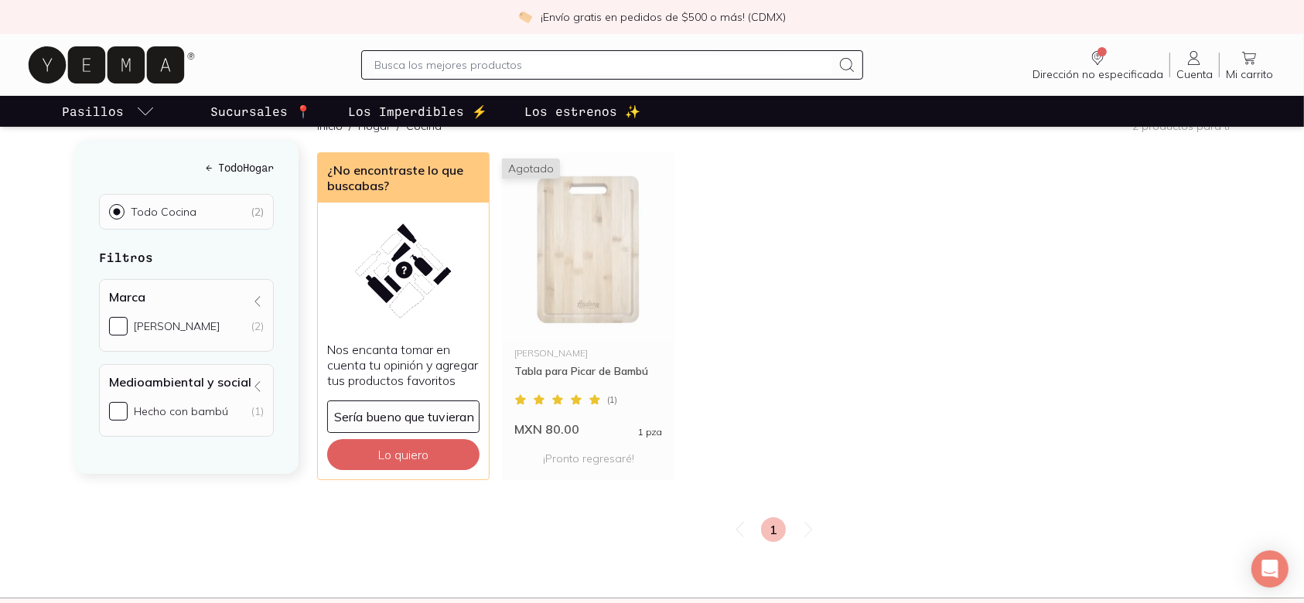
scroll to position [206, 0]
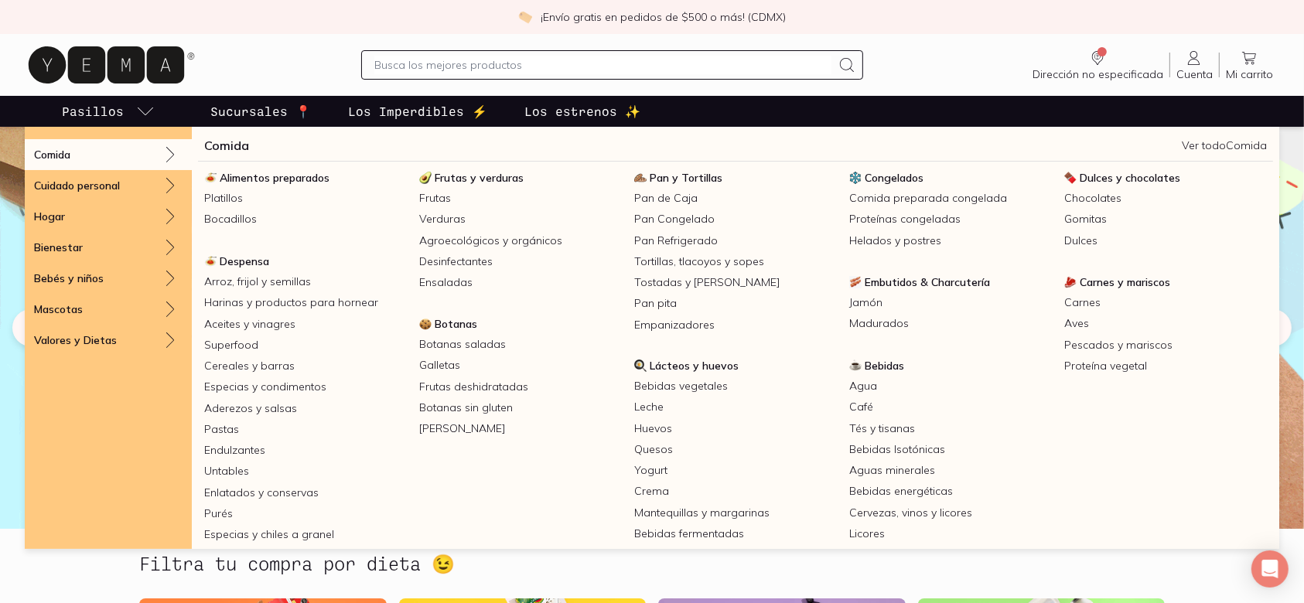
click at [124, 111] on link "Pasillos" at bounding box center [108, 111] width 99 height 31
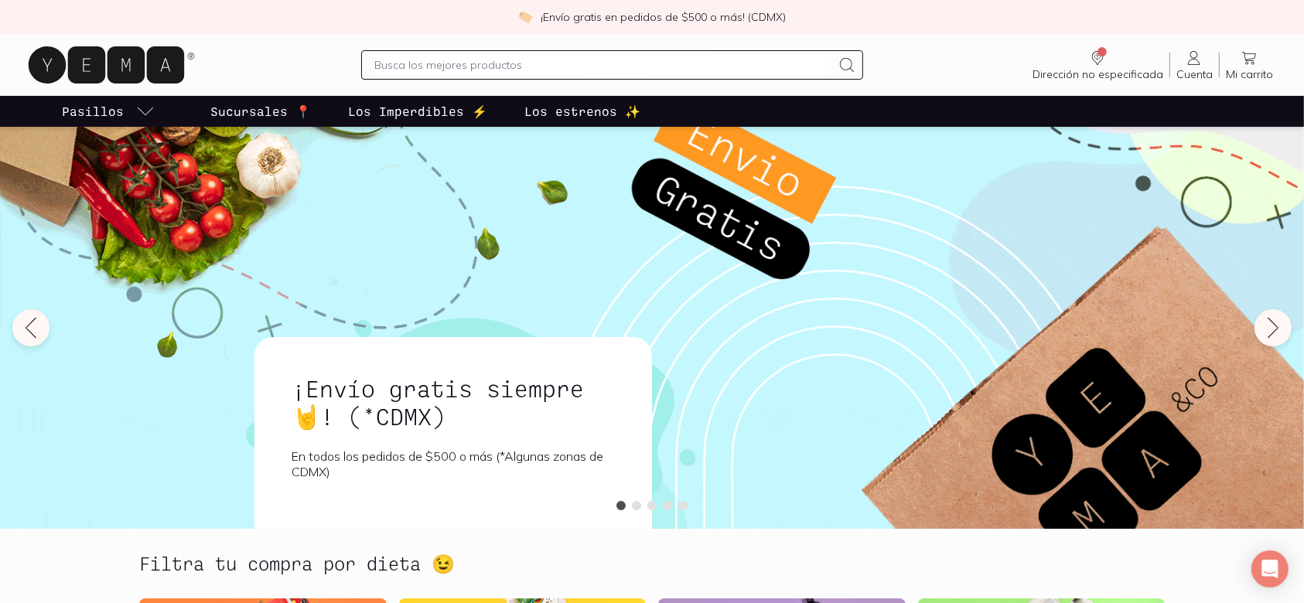
click at [124, 111] on link "Pasillos" at bounding box center [108, 111] width 99 height 31
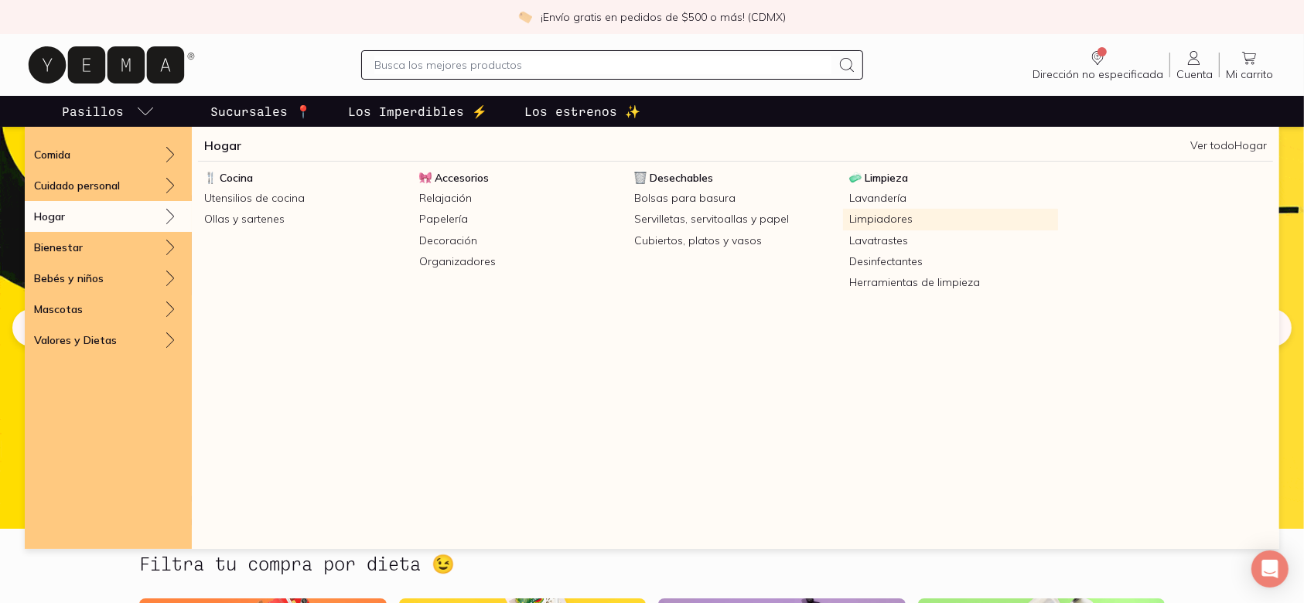
click at [870, 223] on link "Limpiadores" at bounding box center [950, 219] width 215 height 21
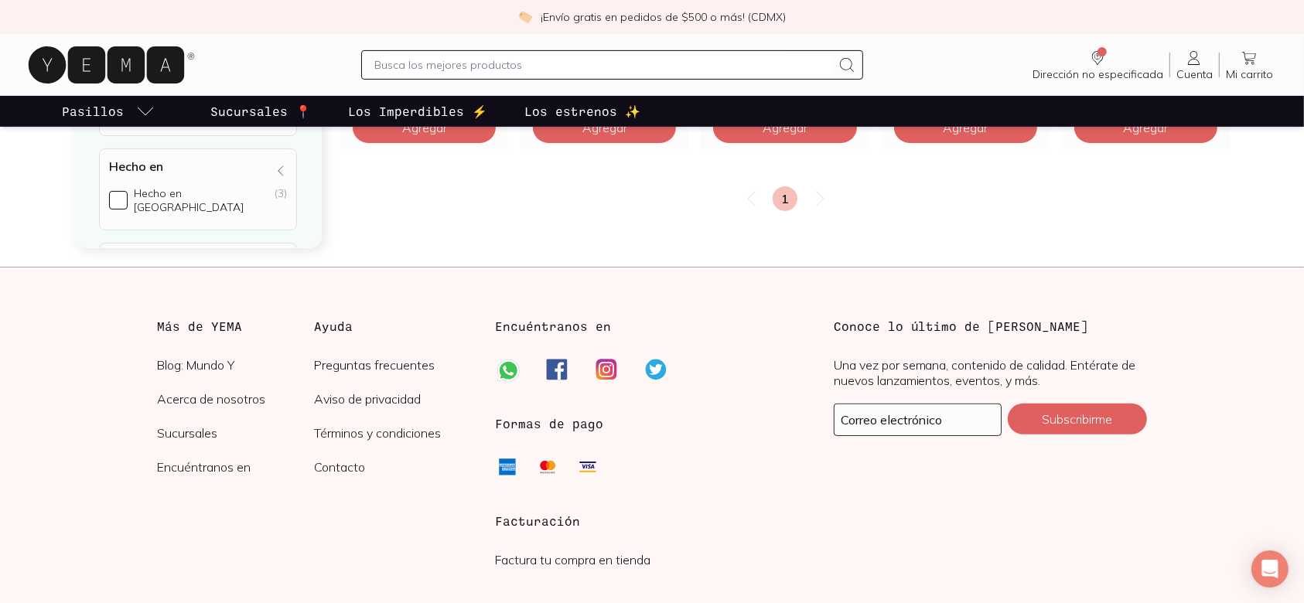
scroll to position [206, 0]
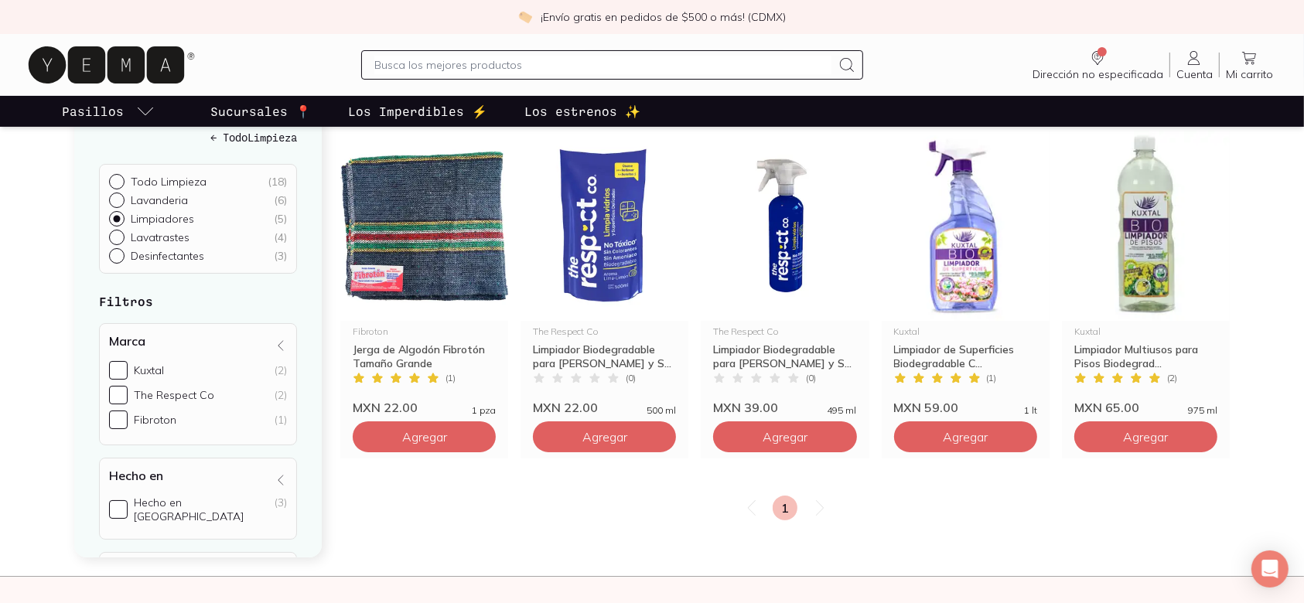
click at [167, 176] on p "Todo Limpieza" at bounding box center [169, 182] width 76 height 14
click at [121, 176] on input "Todo Limpieza ( 18 )" at bounding box center [115, 180] width 12 height 12
radio input "true"
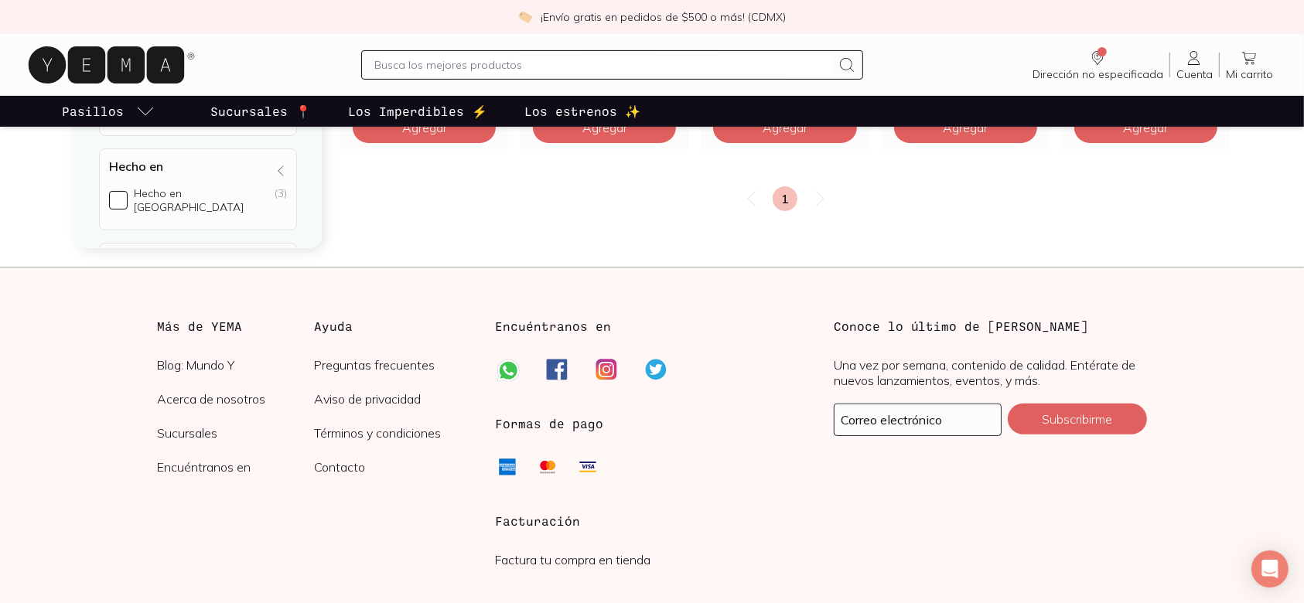
scroll to position [103, 0]
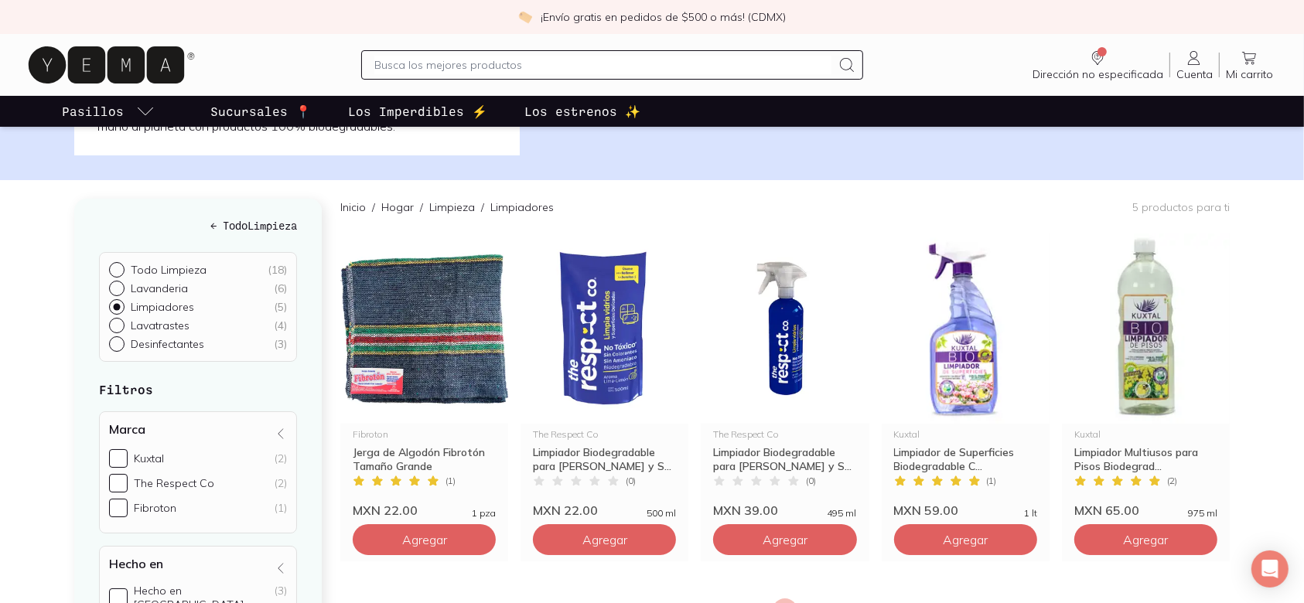
click at [145, 321] on p "Lavatrastes" at bounding box center [160, 326] width 59 height 14
click at [121, 321] on input "Lavatrastes ( 4 )" at bounding box center [115, 324] width 12 height 12
radio input "true"
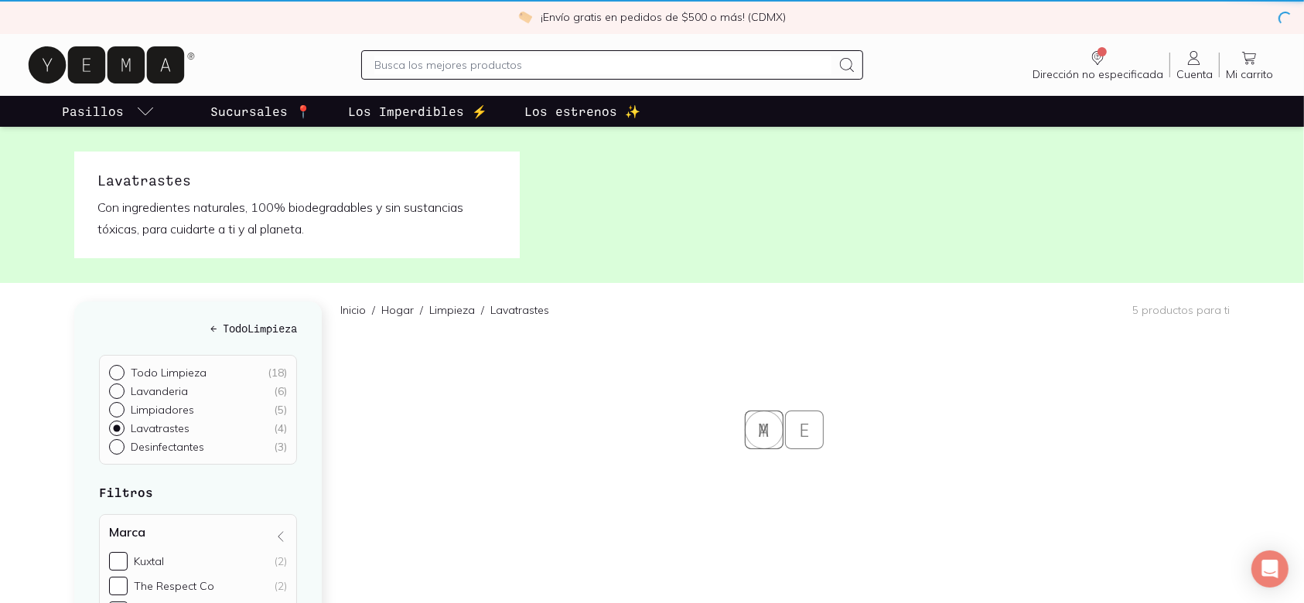
click at [118, 323] on h5 "← Todo Limpieza" at bounding box center [198, 328] width 198 height 16
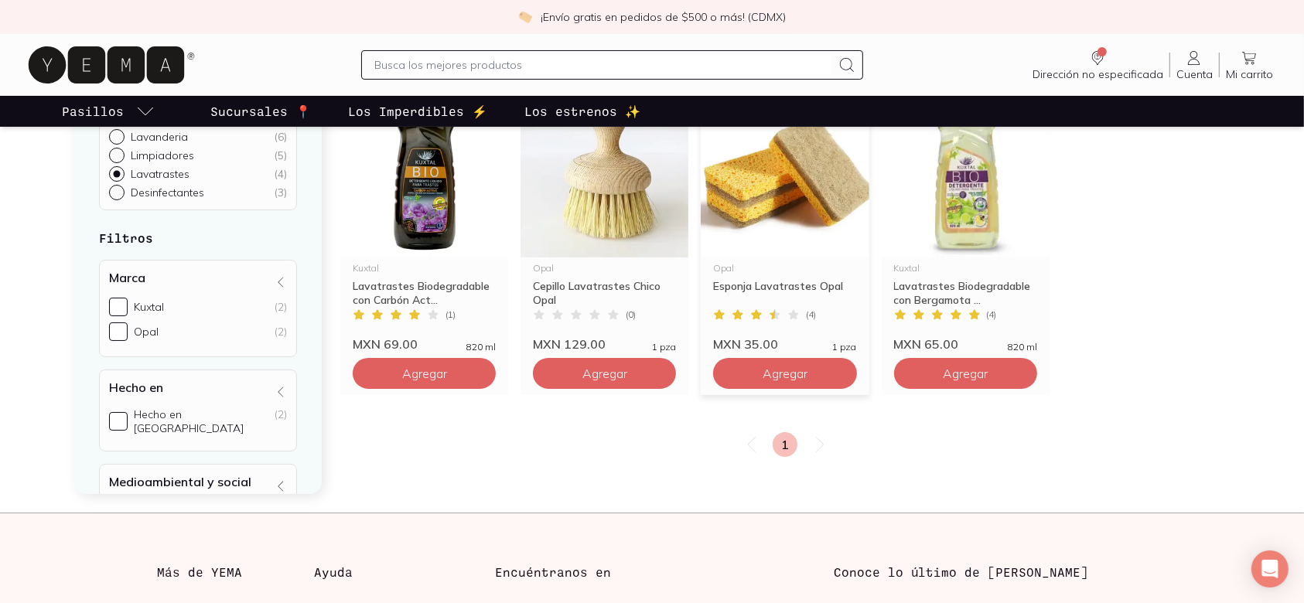
scroll to position [309, 0]
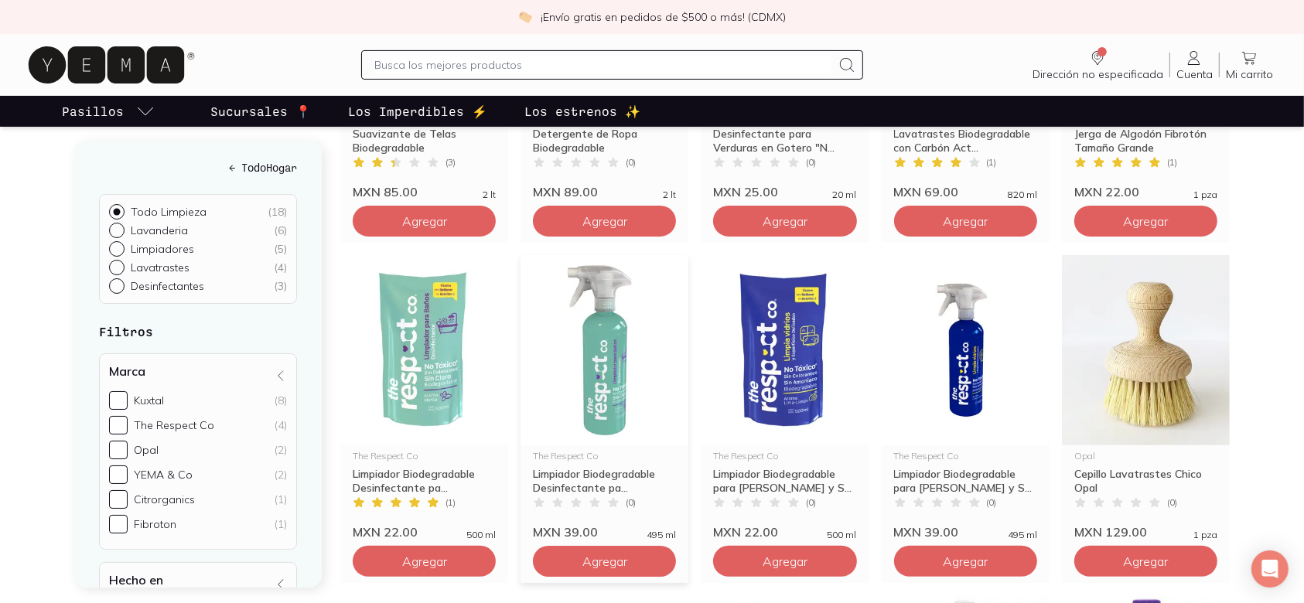
scroll to position [79, 0]
